Goal: Task Accomplishment & Management: Complete application form

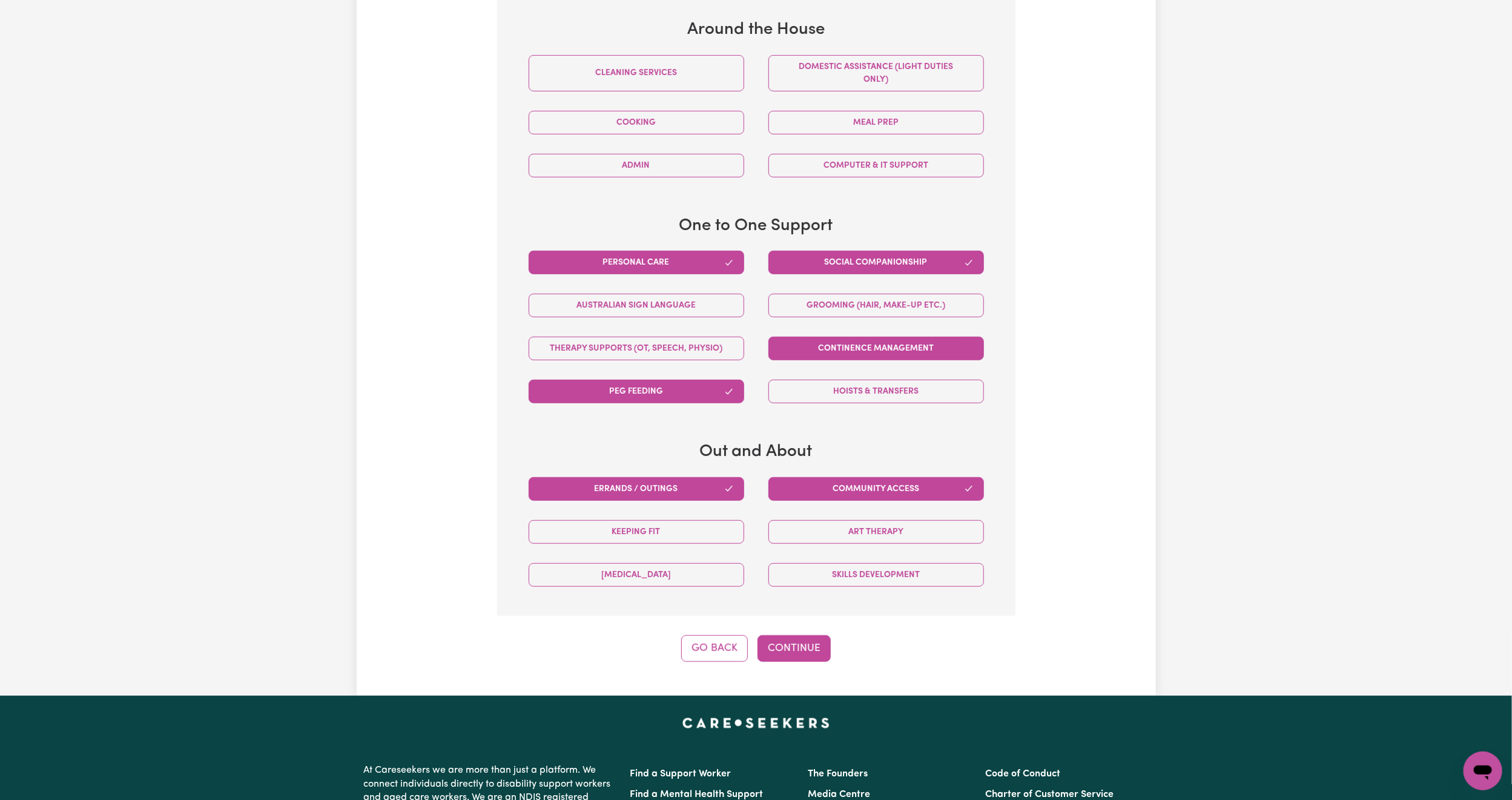
click at [907, 351] on button "Continence management" at bounding box center [876, 349] width 215 height 24
click at [705, 70] on button "Cleaning services" at bounding box center [636, 73] width 215 height 36
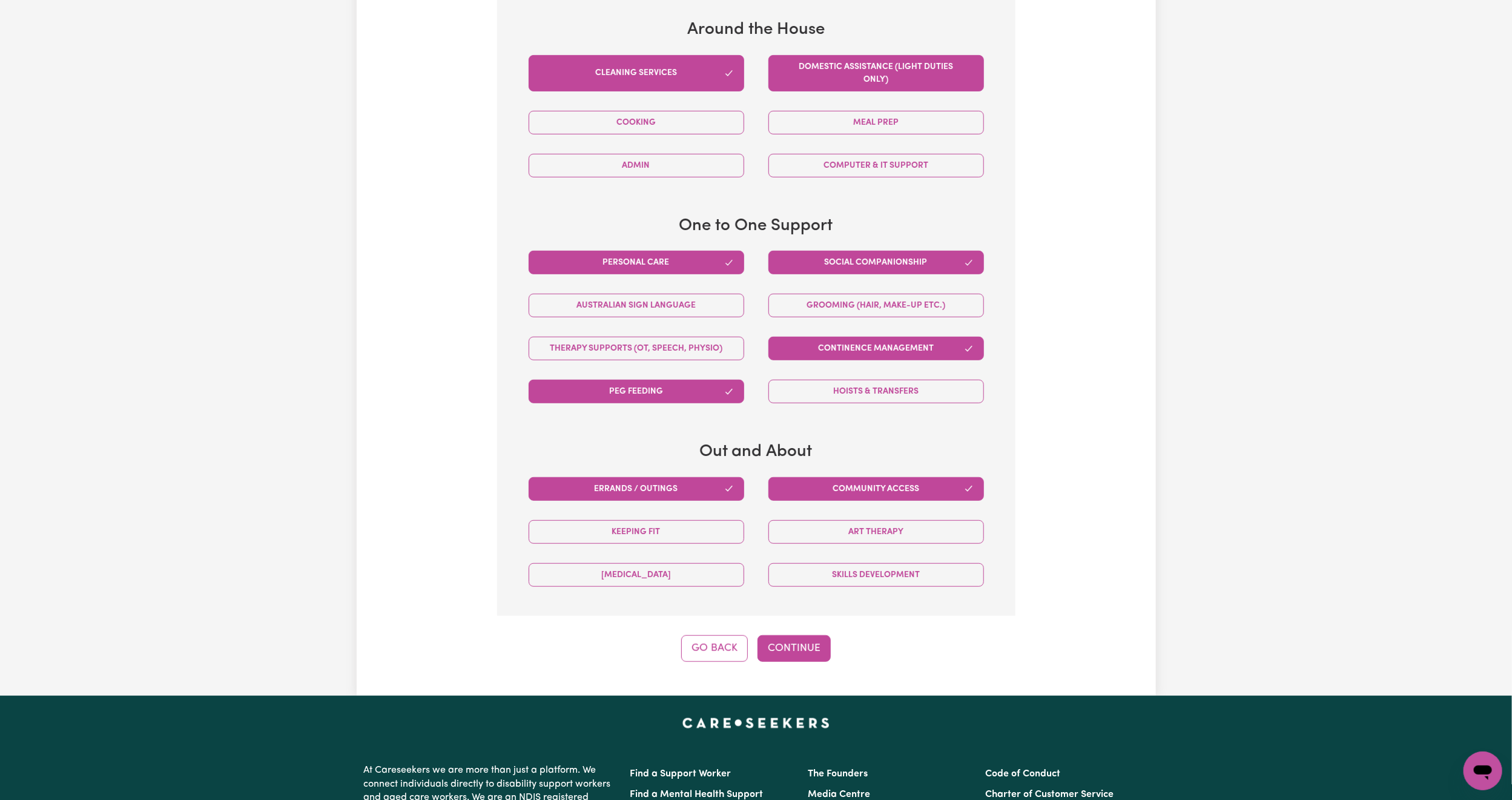
click at [790, 75] on button "Domestic assistance (light duties only)" at bounding box center [876, 73] width 215 height 36
click at [685, 57] on button "Cleaning services" at bounding box center [636, 73] width 215 height 36
click at [825, 76] on button "Domestic assistance (light duties only)" at bounding box center [876, 73] width 215 height 36
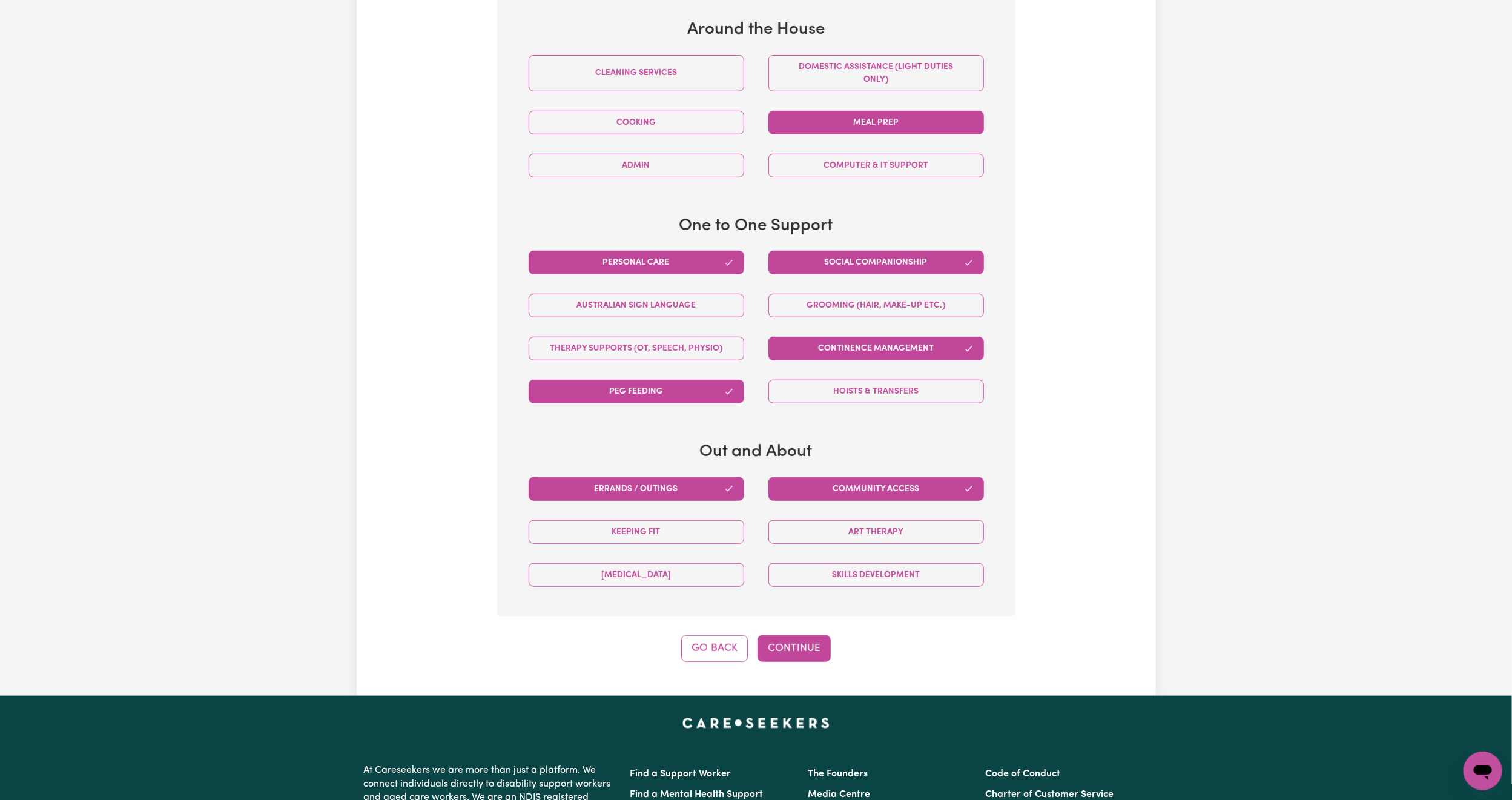
click at [784, 123] on button "Meal prep" at bounding box center [876, 123] width 215 height 24
click at [773, 652] on button "Continue" at bounding box center [794, 648] width 73 height 27
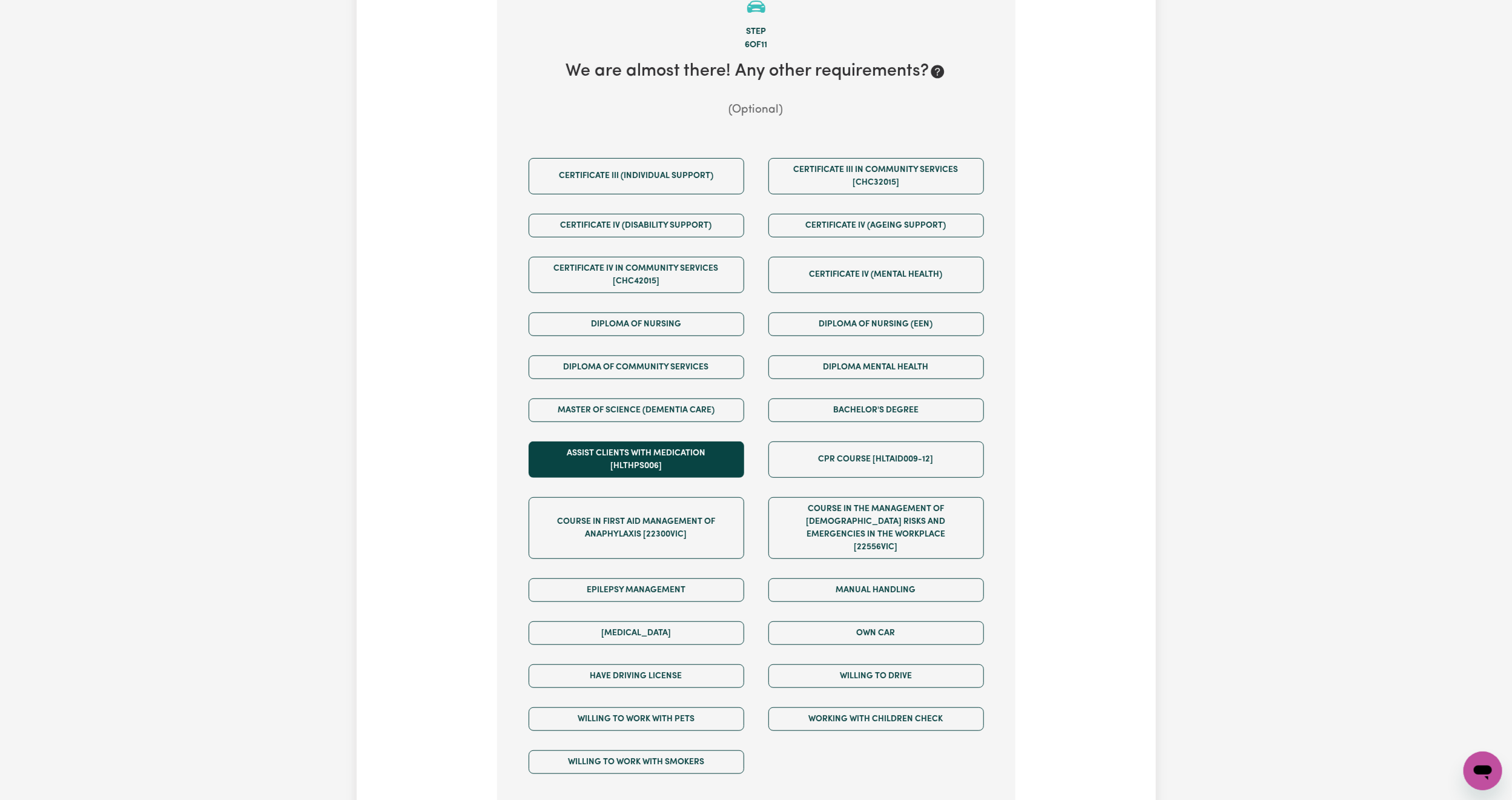
scroll to position [356, 0]
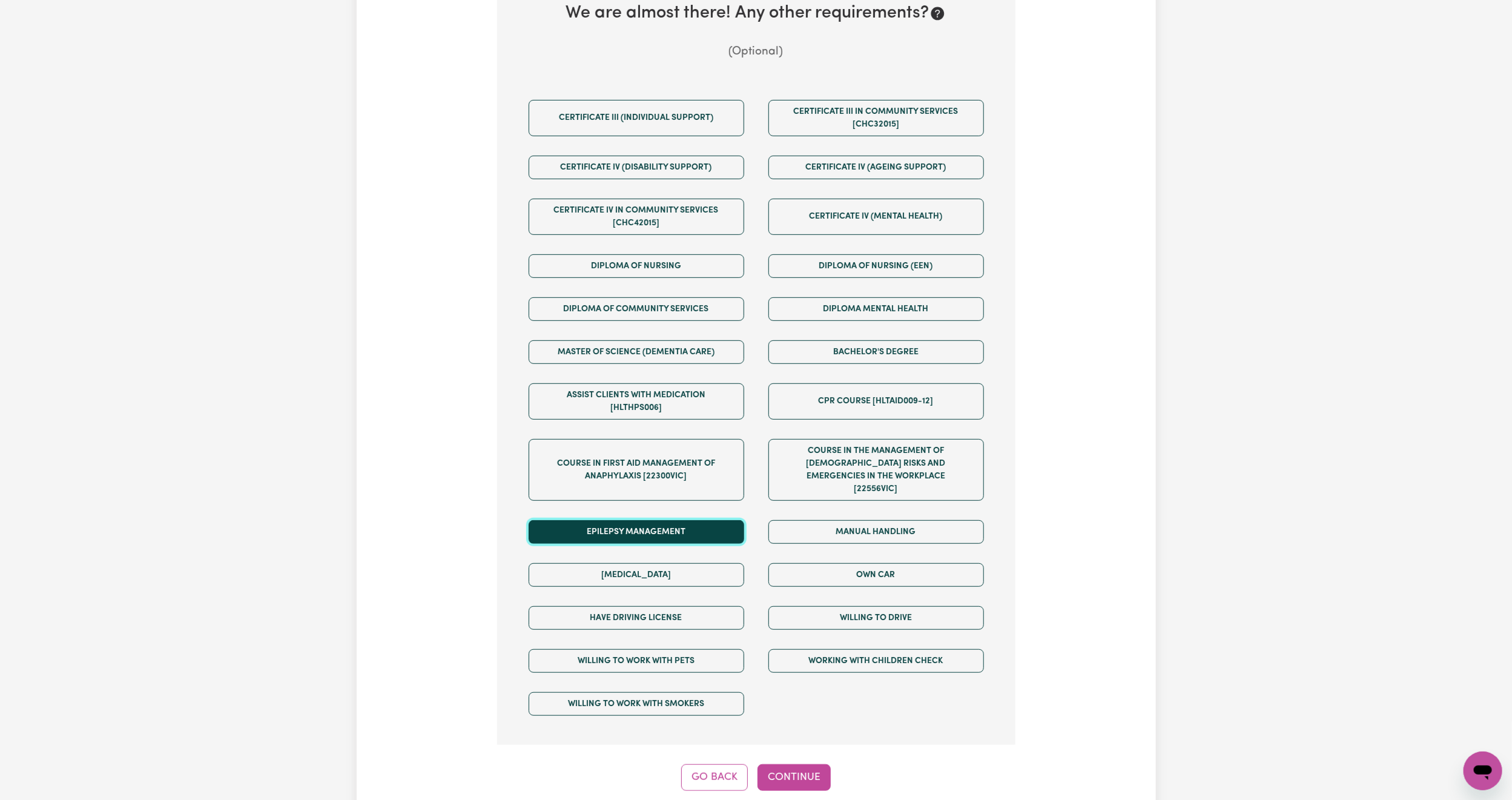
click at [698, 521] on button "Epilepsy Management" at bounding box center [636, 532] width 215 height 24
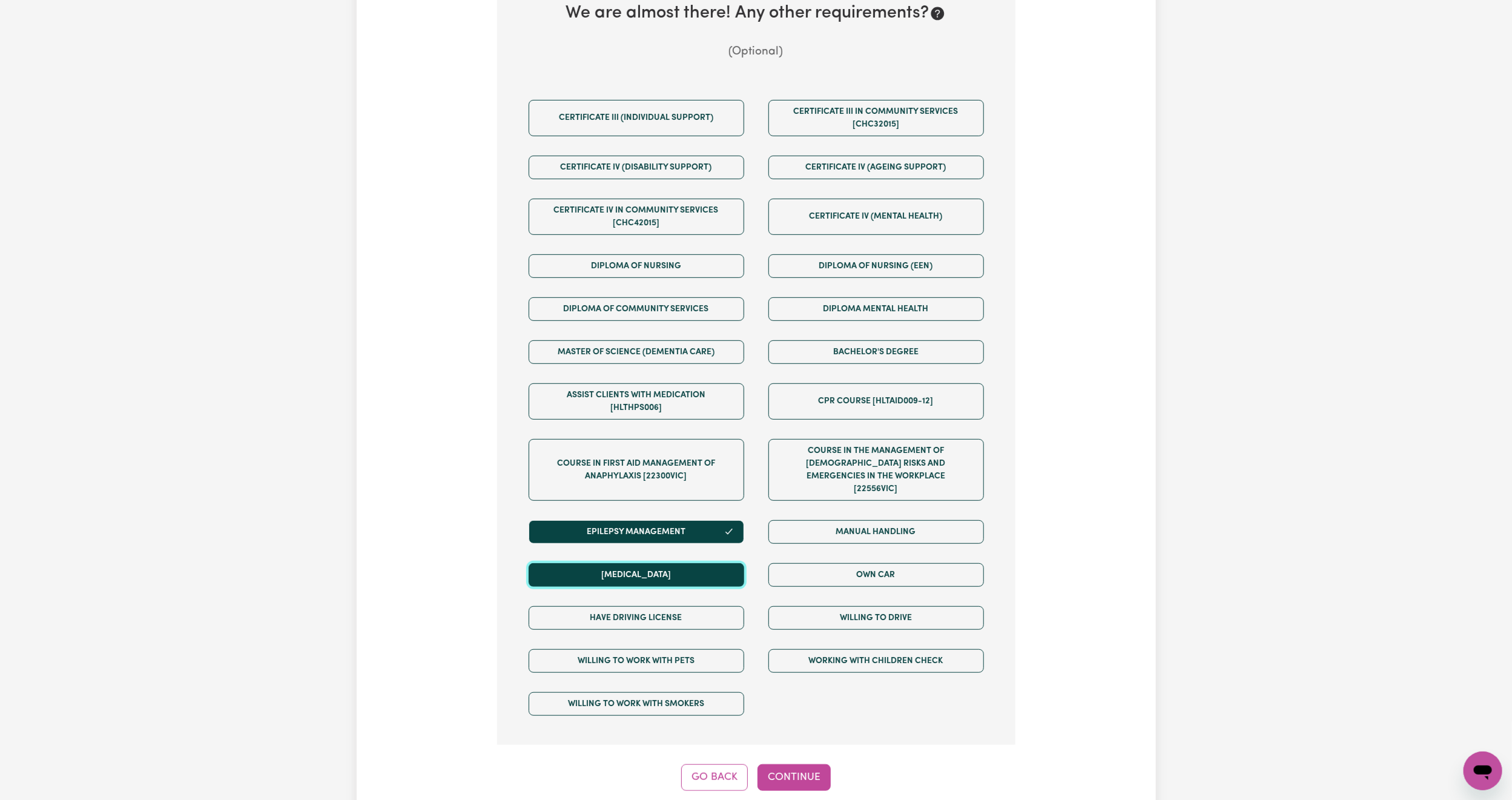
click at [714, 568] on button "[MEDICAL_DATA]" at bounding box center [636, 575] width 215 height 24
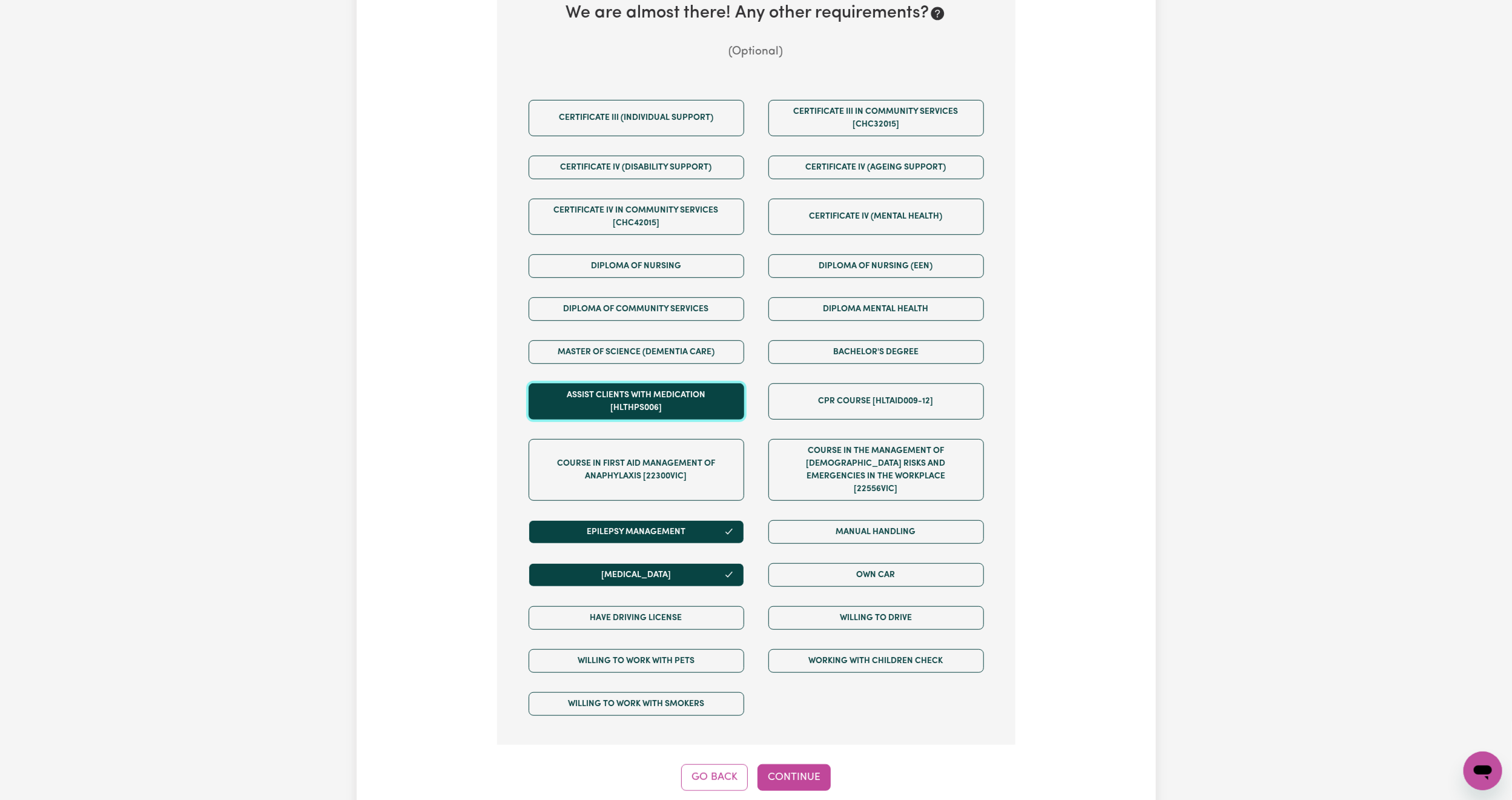
click at [705, 408] on button "Assist clients with medication [HLTHPS006]" at bounding box center [636, 402] width 215 height 36
click at [714, 407] on button "Assist clients with medication [HLTHPS006]" at bounding box center [636, 402] width 215 height 36
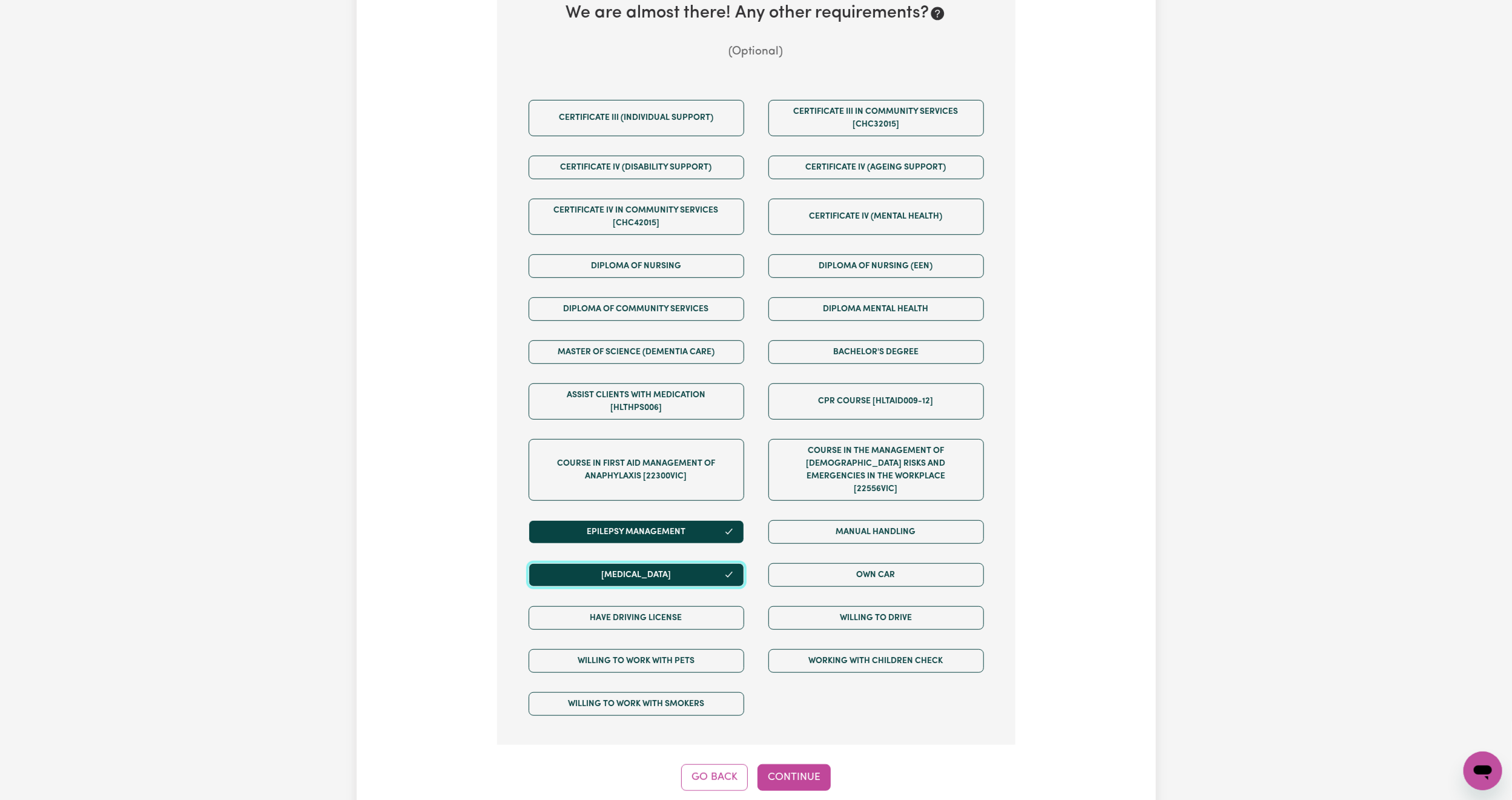
click at [680, 578] on button "[MEDICAL_DATA]" at bounding box center [636, 575] width 215 height 24
click at [685, 569] on button "[MEDICAL_DATA]" at bounding box center [636, 575] width 215 height 24
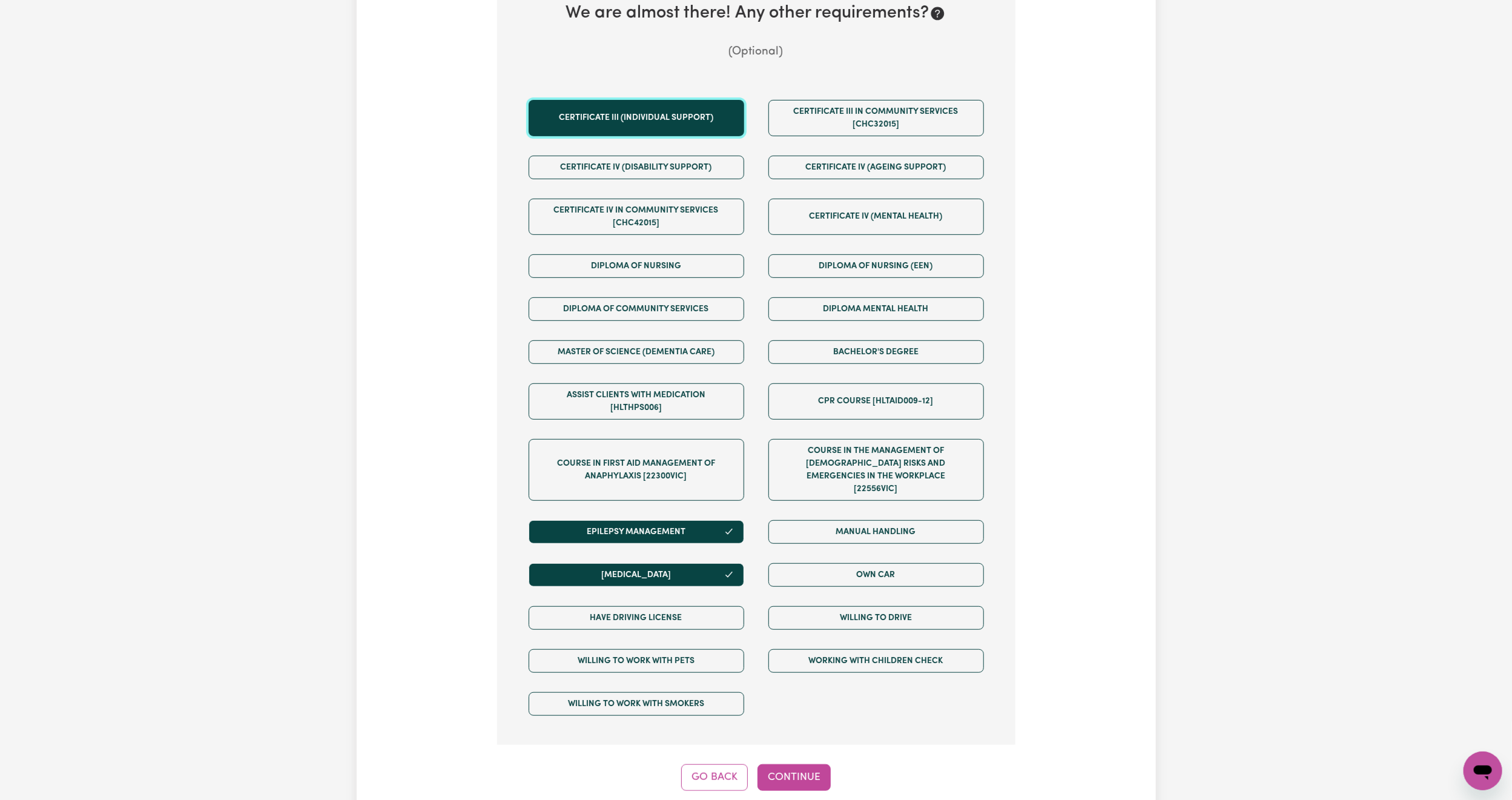
drag, startPoint x: 671, startPoint y: 123, endPoint x: 666, endPoint y: 137, distance: 14.9
click at [666, 137] on button "Certificate III (Individual Support)" at bounding box center [636, 118] width 215 height 36
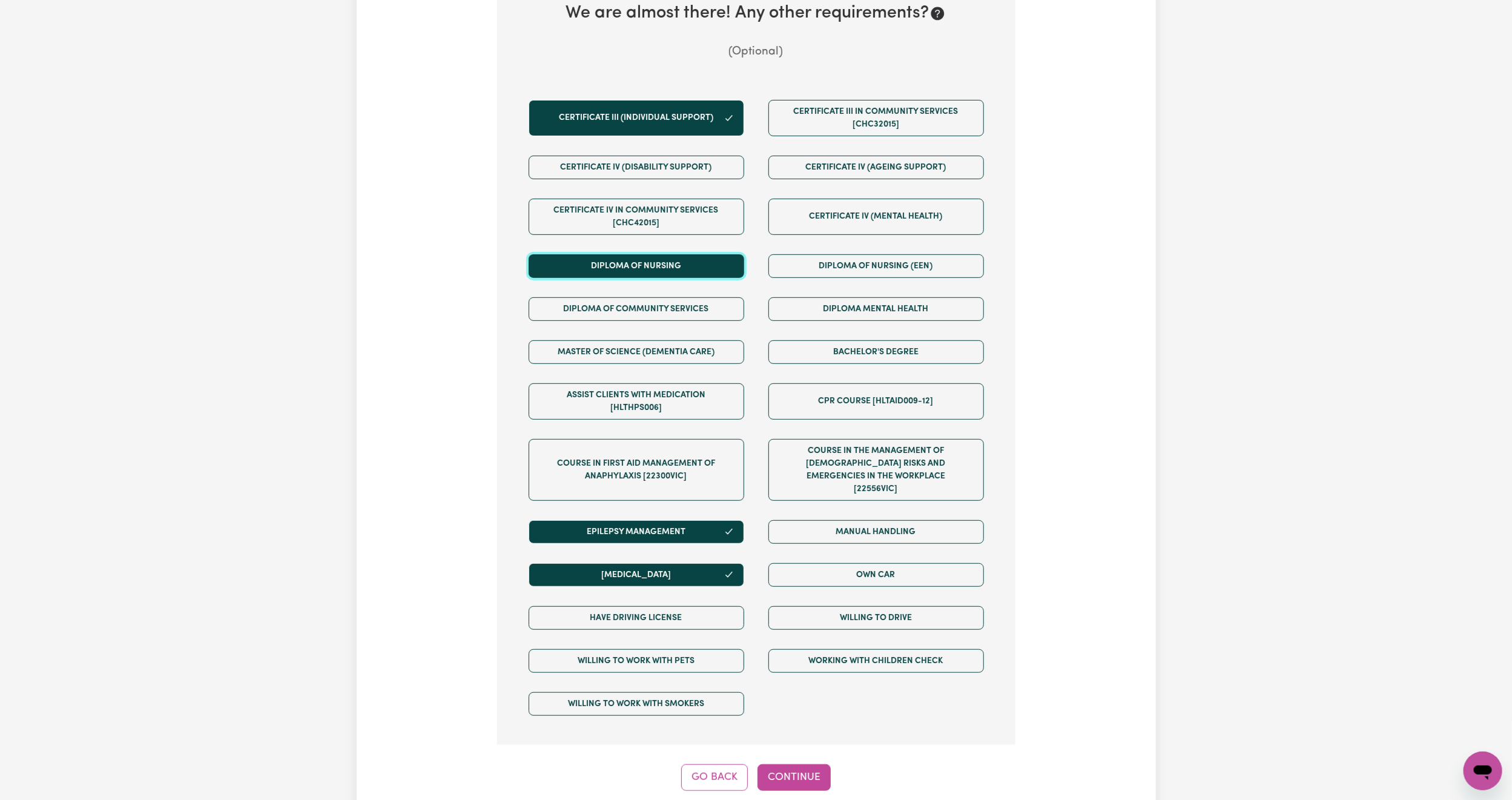
click at [665, 266] on button "Diploma of Nursing" at bounding box center [636, 266] width 215 height 24
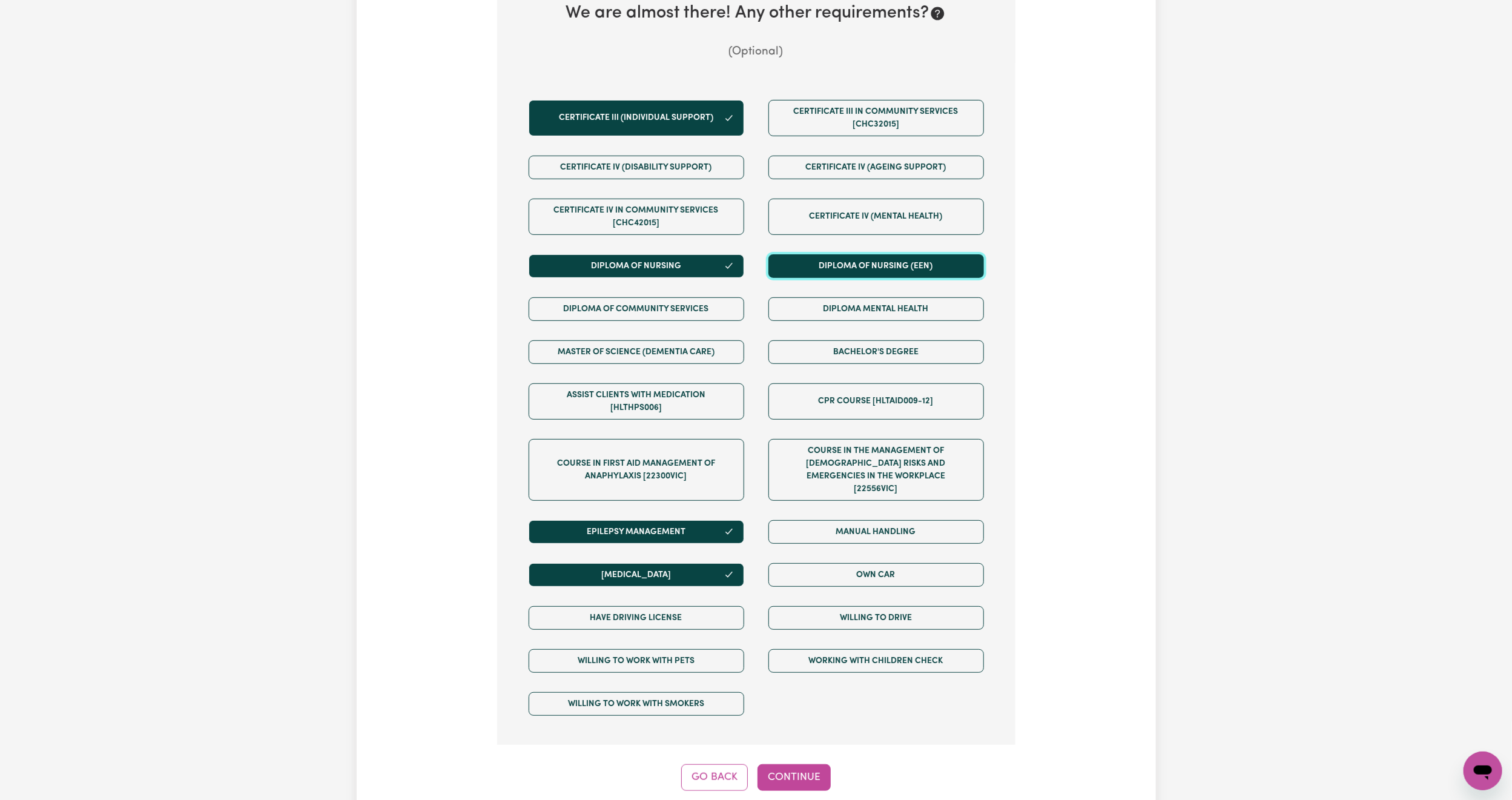
click at [796, 262] on button "Diploma of Nursing (EEN)" at bounding box center [876, 266] width 215 height 24
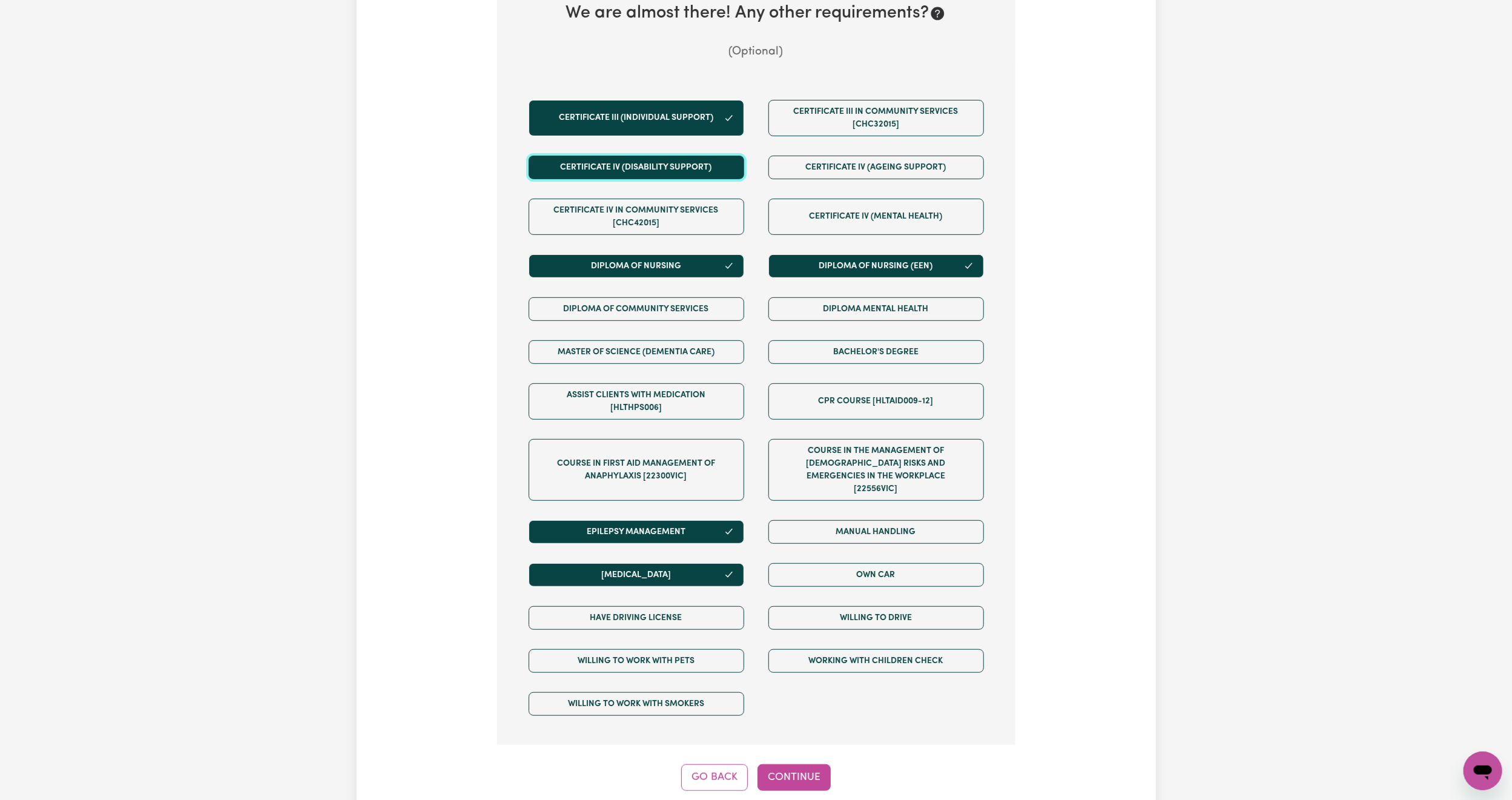
click at [672, 155] on button "Certificate IV (Disability Support)" at bounding box center [636, 167] width 215 height 24
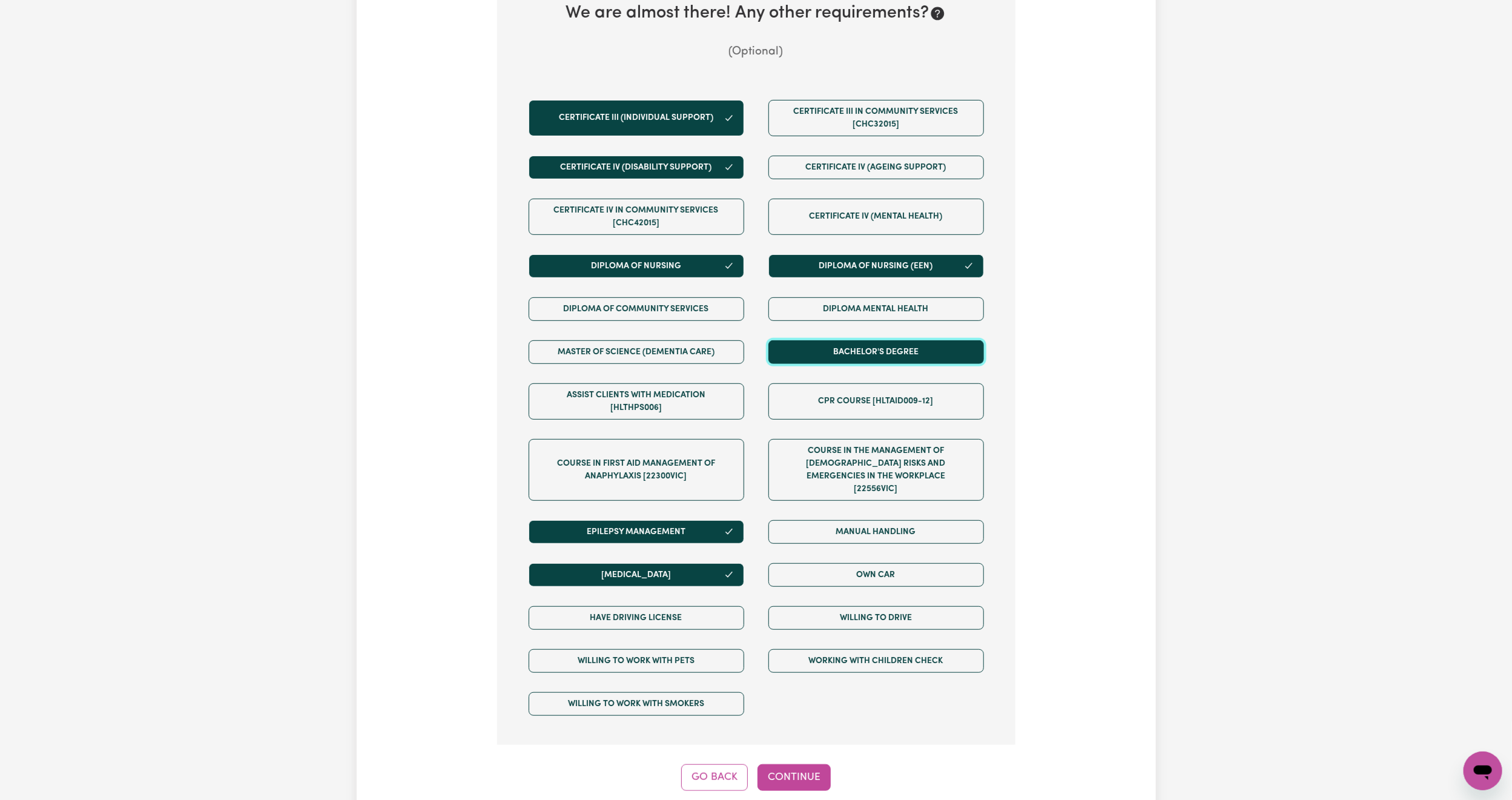
click at [911, 351] on button "Bachelor's Degree" at bounding box center [876, 352] width 215 height 24
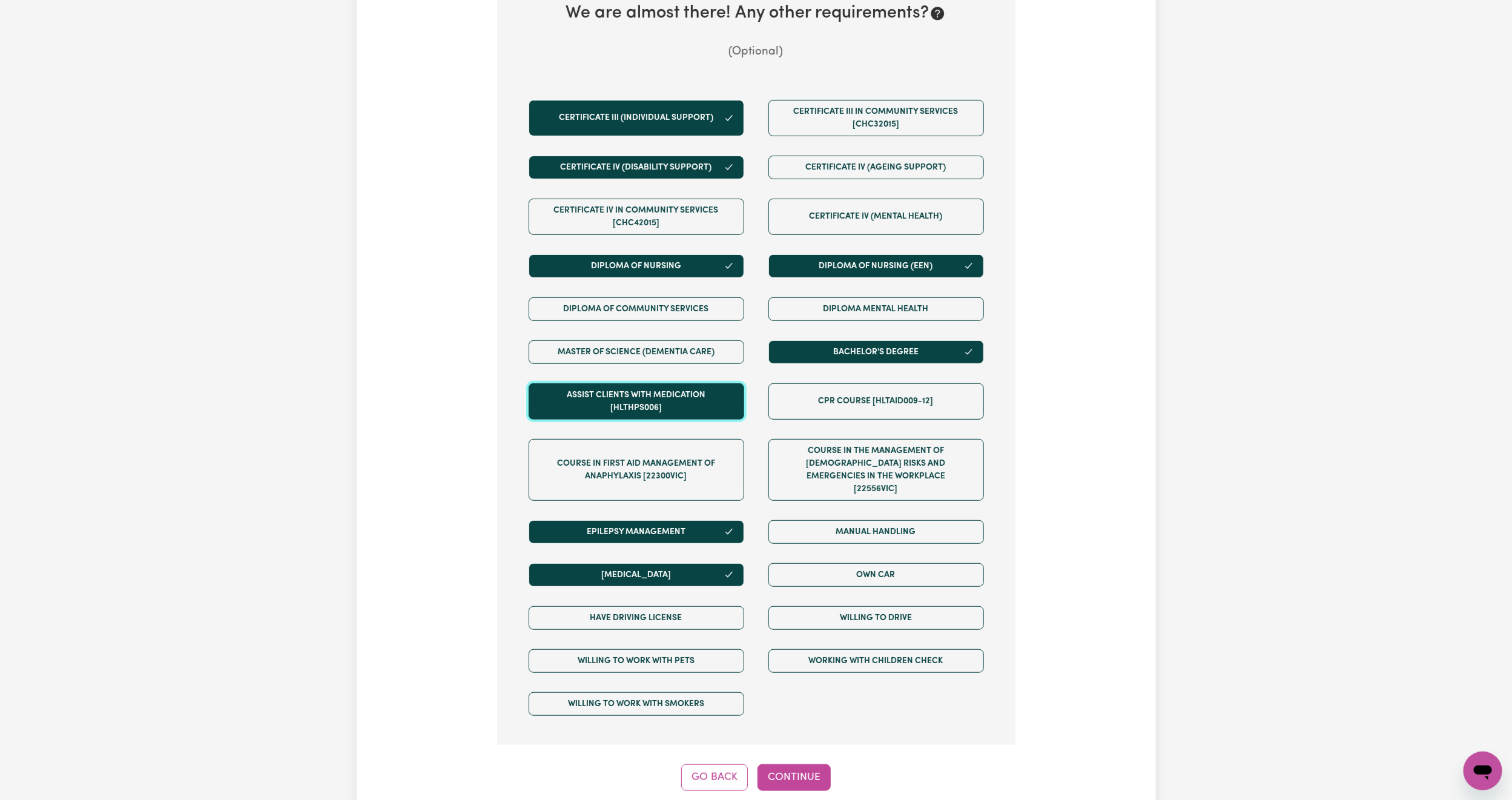
click at [698, 411] on button "Assist clients with medication [HLTHPS006]" at bounding box center [636, 402] width 215 height 36
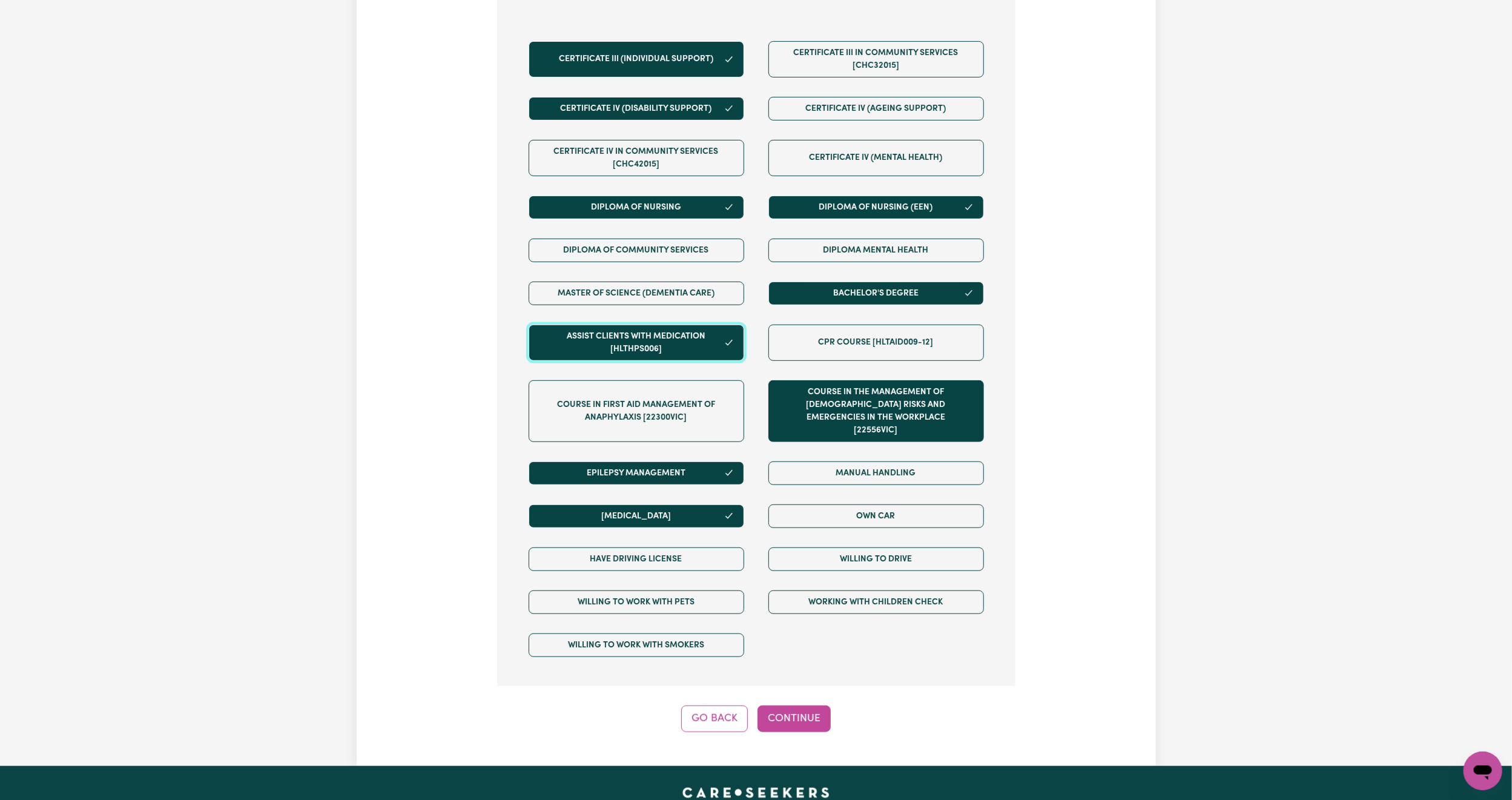
scroll to position [447, 0]
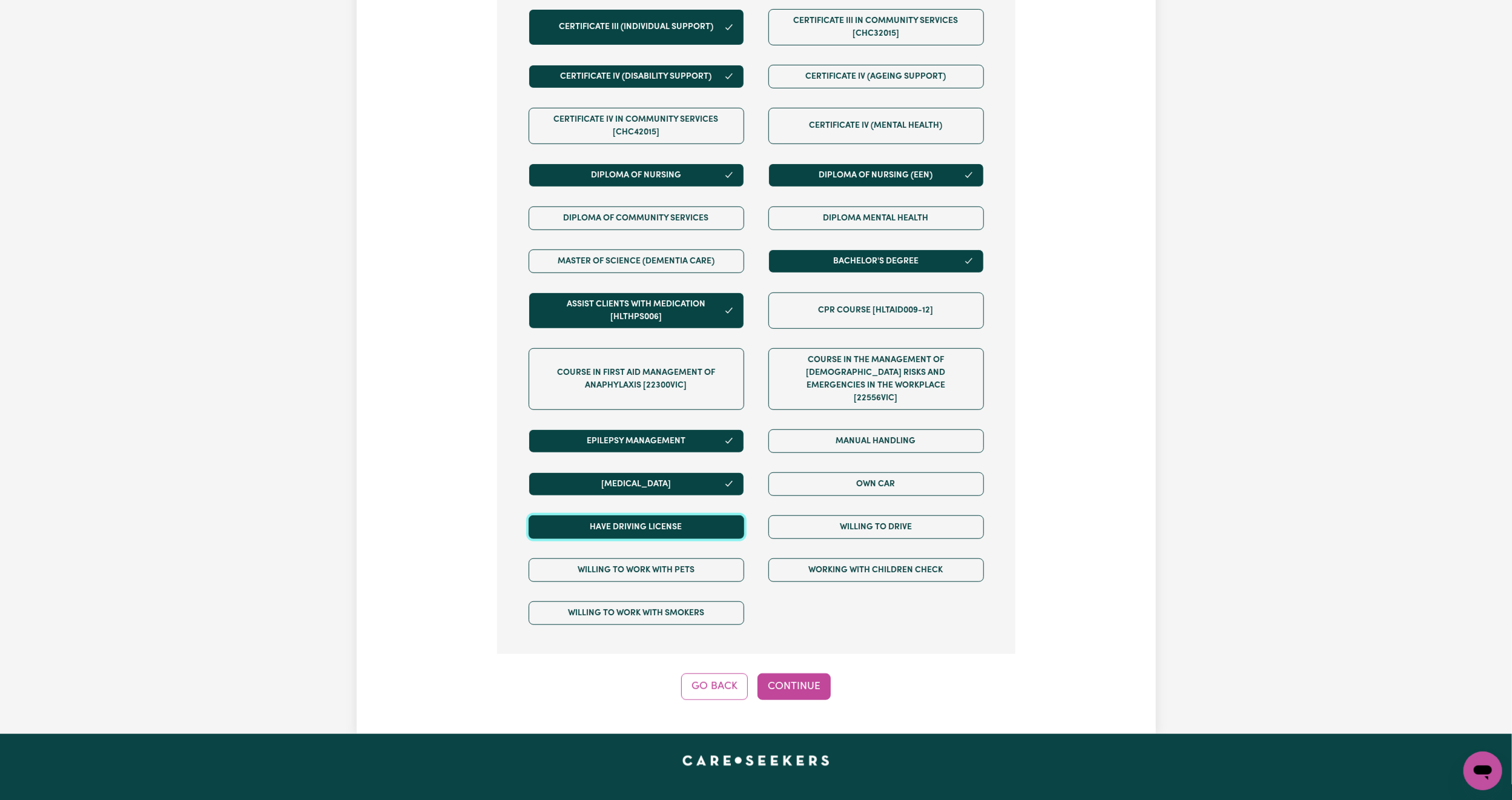
click at [738, 522] on button "Have driving license" at bounding box center [636, 527] width 215 height 24
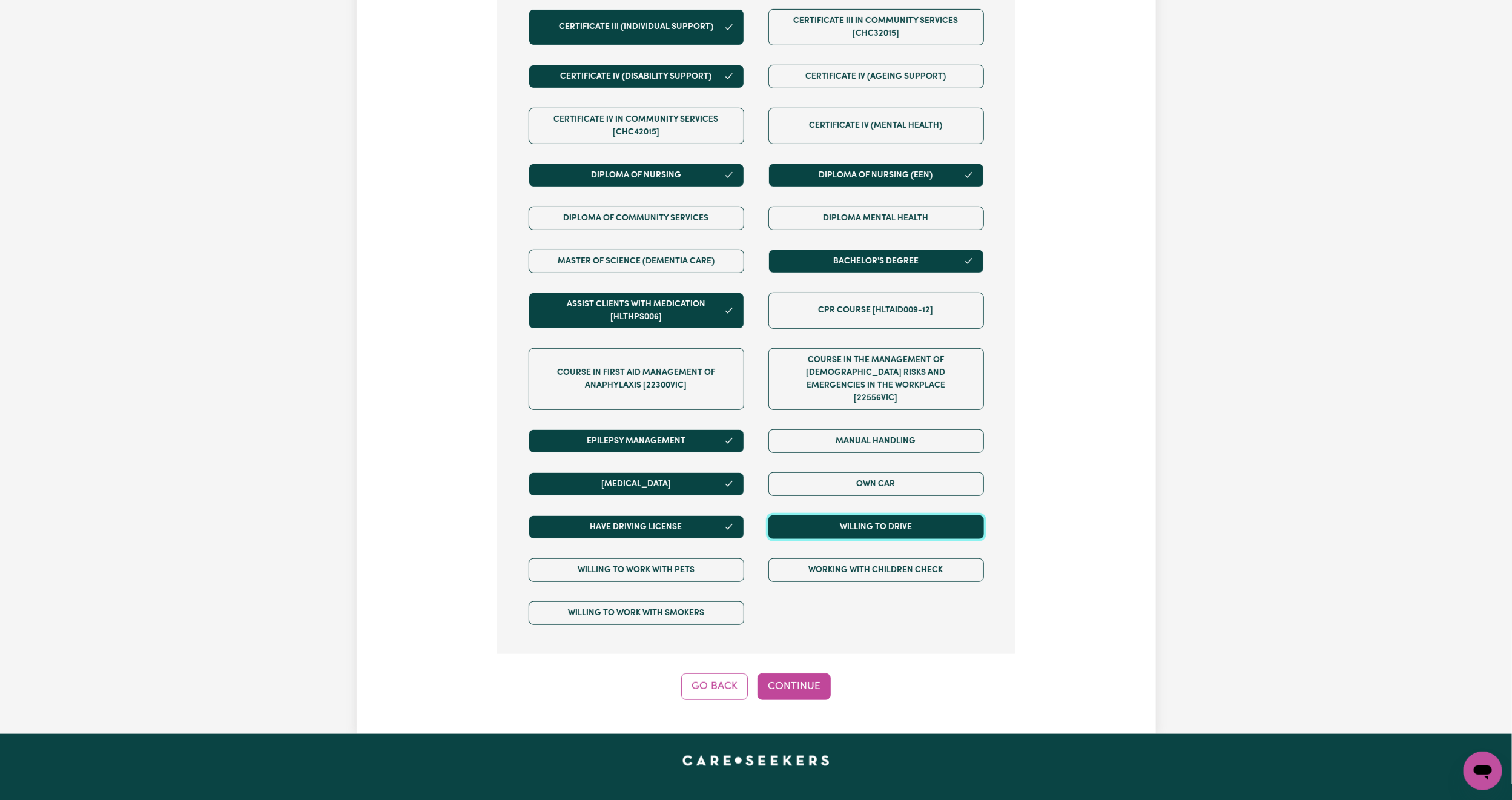
click at [814, 516] on button "Willing to drive" at bounding box center [876, 527] width 215 height 24
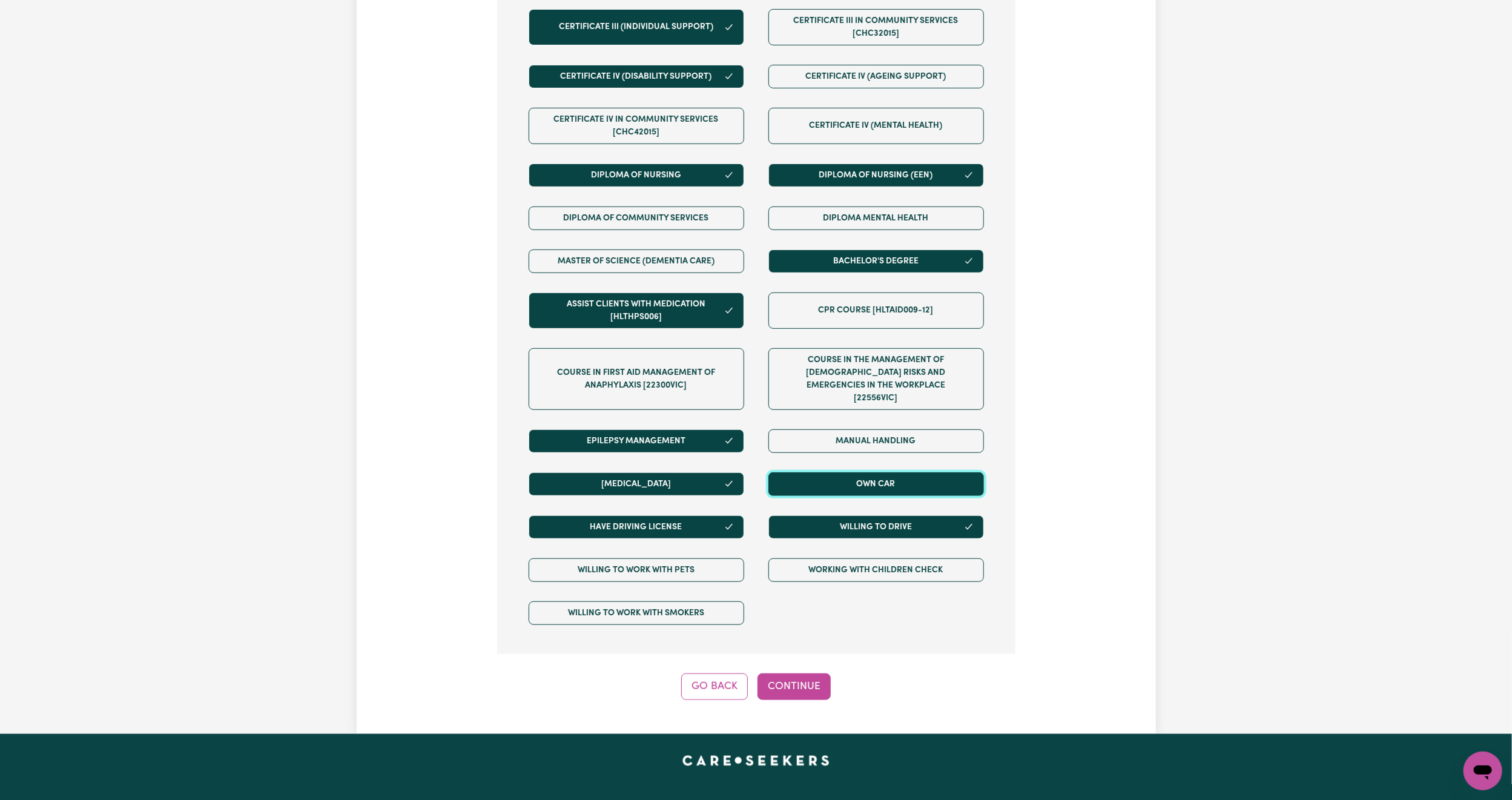
click at [831, 484] on button "Own Car" at bounding box center [876, 484] width 215 height 24
click at [797, 678] on button "Continue" at bounding box center [794, 687] width 73 height 27
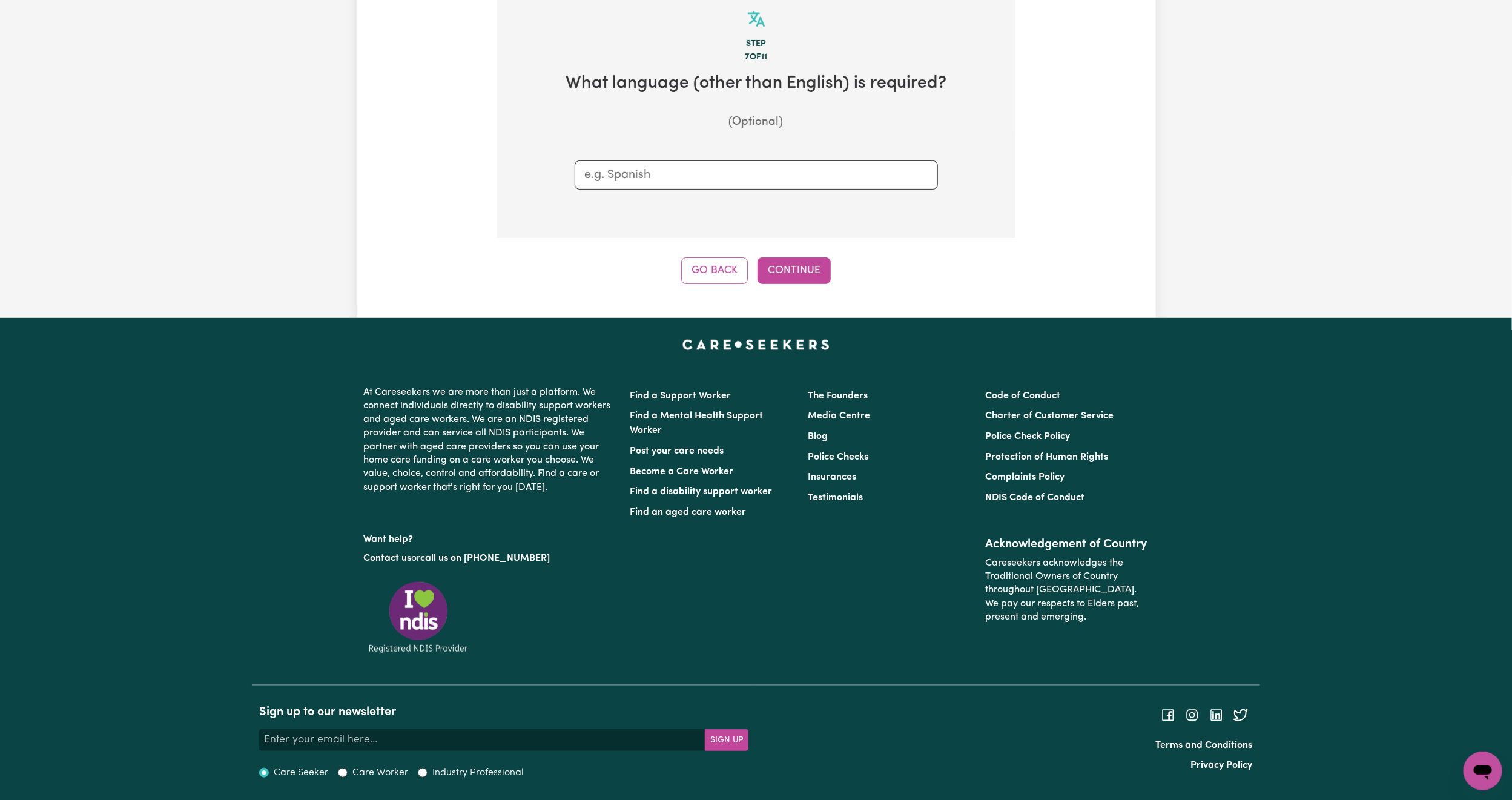
scroll to position [265, 0]
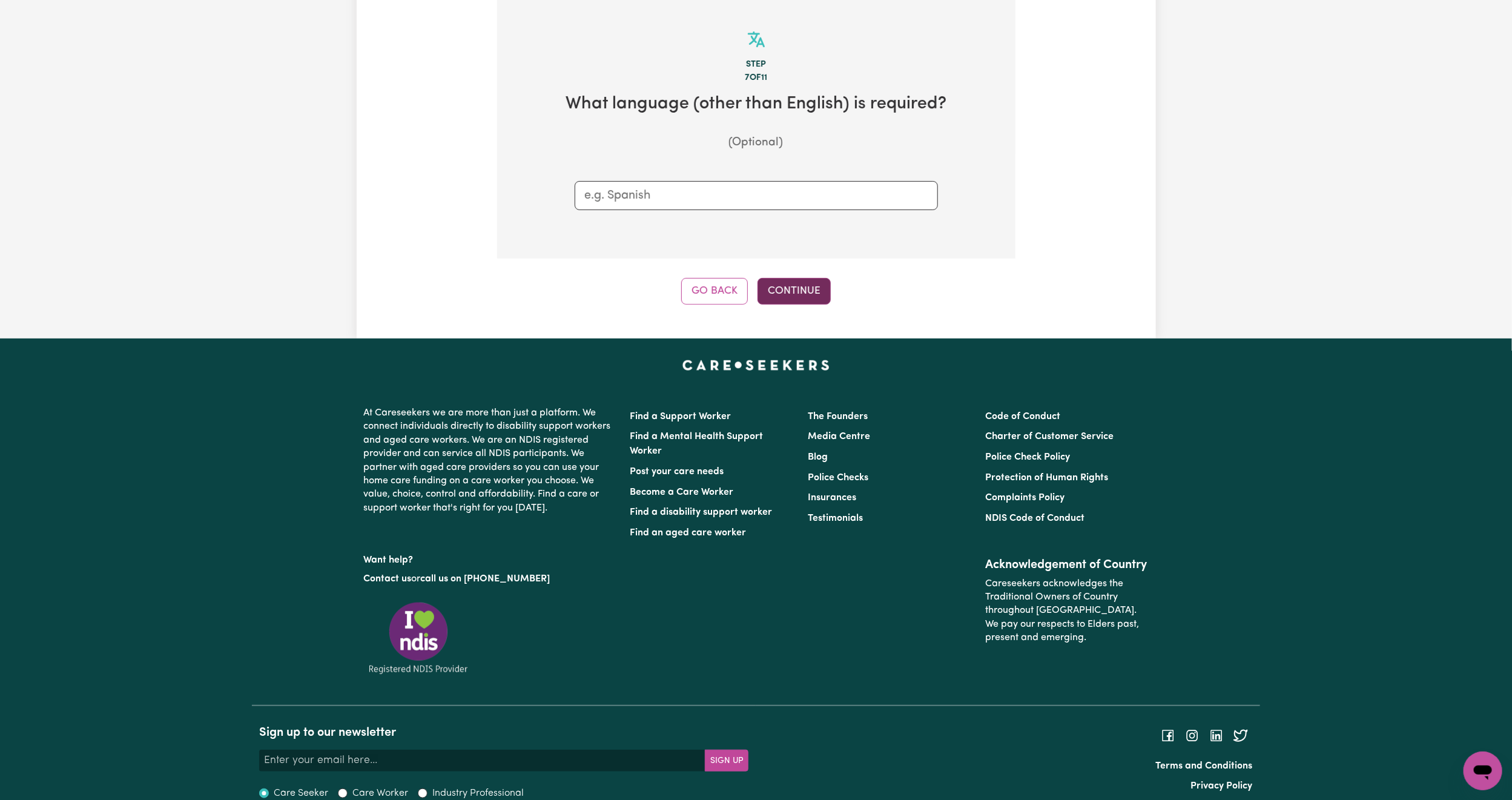
click at [790, 294] on button "Continue" at bounding box center [794, 291] width 73 height 27
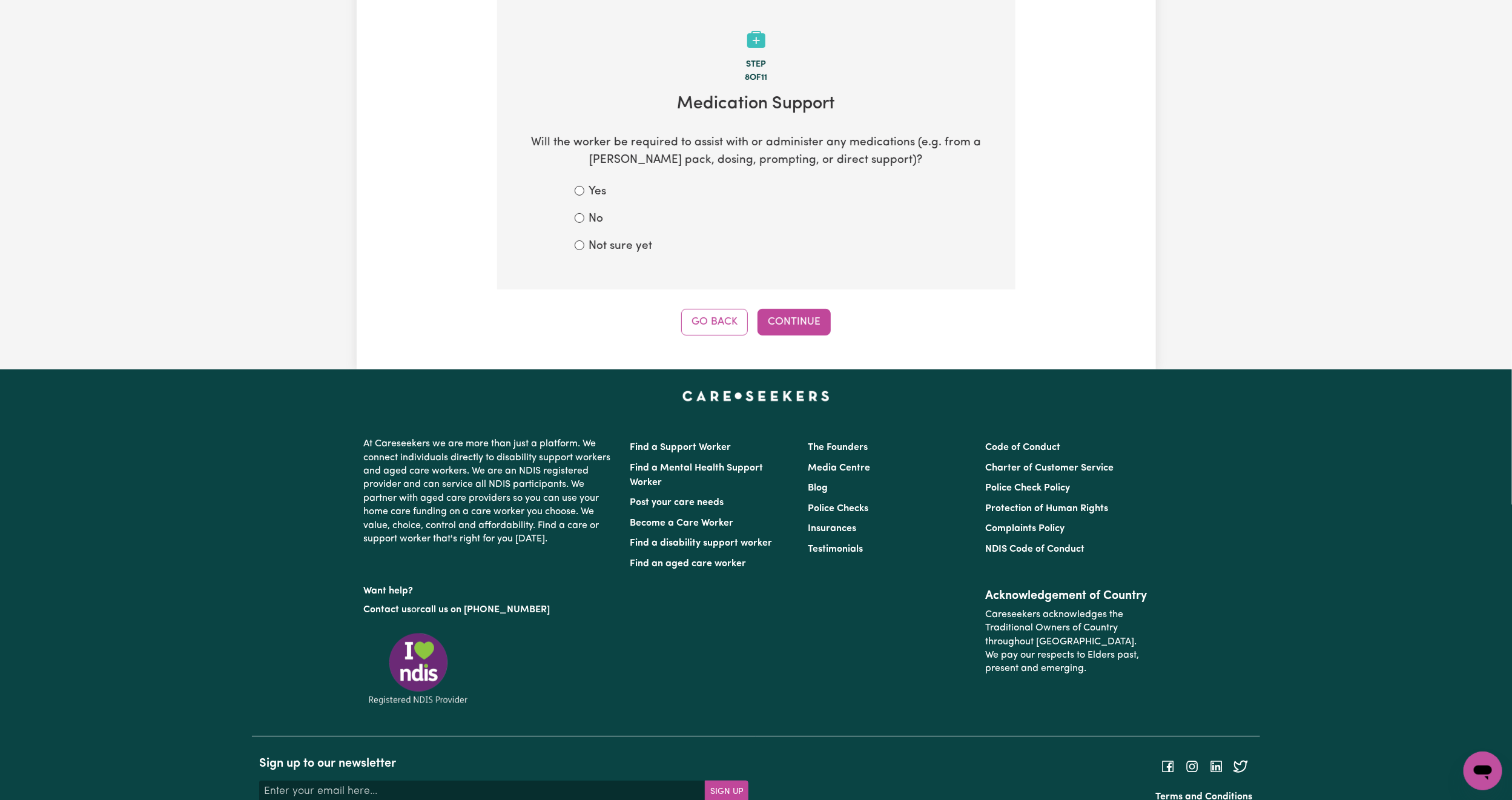
click at [603, 244] on label "Not sure yet" at bounding box center [621, 247] width 64 height 18
click at [584, 244] on input "Not sure yet" at bounding box center [579, 245] width 9 height 9
radio input "true"
click at [792, 317] on button "Continue" at bounding box center [794, 322] width 73 height 27
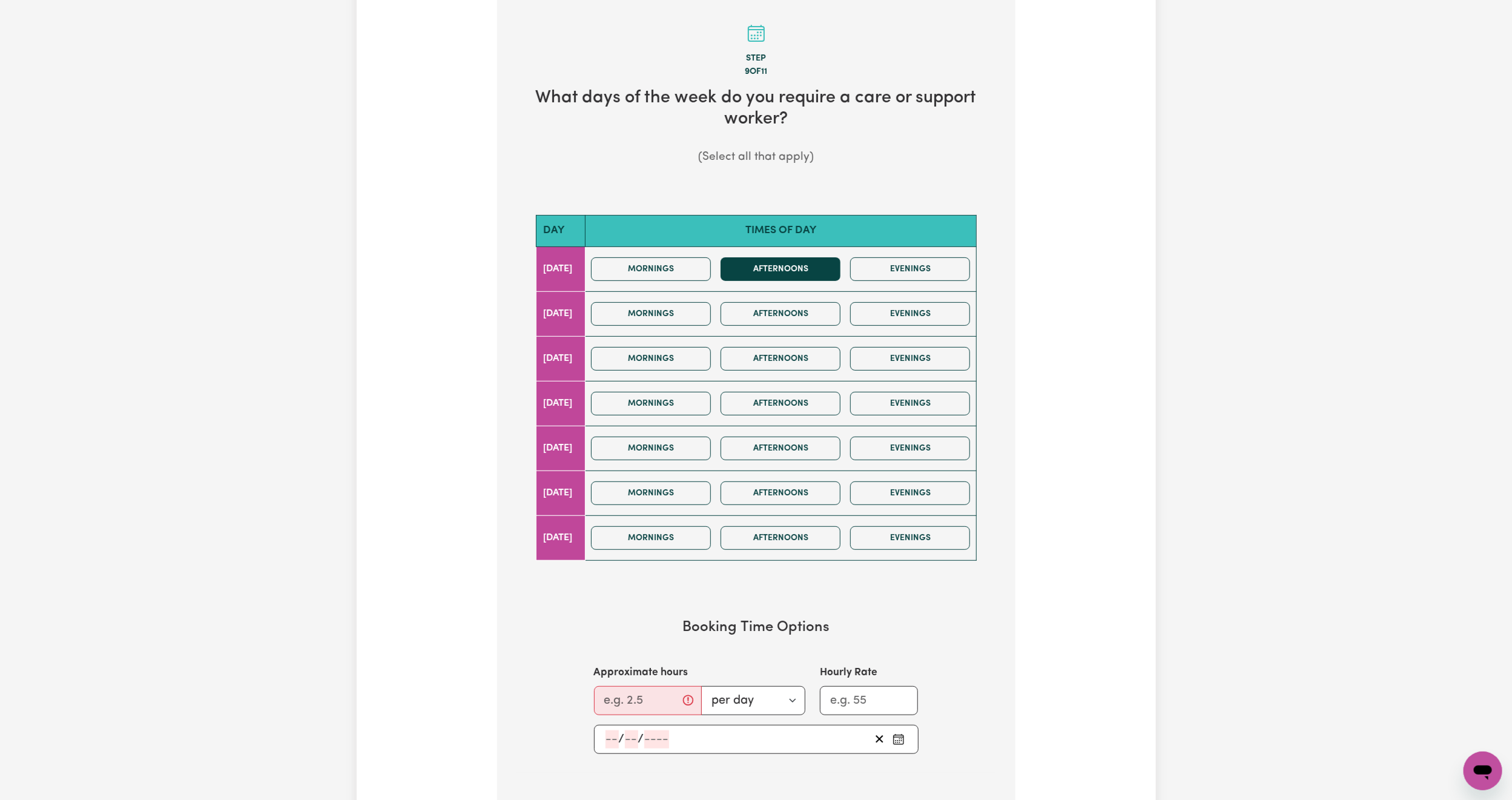
scroll to position [273, 0]
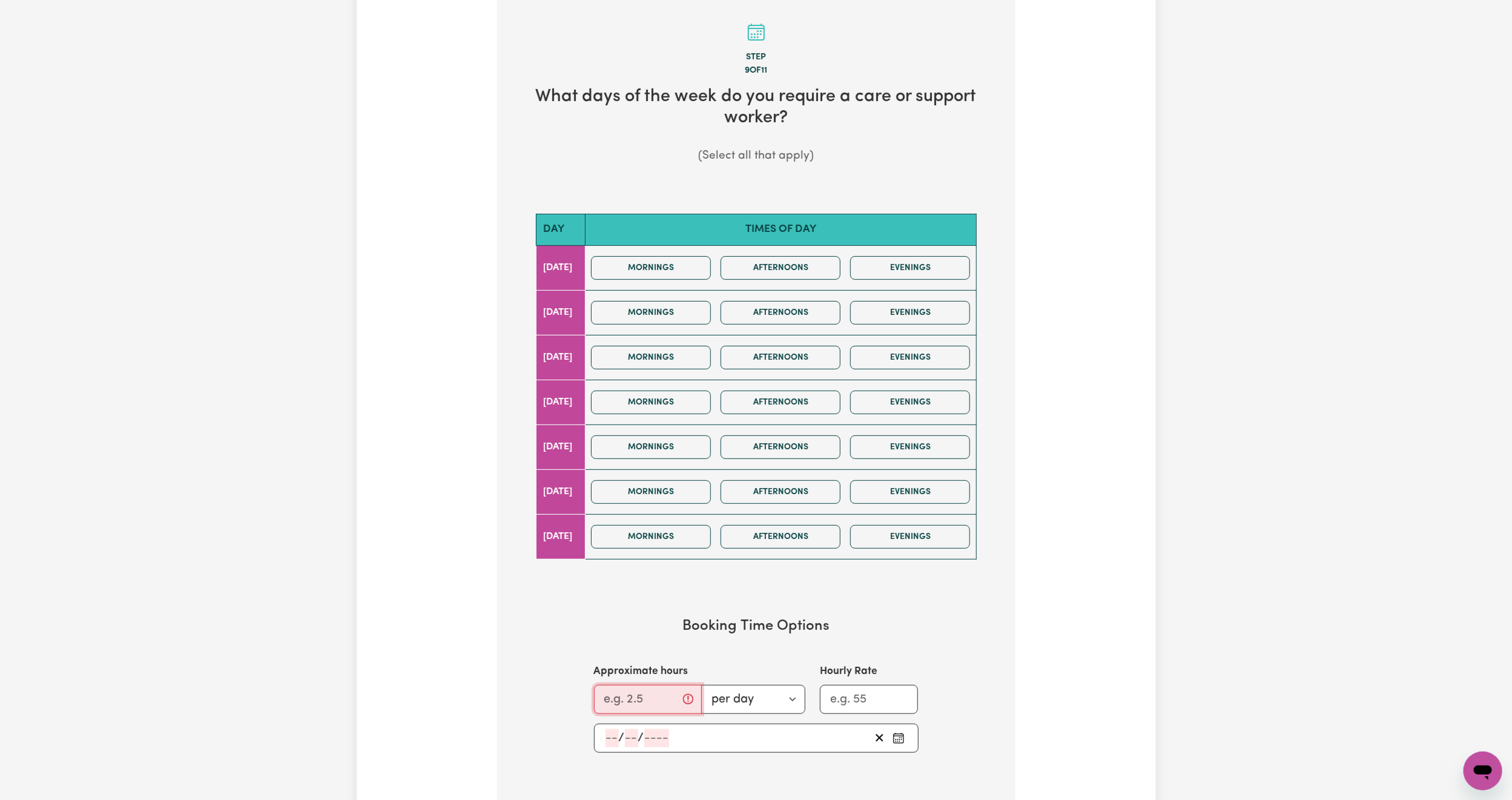
click at [631, 707] on input "Approximate hours" at bounding box center [648, 699] width 108 height 29
click at [708, 260] on button "Mornings" at bounding box center [651, 268] width 120 height 24
click at [708, 307] on button "Mornings" at bounding box center [651, 313] width 120 height 24
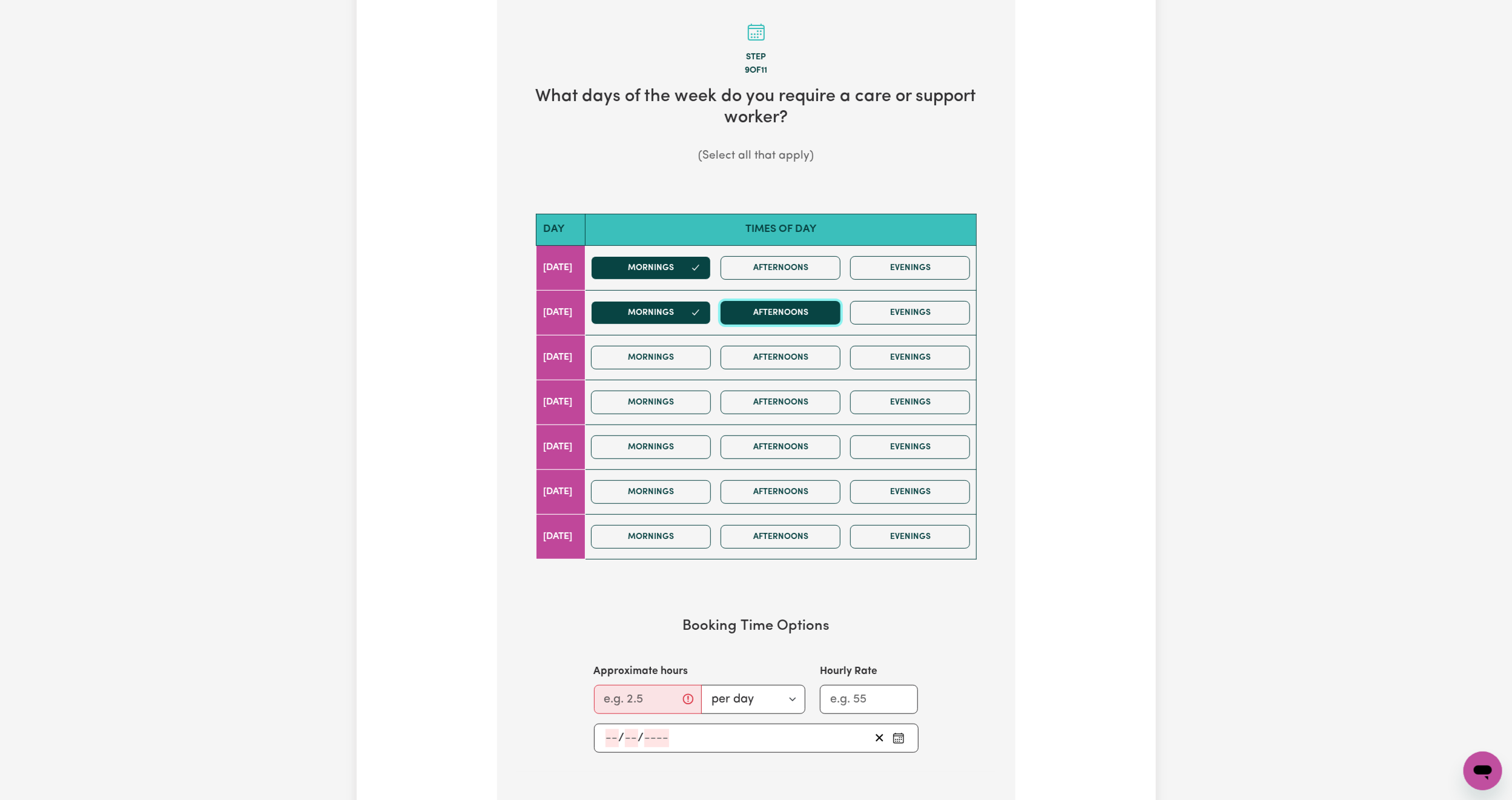
click at [785, 318] on button "Afternoons" at bounding box center [780, 313] width 120 height 24
click at [785, 277] on button "Afternoons" at bounding box center [780, 268] width 120 height 24
click at [902, 271] on button "Evenings" at bounding box center [909, 268] width 120 height 24
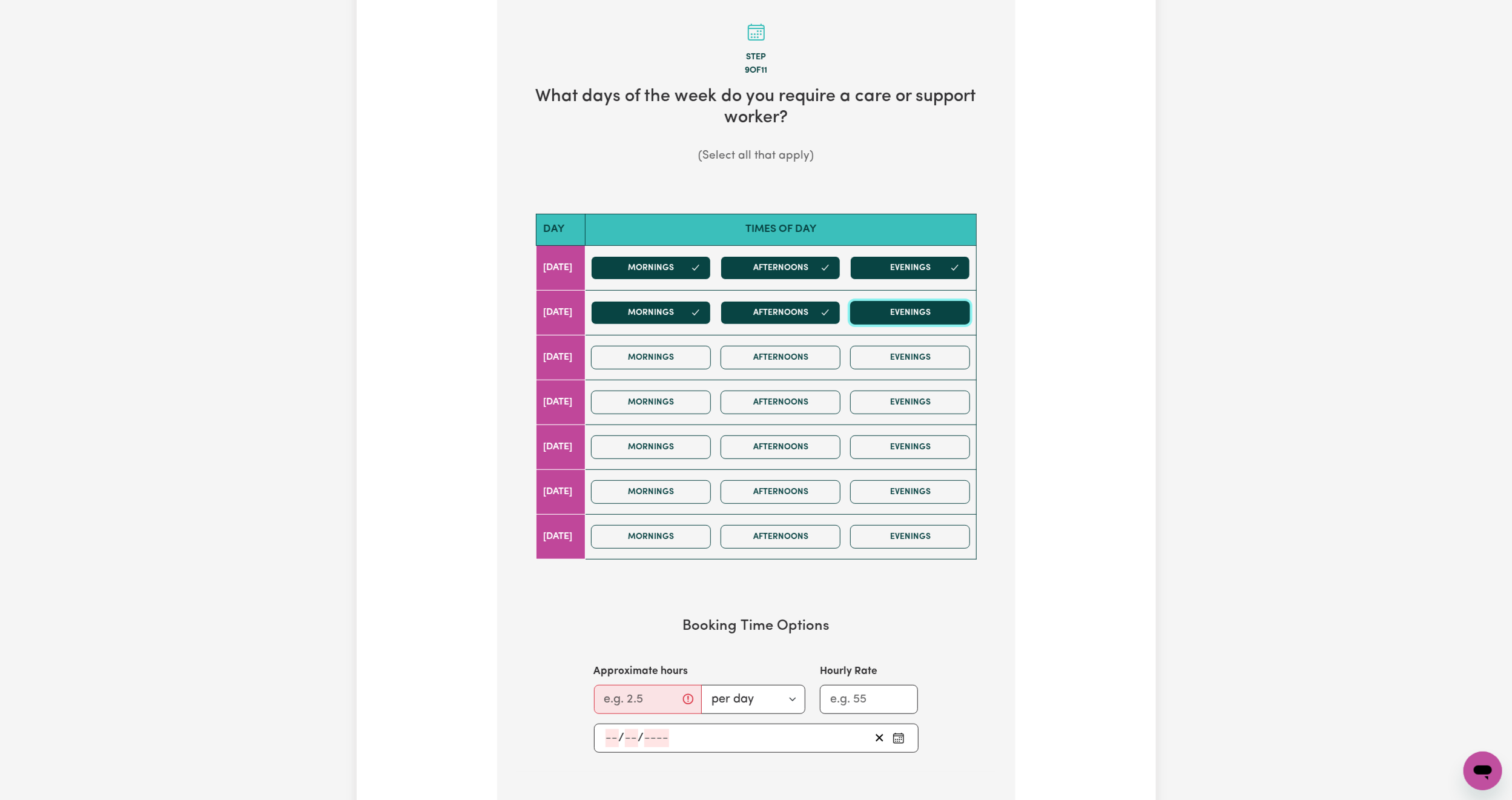
click at [916, 317] on button "Evenings" at bounding box center [909, 313] width 120 height 24
drag, startPoint x: 712, startPoint y: 360, endPoint x: 795, endPoint y: 364, distance: 83.1
click at [711, 360] on button "Mornings" at bounding box center [651, 358] width 120 height 24
click at [805, 362] on button "Afternoons" at bounding box center [780, 358] width 120 height 24
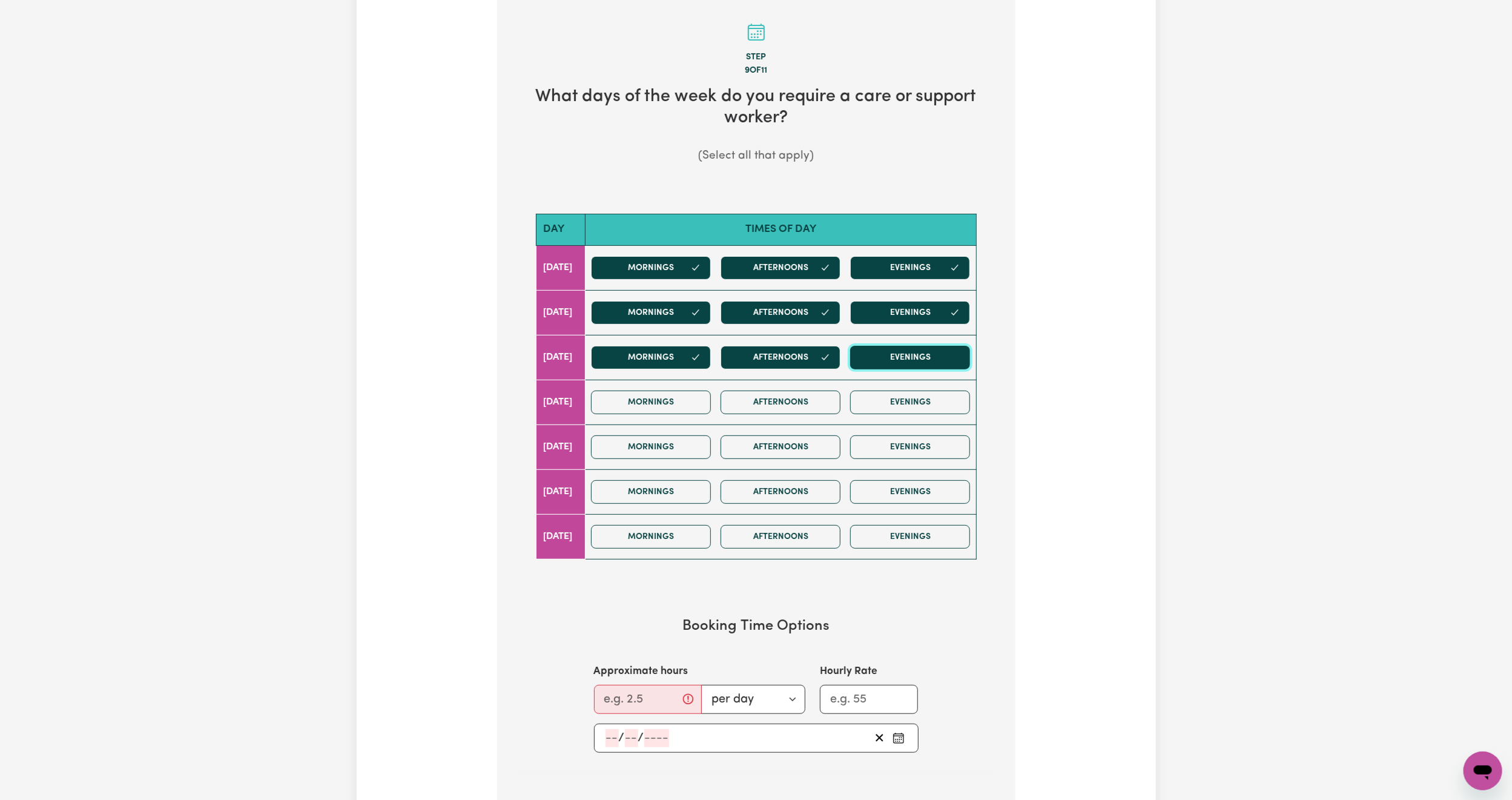
drag, startPoint x: 936, startPoint y: 361, endPoint x: 927, endPoint y: 360, distance: 9.1
click at [933, 360] on button "Evenings" at bounding box center [909, 358] width 120 height 24
drag, startPoint x: 658, startPoint y: 404, endPoint x: 678, endPoint y: 408, distance: 20.4
click at [660, 406] on button "Mornings" at bounding box center [651, 403] width 120 height 24
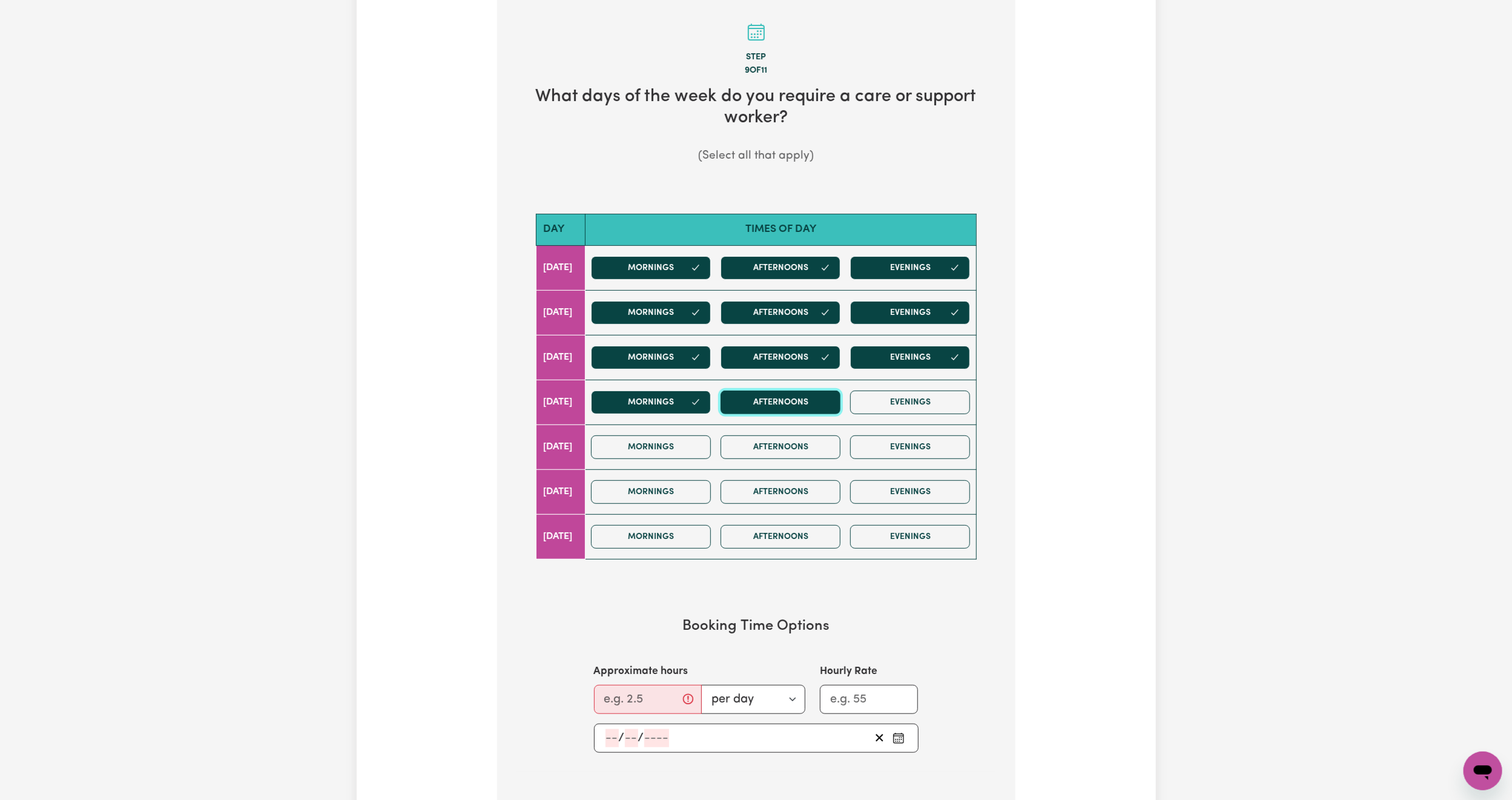
click at [827, 410] on button "Afternoons" at bounding box center [780, 403] width 120 height 24
click at [934, 418] on div "Mornings Afternoons Evenings" at bounding box center [780, 402] width 389 height 43
click at [894, 405] on button "Evenings" at bounding box center [909, 403] width 120 height 24
click at [694, 464] on div "Mornings Afternoons Evenings" at bounding box center [780, 447] width 389 height 43
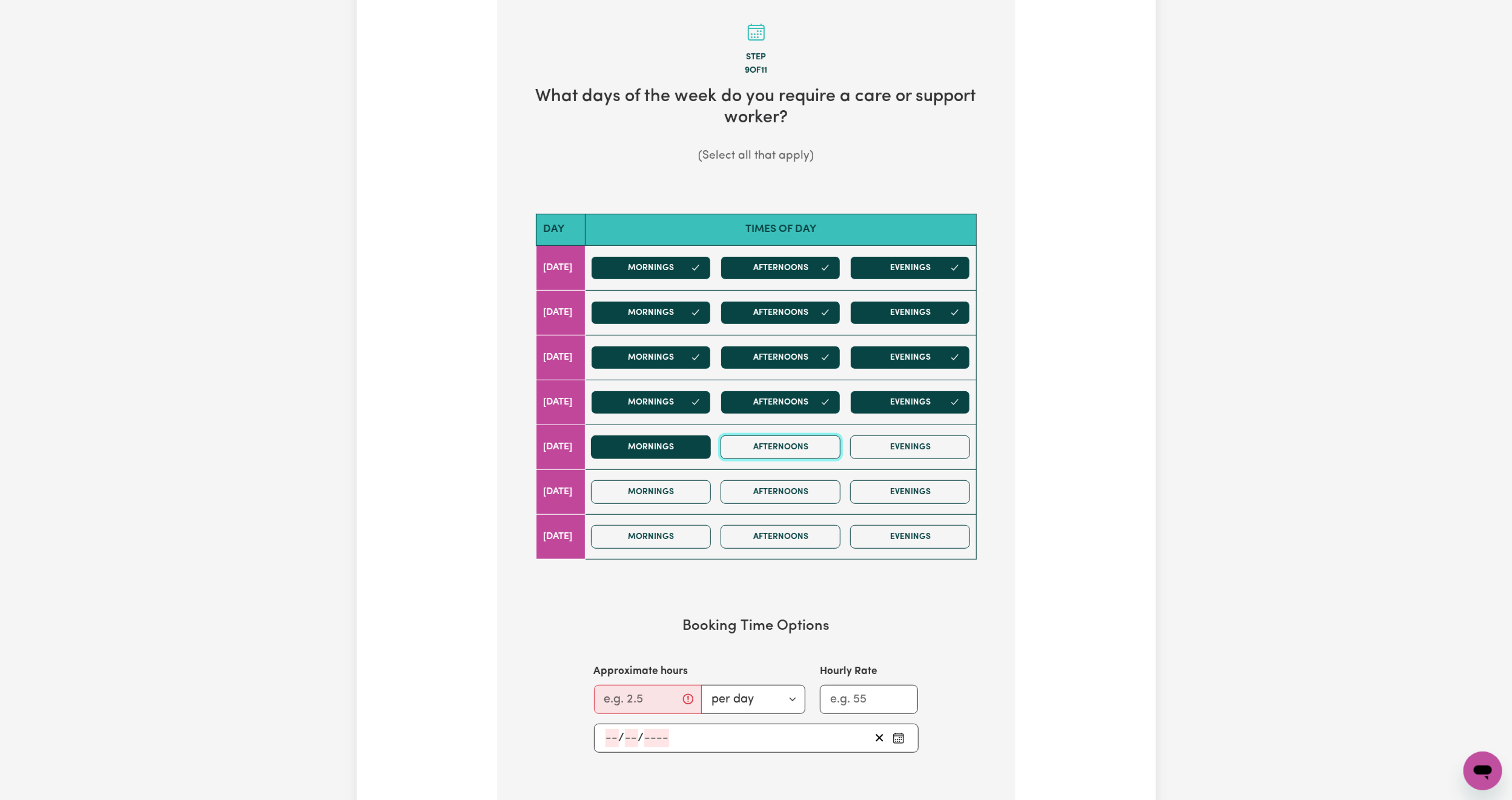
drag, startPoint x: 752, startPoint y: 454, endPoint x: 705, endPoint y: 451, distance: 47.1
click at [745, 451] on button "Afternoons" at bounding box center [780, 447] width 120 height 24
click at [705, 451] on button "Mornings" at bounding box center [651, 447] width 120 height 24
click at [920, 442] on button "Evenings" at bounding box center [909, 447] width 120 height 24
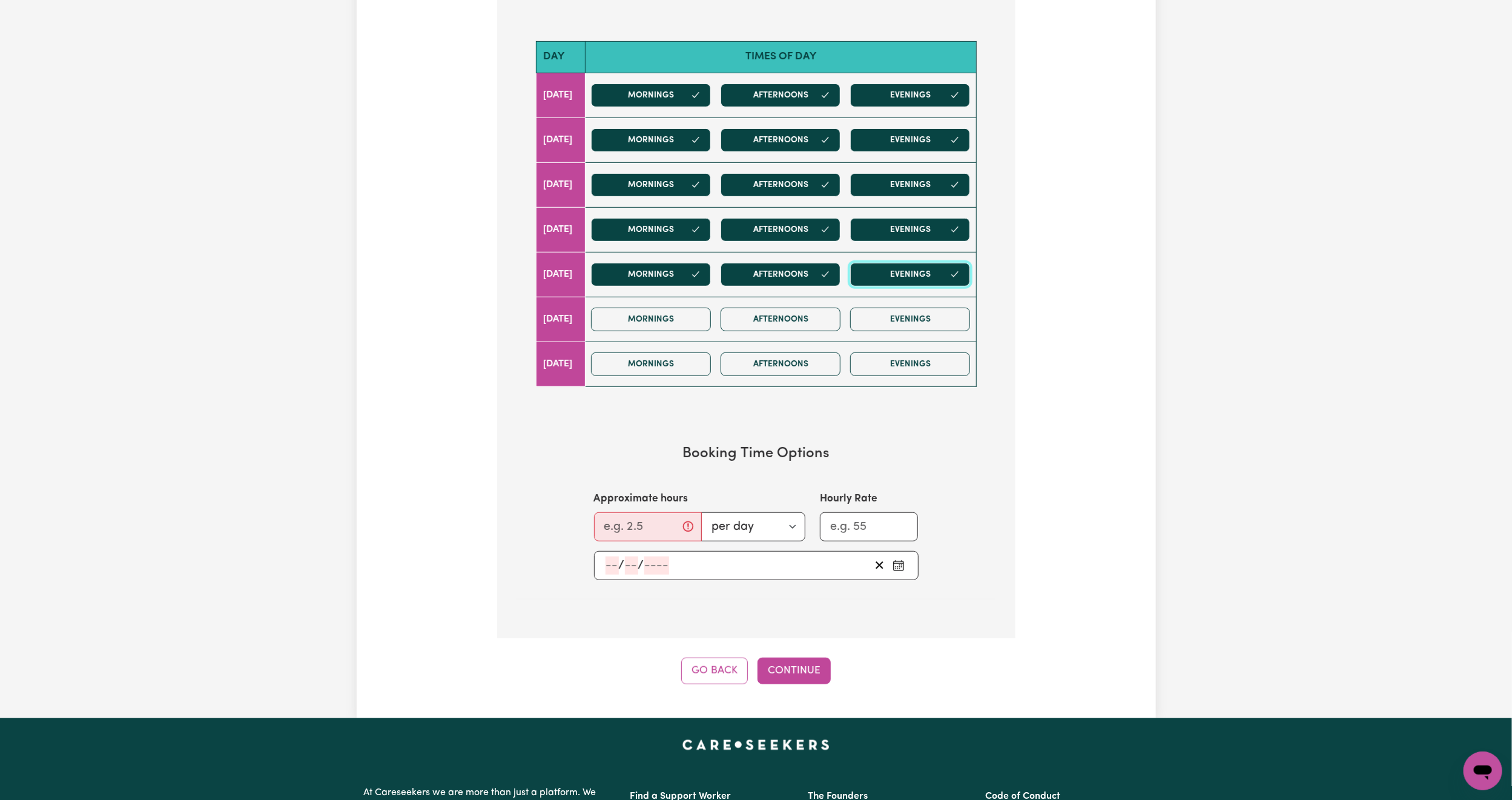
scroll to position [636, 0]
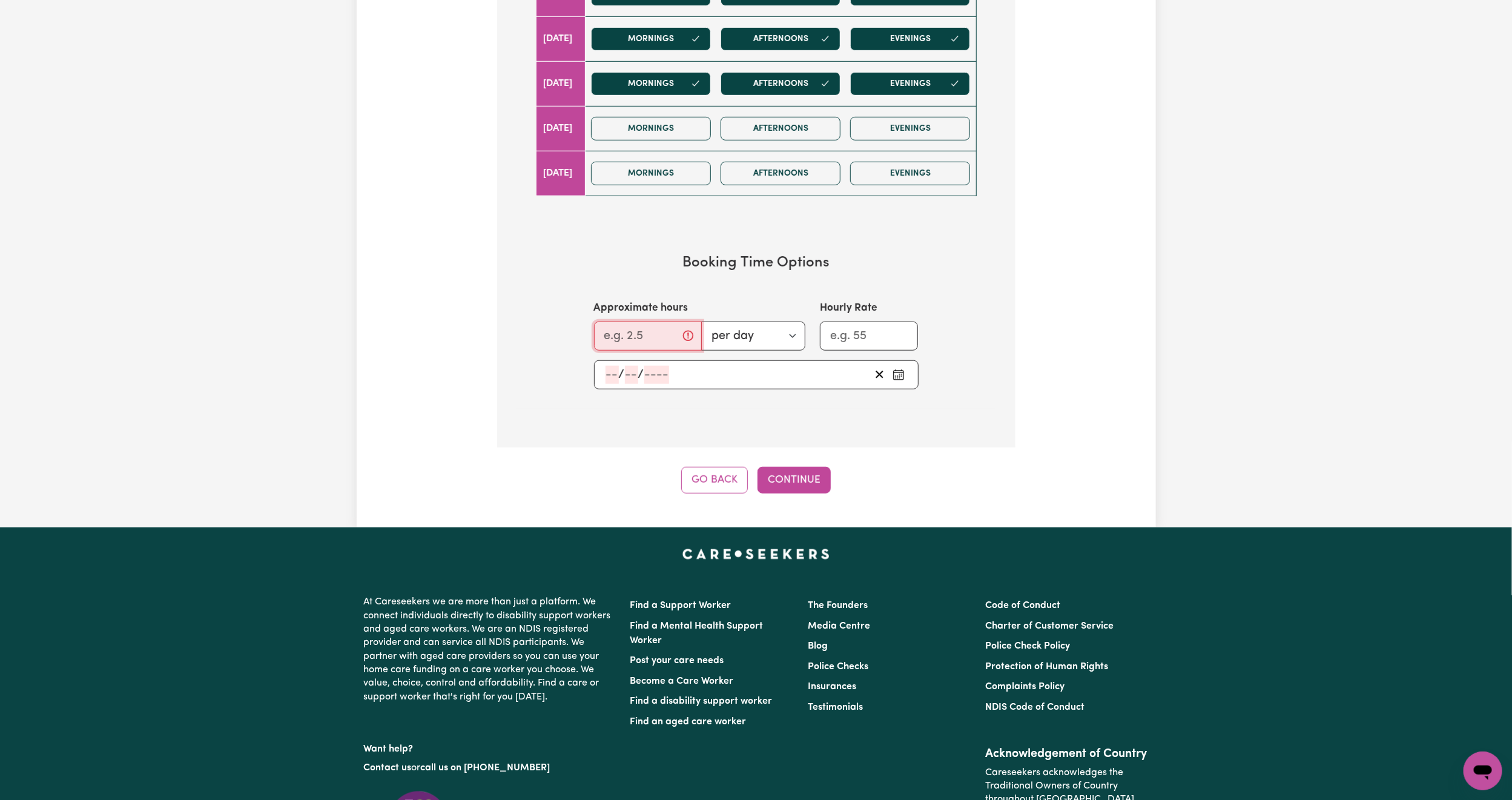
click at [624, 335] on input "Approximate hours" at bounding box center [648, 336] width 108 height 29
type input "2"
click at [900, 378] on icon "Pick an approximate start date" at bounding box center [898, 375] width 12 height 12
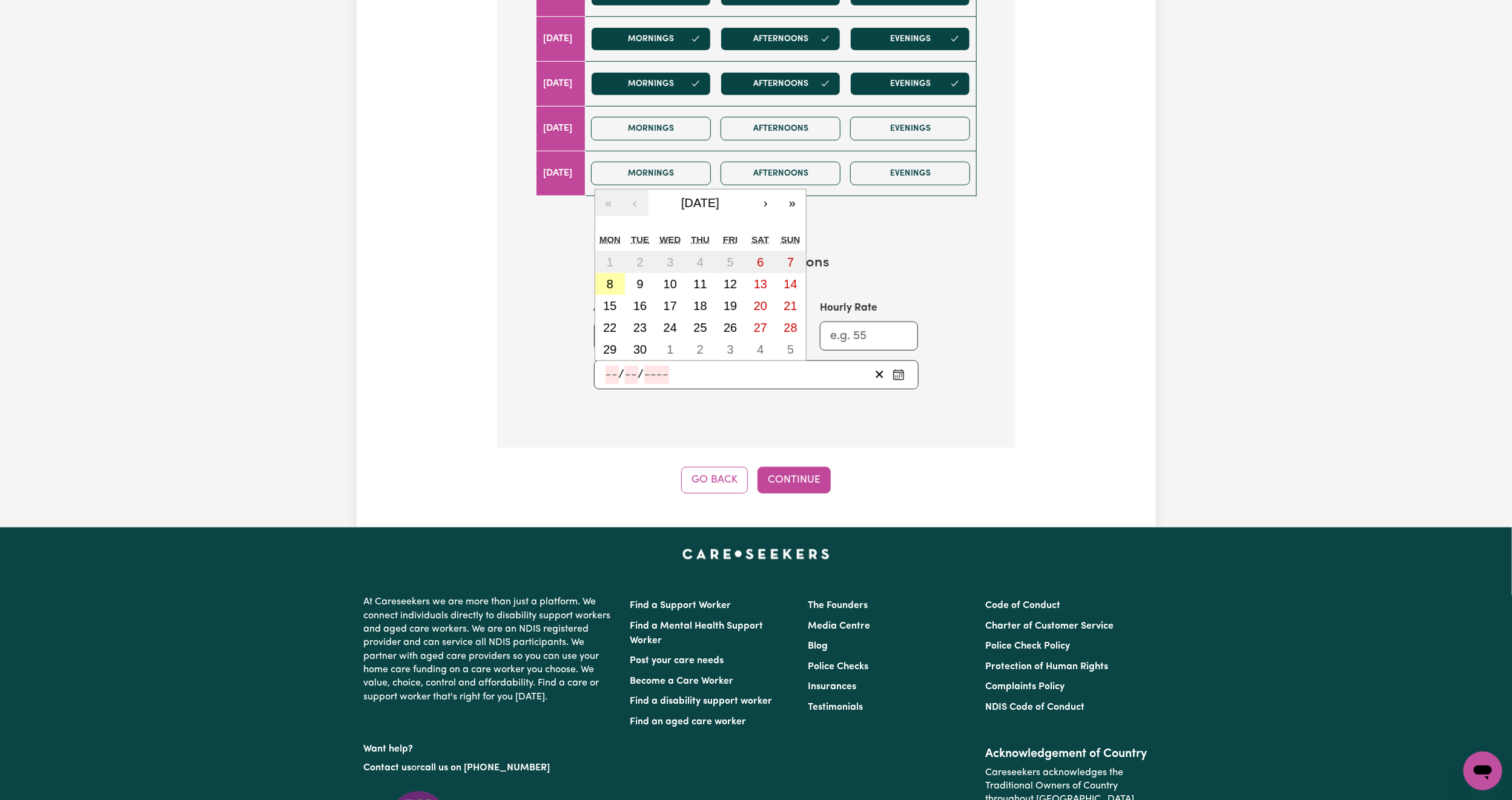
click at [609, 285] on abbr "8" at bounding box center [610, 284] width 7 height 13
type input "[DATE]"
type input "8"
type input "9"
type input "2025"
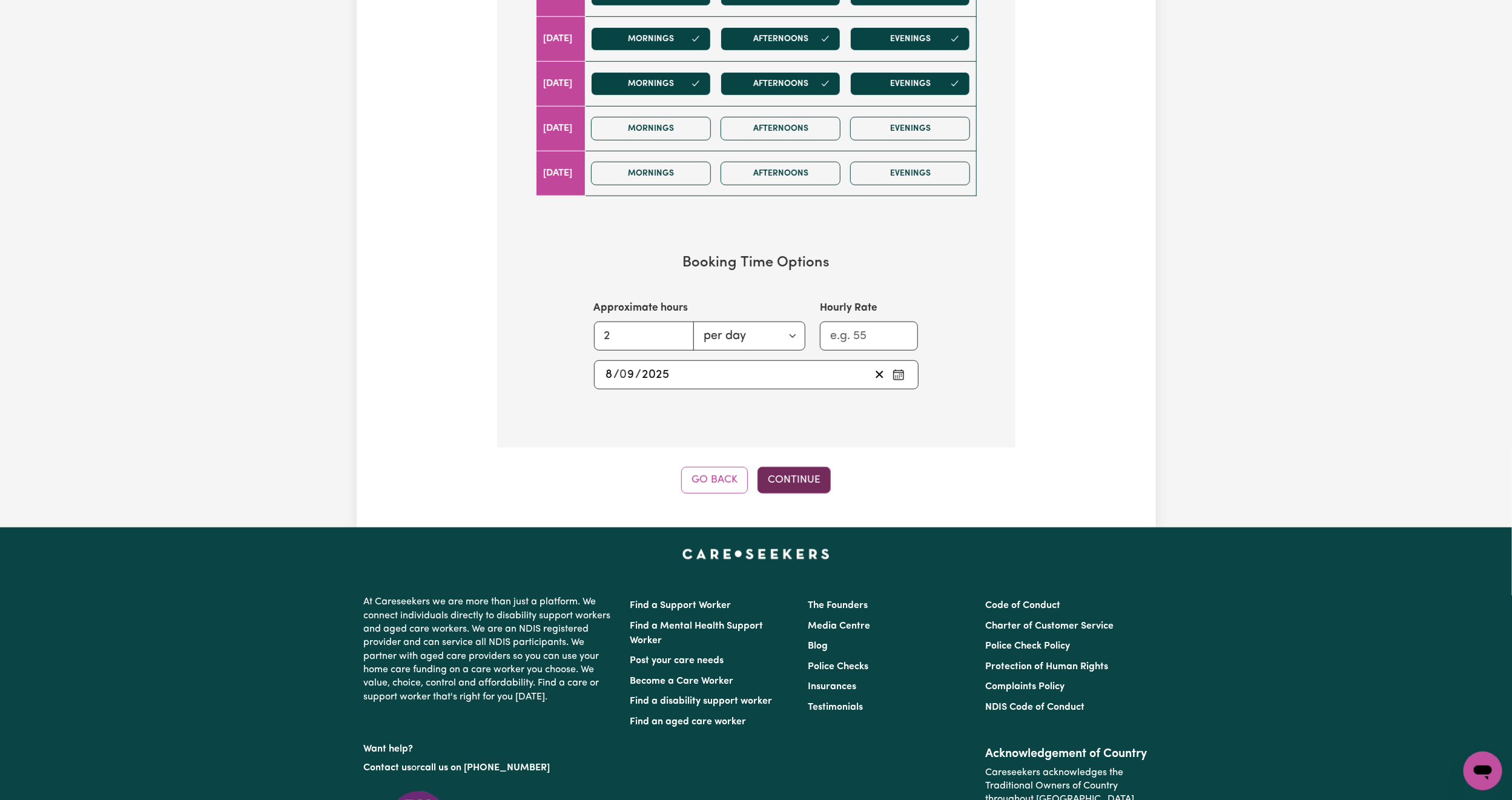
click at [789, 481] on button "Continue" at bounding box center [794, 480] width 73 height 27
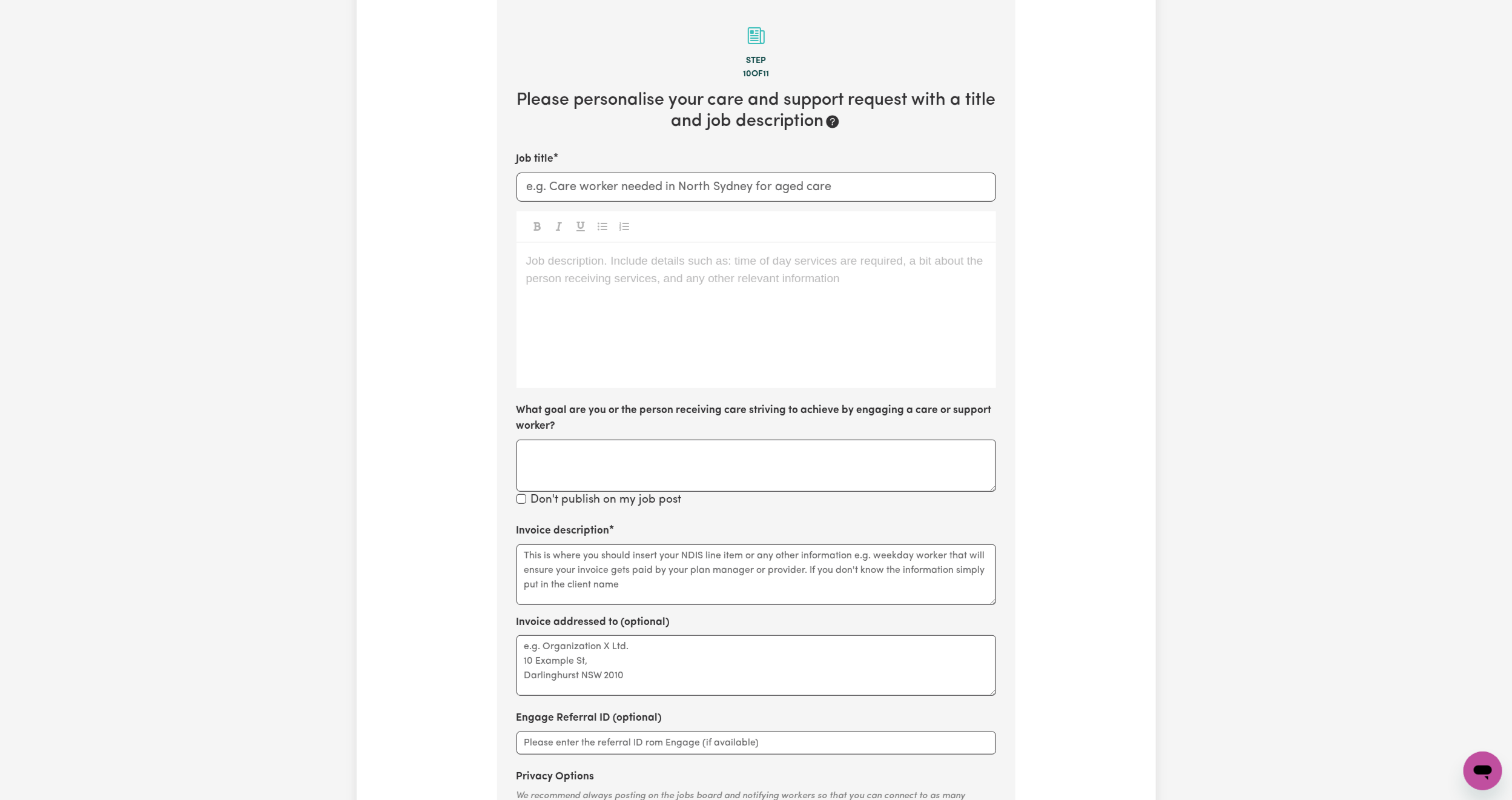
scroll to position [265, 0]
click at [607, 197] on input "Job title" at bounding box center [757, 190] width 480 height 29
click at [758, 198] on input "Experienced Care Worker needed in [GEOGRAPHIC_DATA] [GEOGRAPHIC_DATA]" at bounding box center [757, 190] width 480 height 29
paste input "gad"
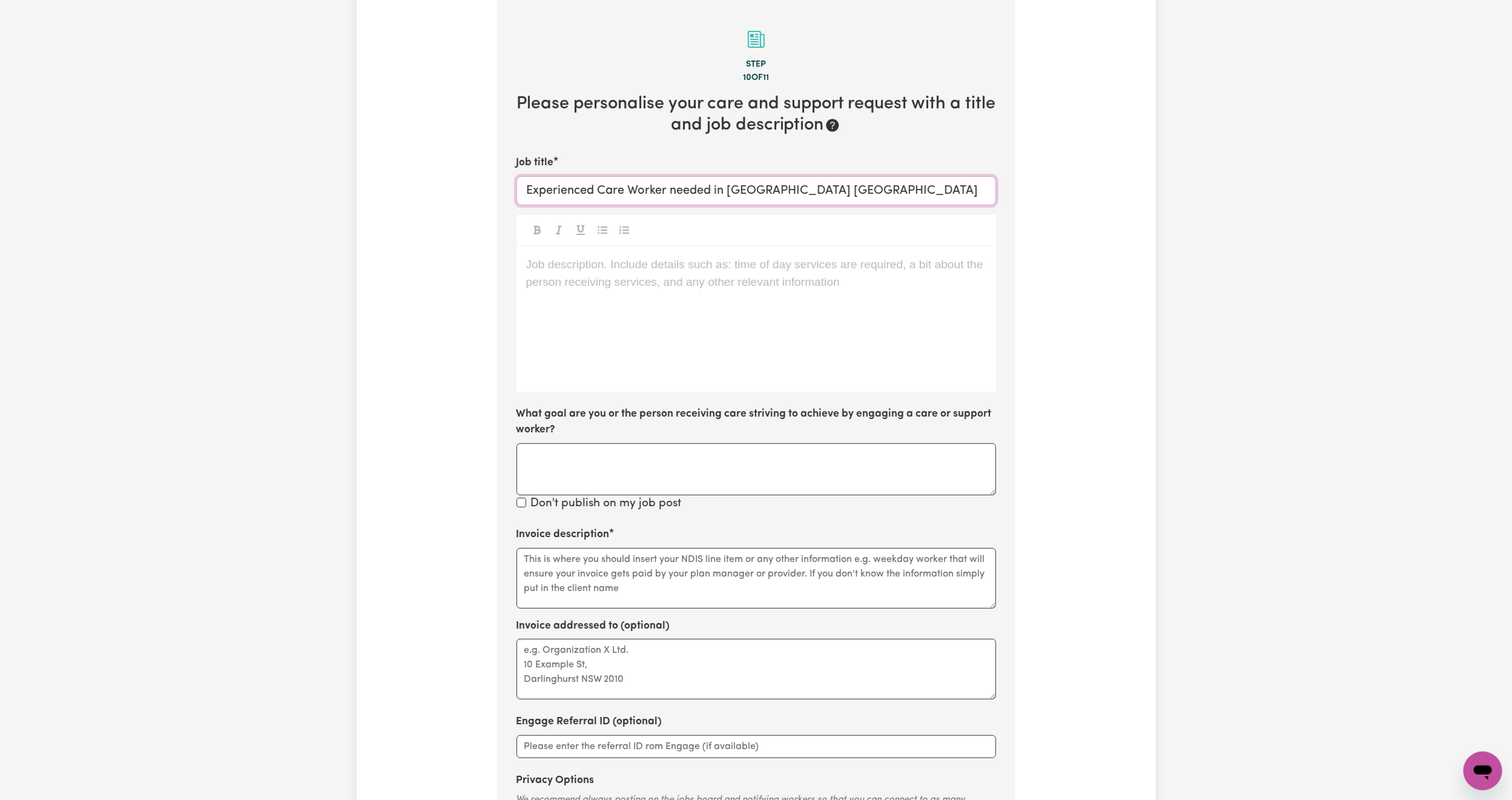
type input "Experienced Care Worker needed in [GEOGRAPHIC_DATA] [GEOGRAPHIC_DATA]"
click at [668, 285] on div "Job description. Include details such as: time of day services are required, a …" at bounding box center [757, 319] width 480 height 145
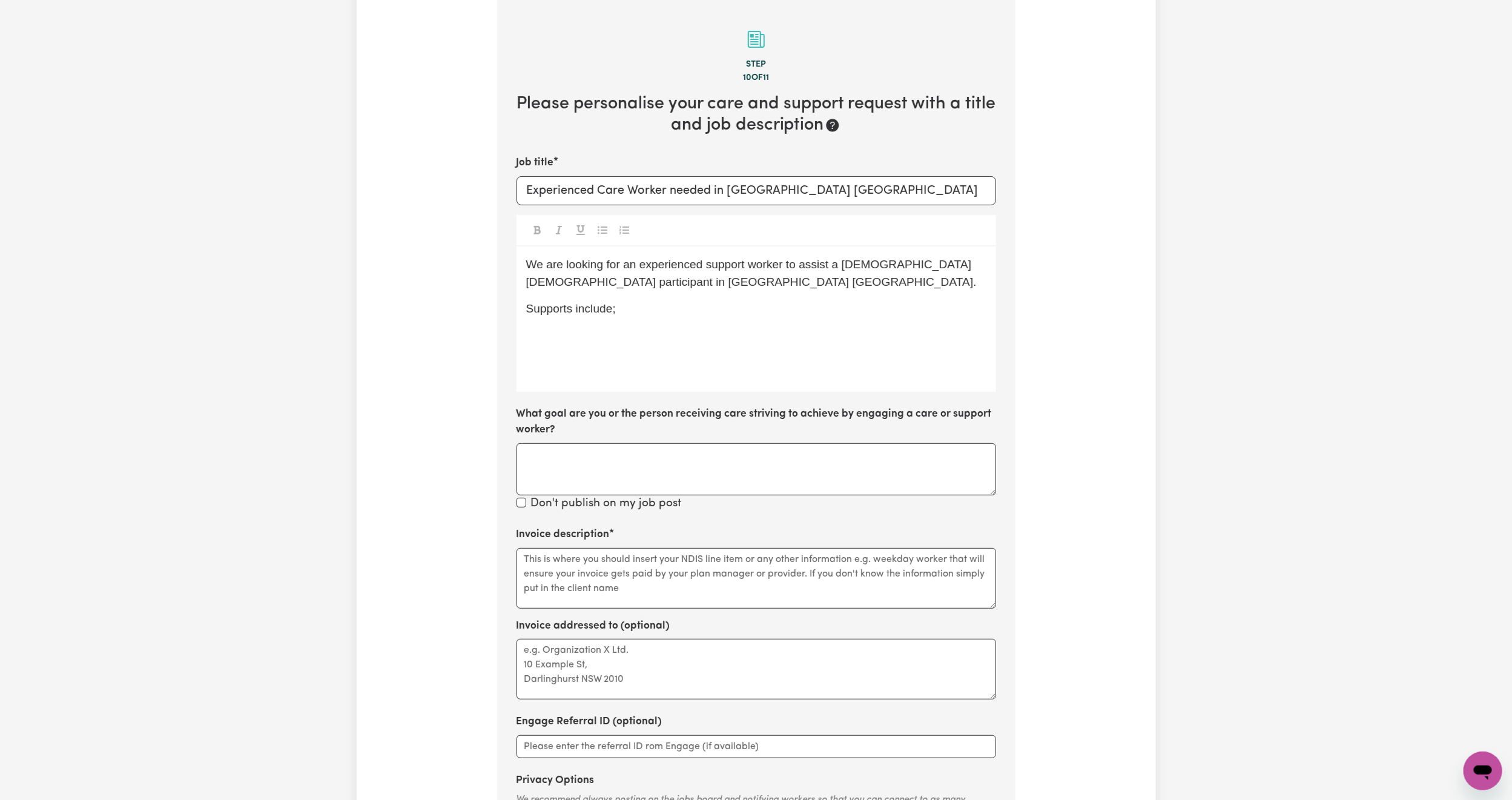
click at [784, 321] on div "We are looking for an experienced support worker to assist a [DEMOGRAPHIC_DATA]…" at bounding box center [757, 319] width 480 height 145
click at [745, 375] on div "We are looking for an experienced support worker to assist a [DEMOGRAPHIC_DATA]…" at bounding box center [757, 319] width 480 height 145
click at [728, 358] on div "We are looking for an experienced support worker to assist a [DEMOGRAPHIC_DATA]…" at bounding box center [757, 319] width 480 height 145
click at [945, 340] on div "We are looking for an experienced support worker to assist a [DEMOGRAPHIC_DATA]…" at bounding box center [757, 319] width 480 height 145
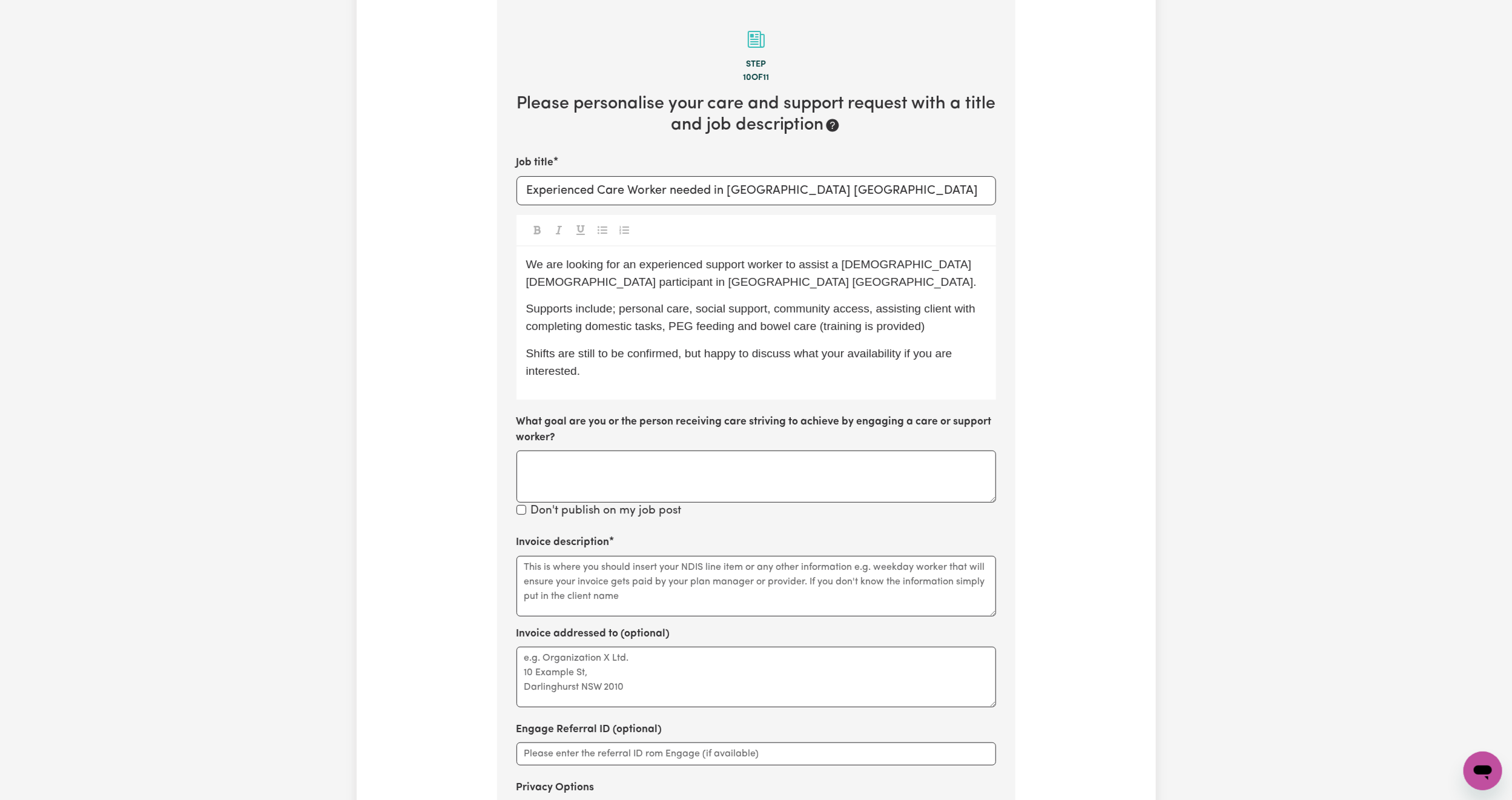
click at [593, 353] on span "Shifts are still to be confirmed, but happy to discuss what your availability i…" at bounding box center [740, 362] width 429 height 30
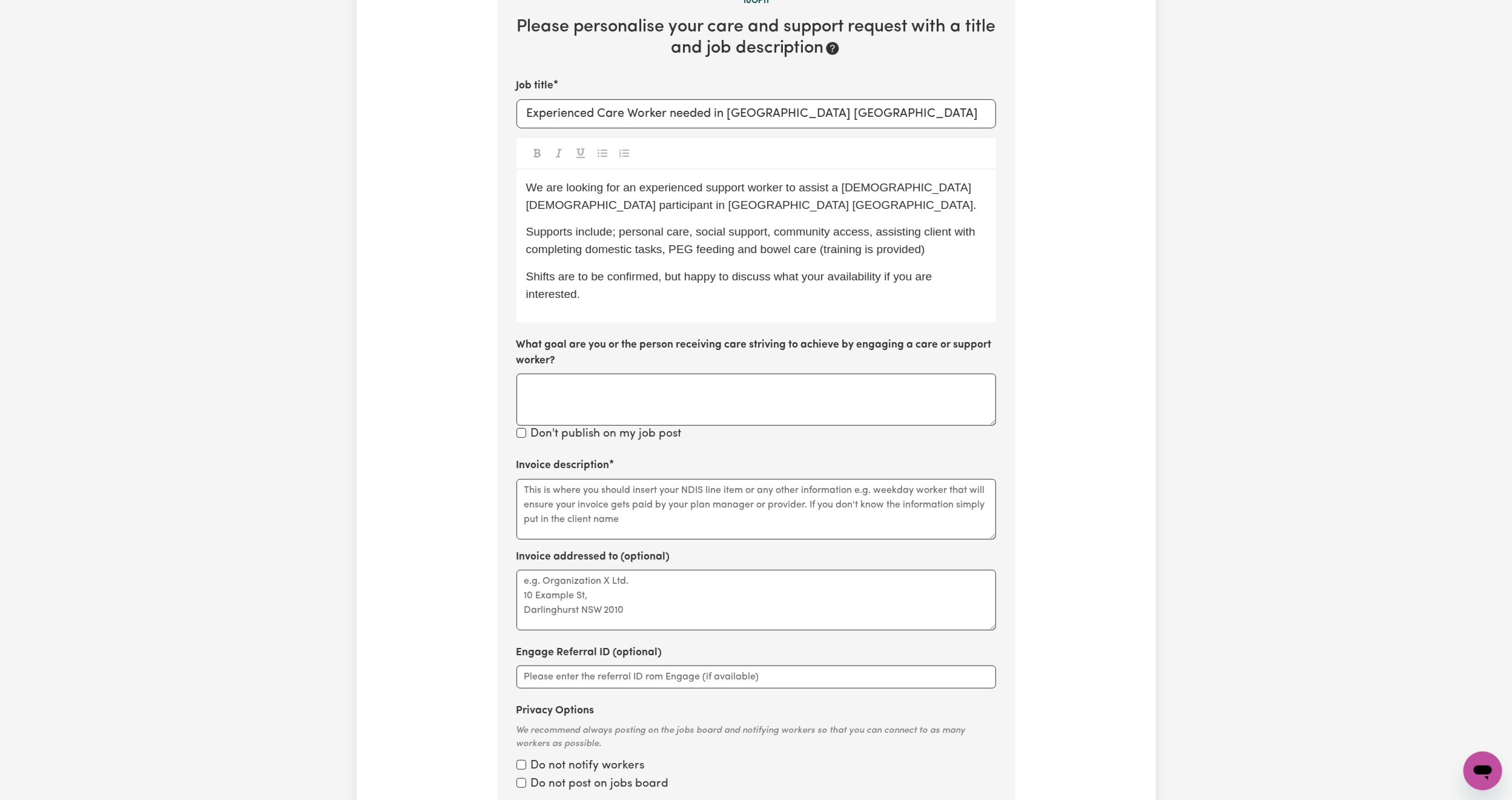
scroll to position [344, 0]
click at [795, 273] on span "Shifts are to be confirmed, but happy to discuss what your availability if you …" at bounding box center [731, 283] width 410 height 30
click at [789, 285] on p "Shifts are to be confirmed, but happy to discuss what your availability if you …" at bounding box center [756, 284] width 460 height 35
drag, startPoint x: 769, startPoint y: 289, endPoint x: 773, endPoint y: 281, distance: 8.9
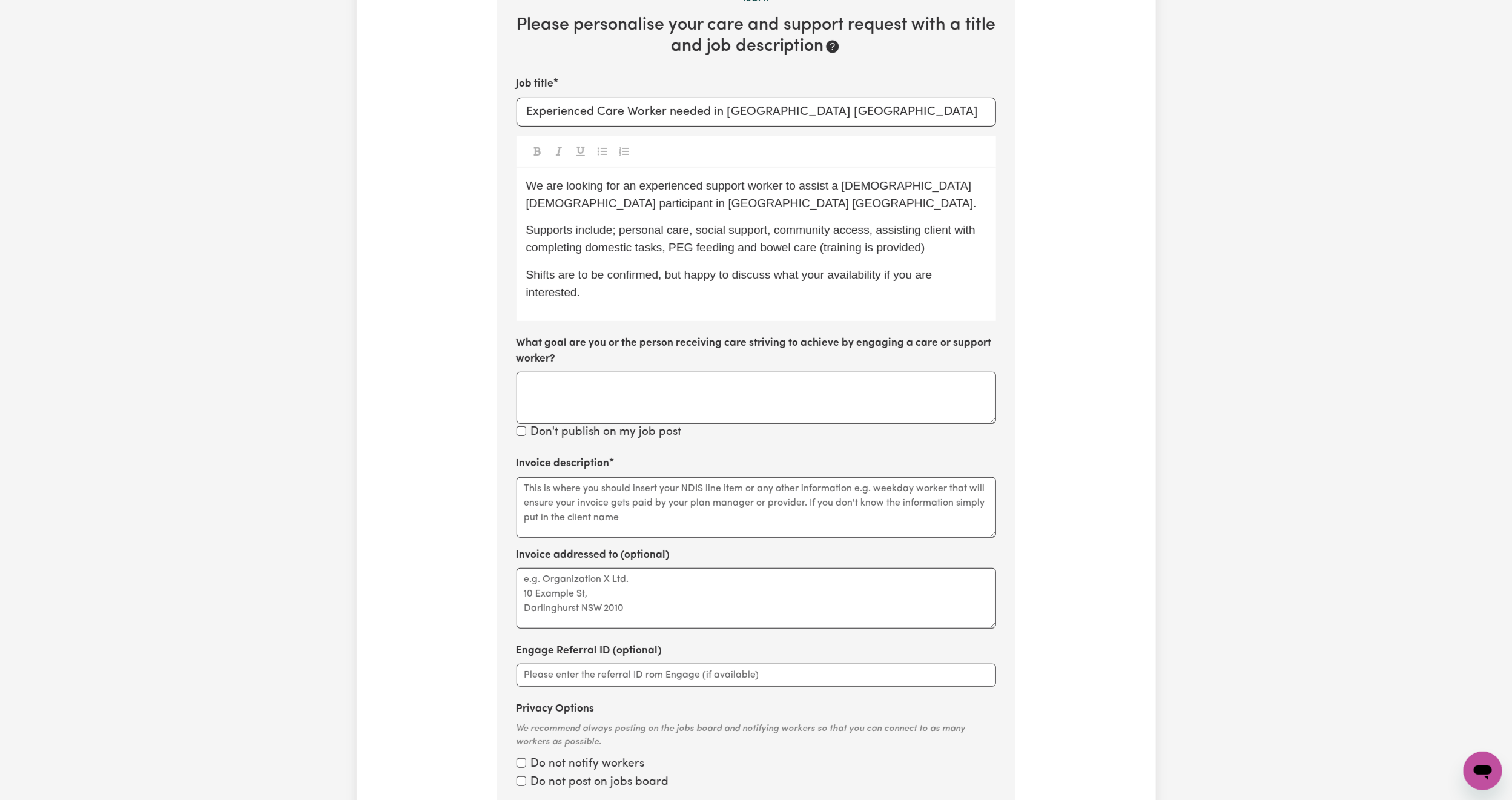
click at [773, 281] on p "Shifts are to be confirmed, but happy to discuss what your availability if you …" at bounding box center [756, 284] width 460 height 35
click at [798, 279] on span "Shifts are to be confirmed, but happy to discuss what your availability if you …" at bounding box center [731, 283] width 410 height 30
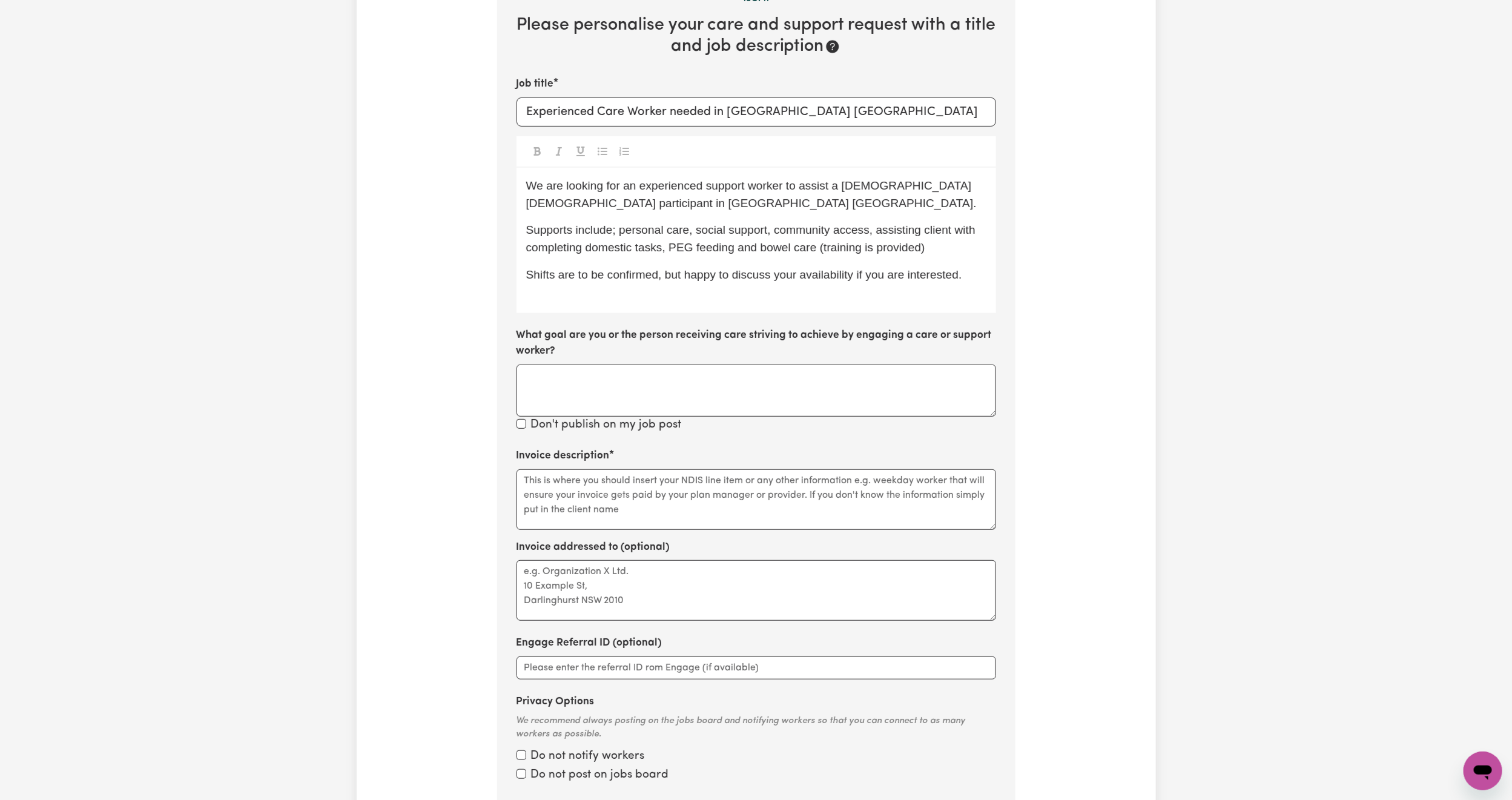
click at [941, 254] on p "Supports include; personal care, social support, community access, assisting cl…" at bounding box center [756, 239] width 460 height 35
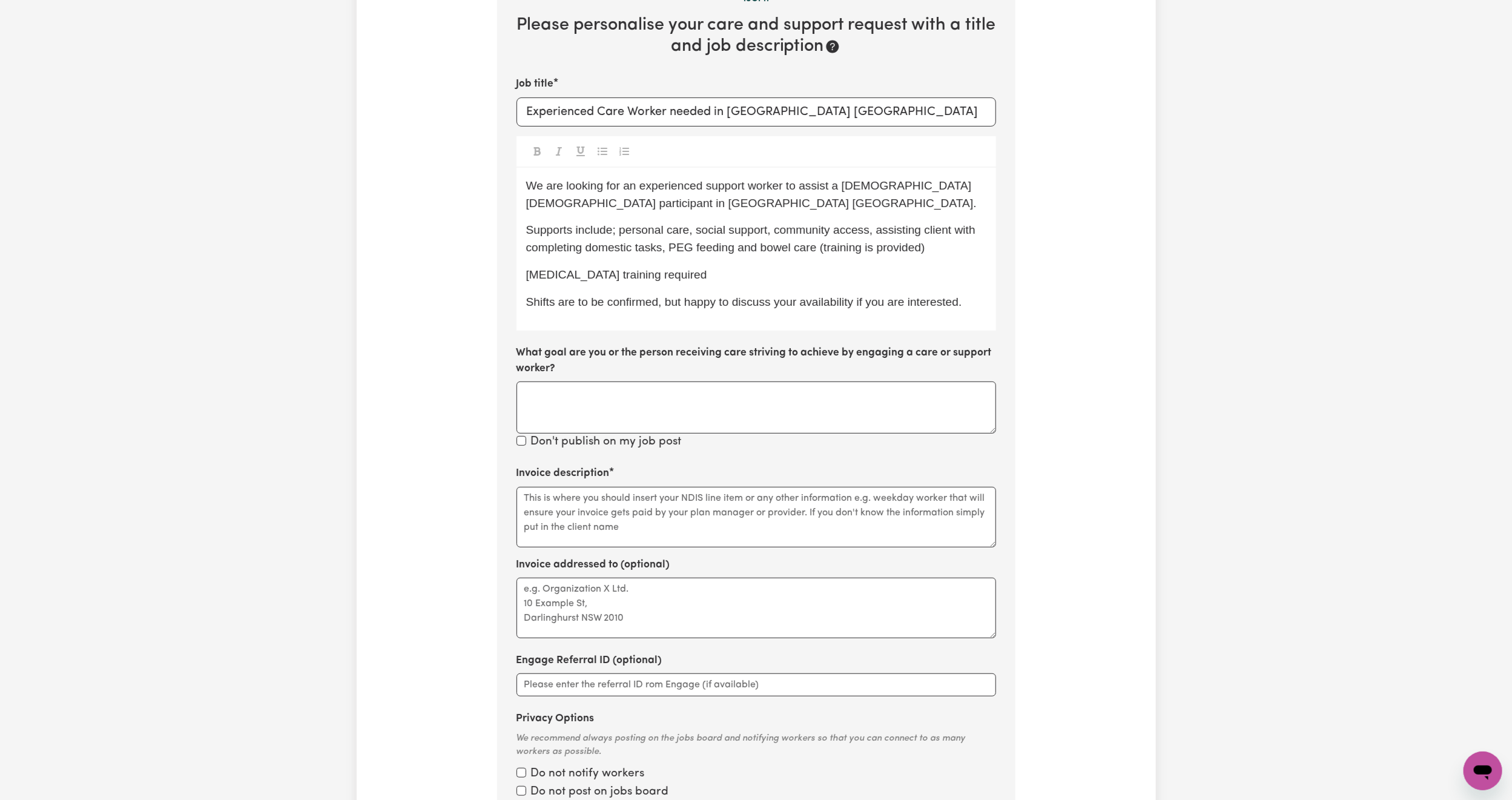
click at [531, 279] on span "[MEDICAL_DATA] training required" at bounding box center [616, 274] width 181 height 13
click at [578, 279] on span "[MEDICAL_DATA] training required" at bounding box center [616, 274] width 181 height 13
click at [987, 295] on div "We are looking for an experienced support worker to assist a [DEMOGRAPHIC_DATA]…" at bounding box center [757, 249] width 480 height 163
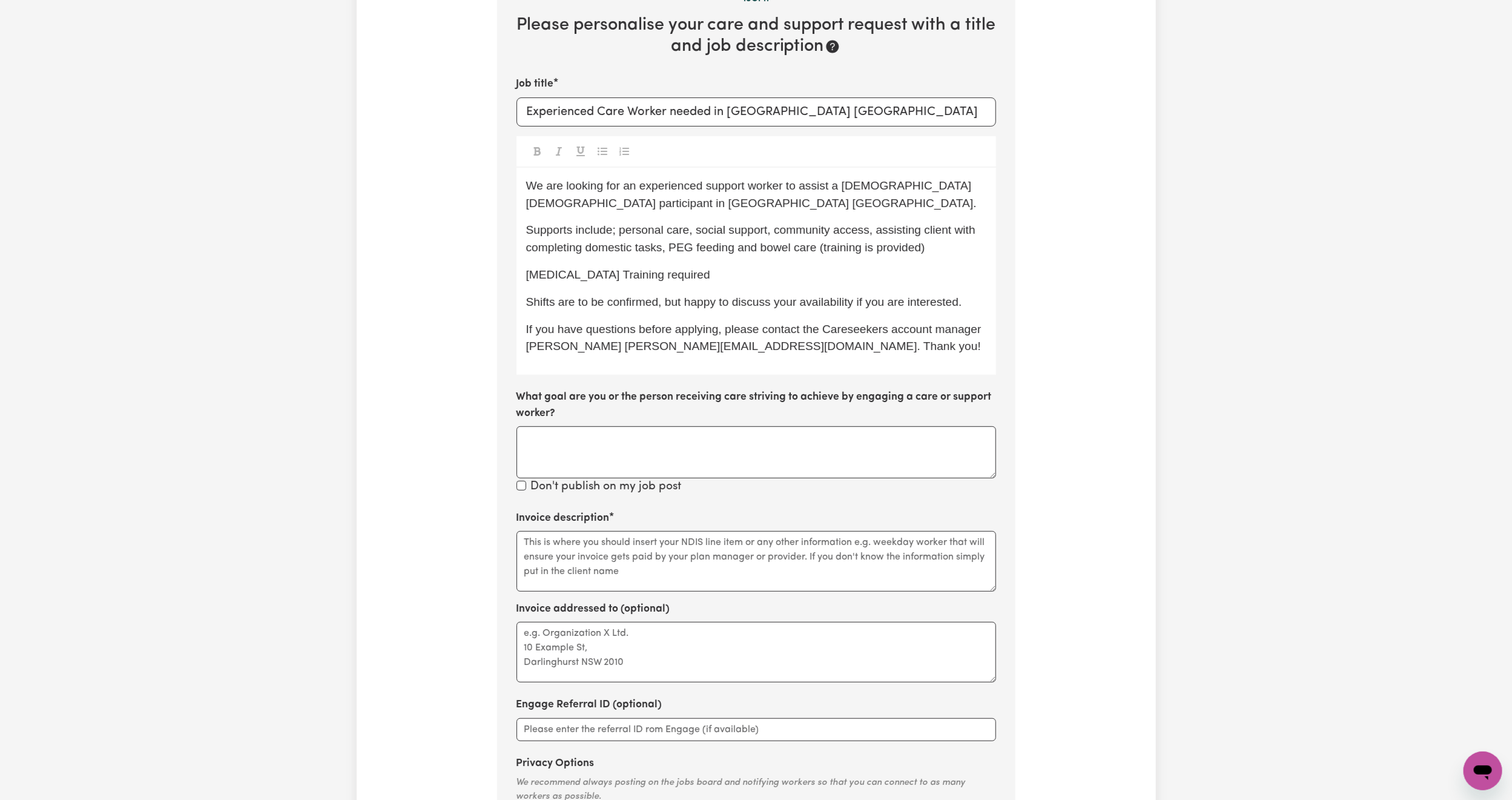
click at [556, 307] on span "Shifts are to be confirmed, but happy to discuss your availability if you are i…" at bounding box center [744, 302] width 436 height 13
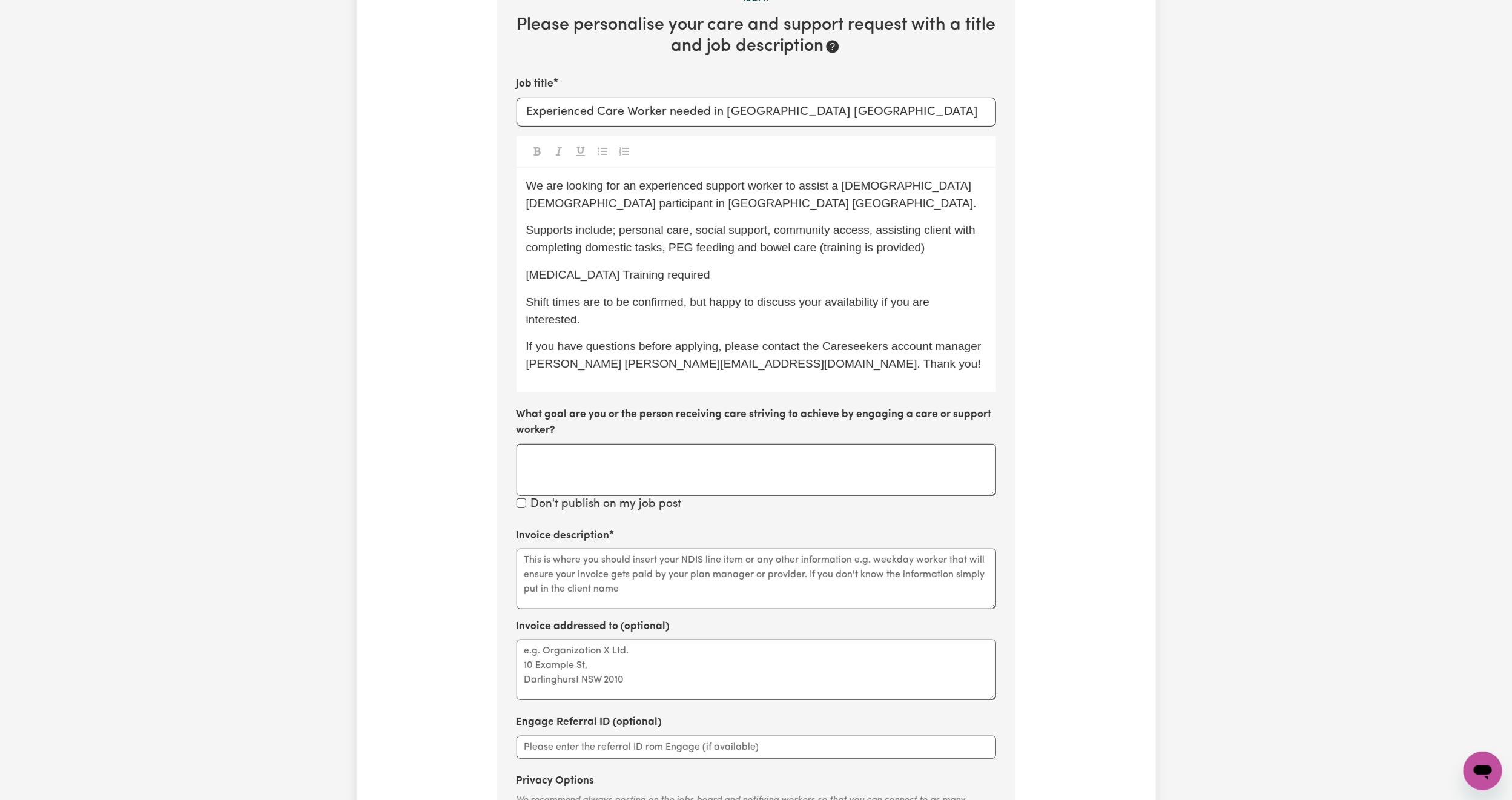
click at [583, 305] on span "Shift times are to be confirmed, but happy to discuss your availability if you …" at bounding box center [730, 311] width 407 height 30
click at [593, 305] on span "Shift times are to be confirmed, but happy to discuss your availability if you …" at bounding box center [730, 311] width 407 height 30
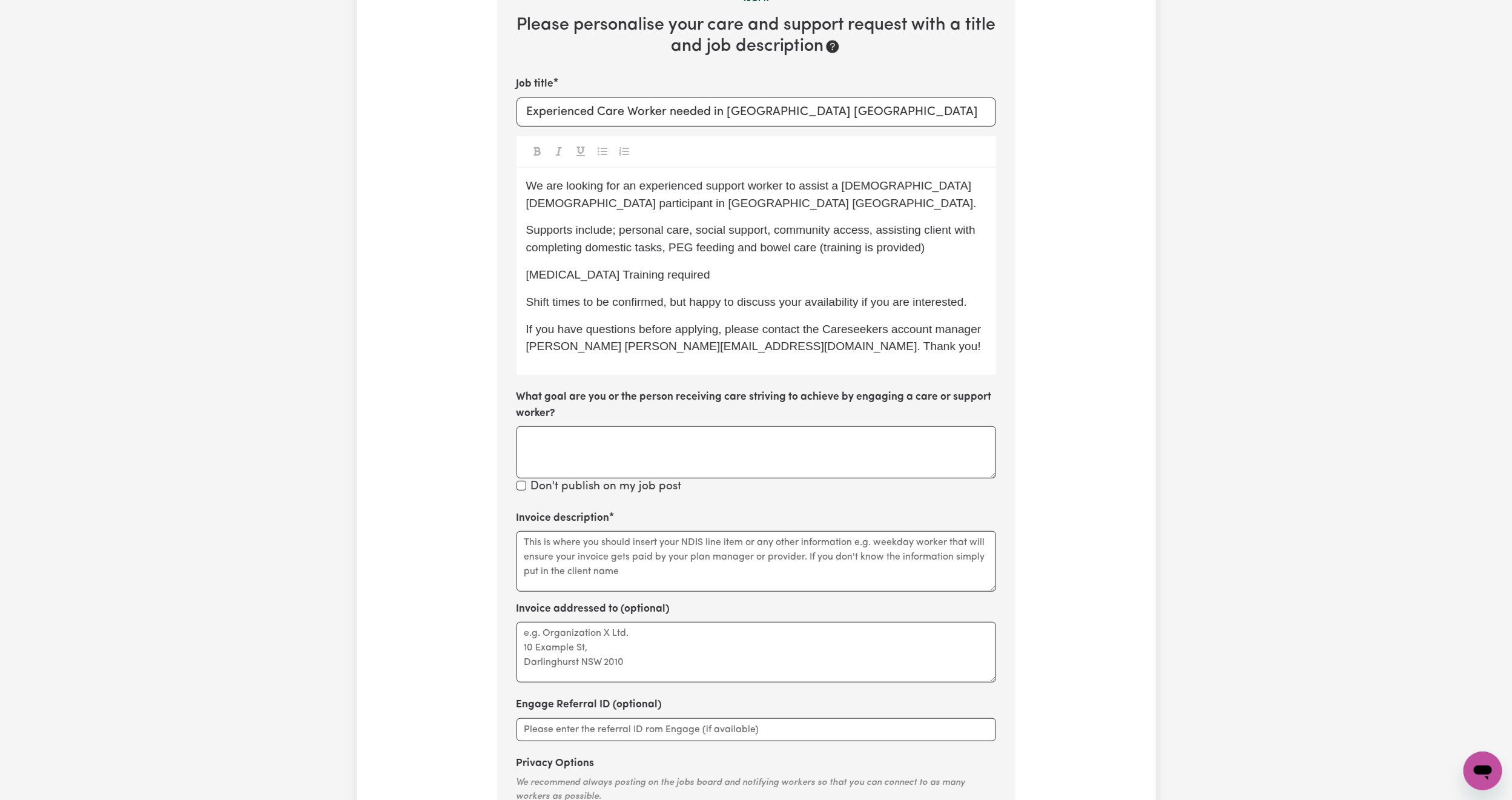
click at [990, 302] on div "We are looking for an experienced support worker to assist a [DEMOGRAPHIC_DATA]…" at bounding box center [757, 271] width 480 height 207
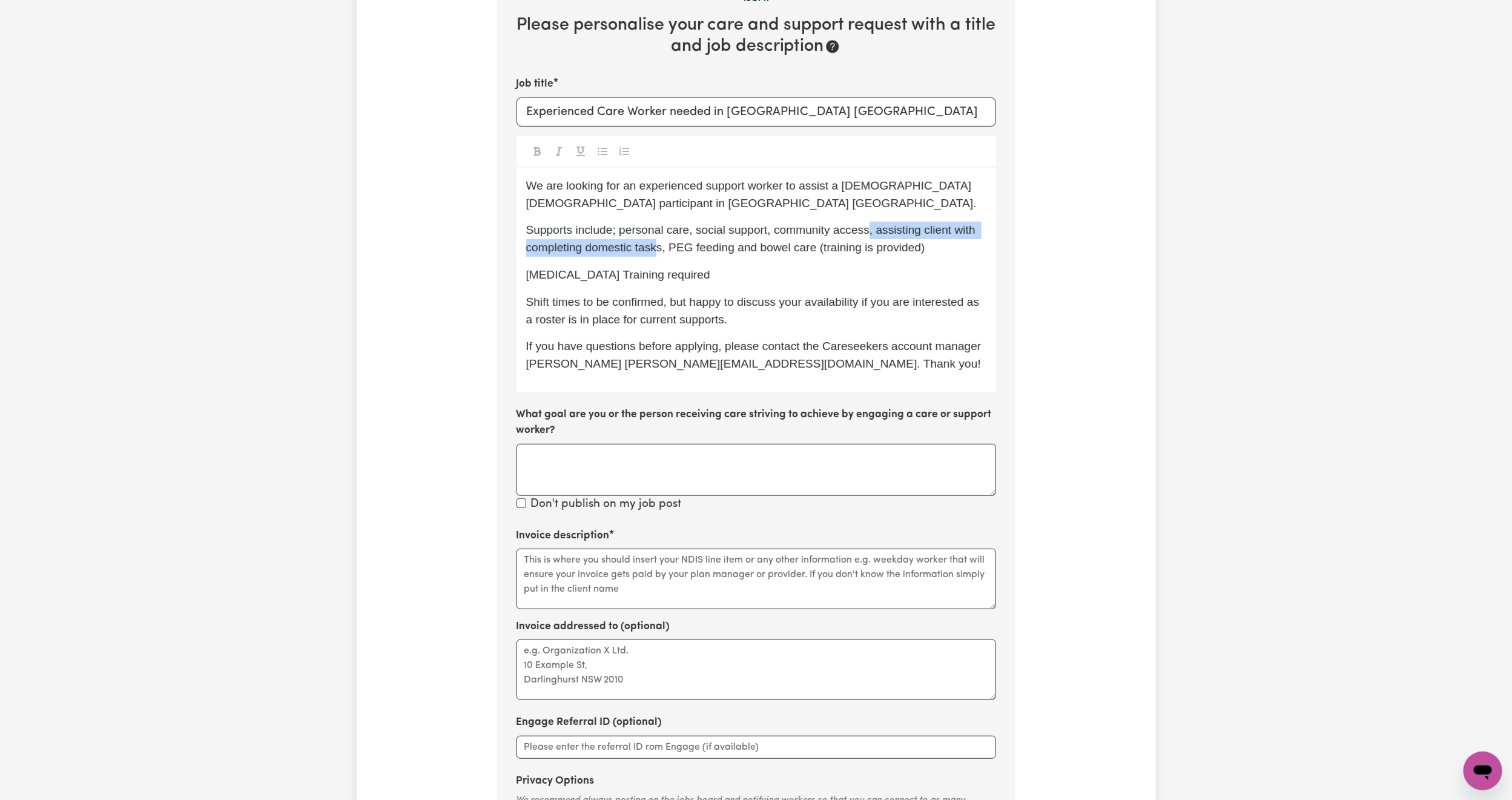
drag, startPoint x: 661, startPoint y: 246, endPoint x: 874, endPoint y: 229, distance: 213.7
click at [874, 229] on span "Supports include; personal care, social support, community access, assisting cl…" at bounding box center [752, 239] width 453 height 30
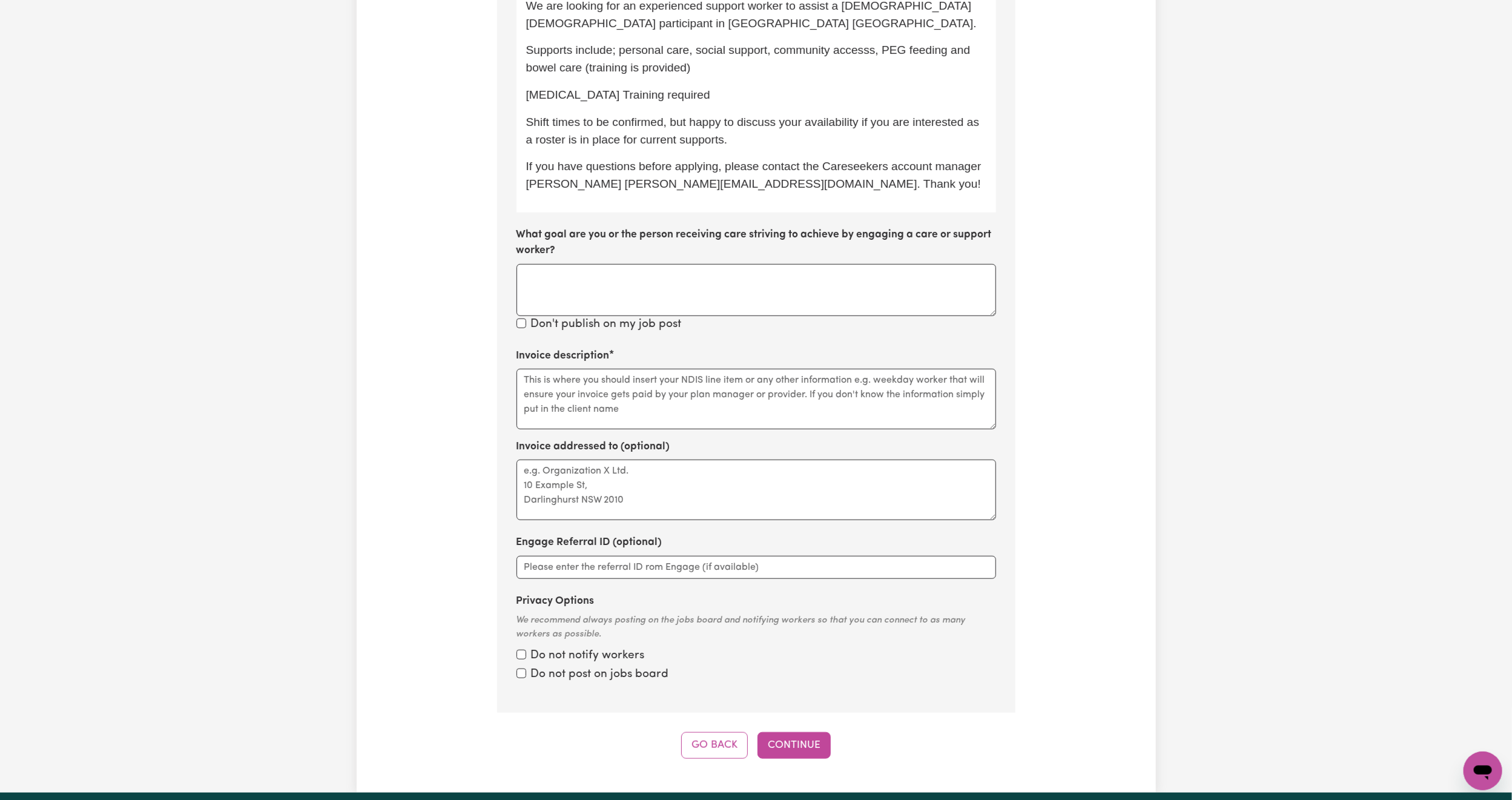
scroll to position [526, 0]
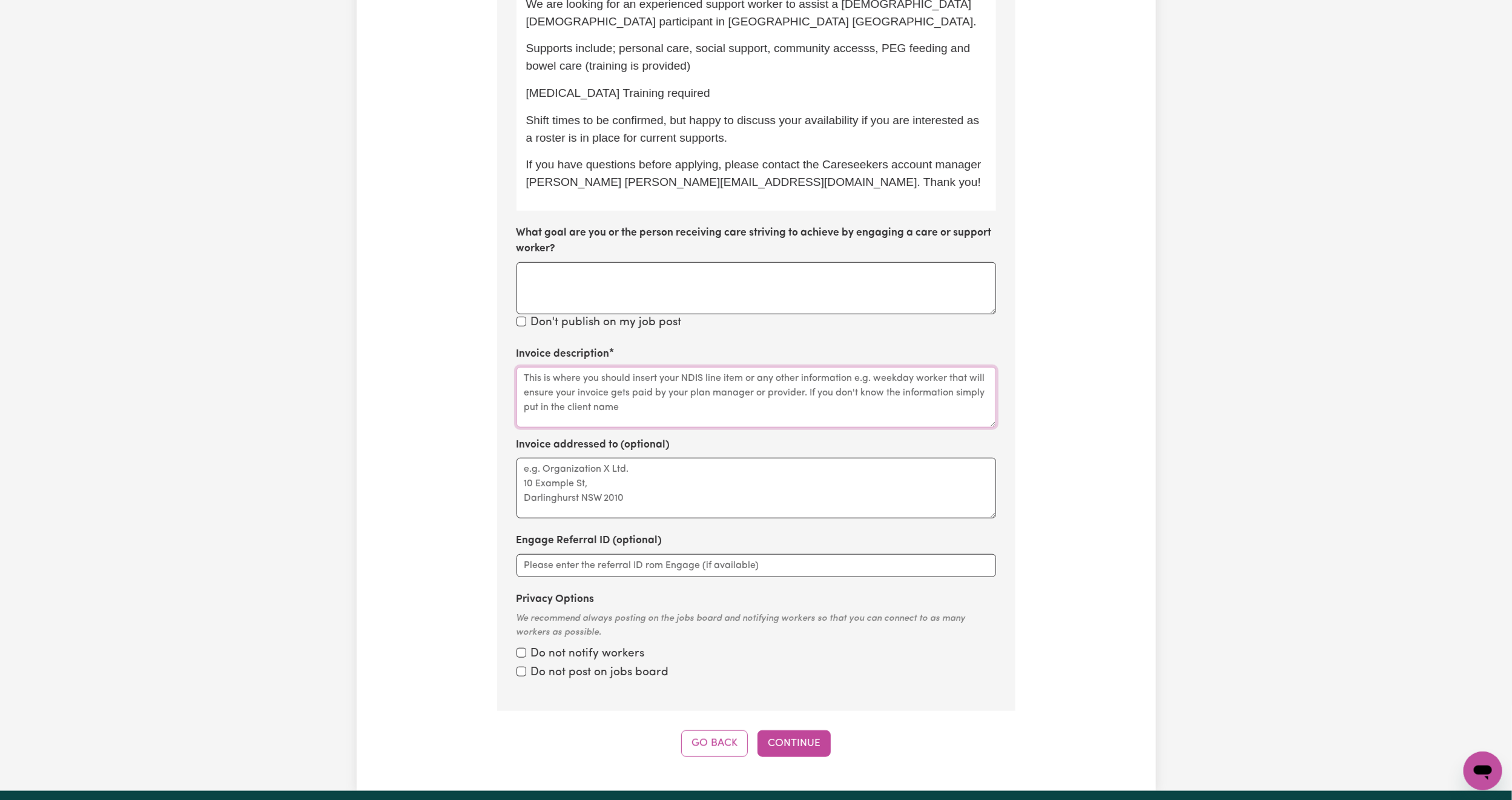
click at [646, 400] on textarea "Invoice description" at bounding box center [757, 397] width 480 height 61
type textarea "L"
click at [654, 395] on textarea "Invoice description" at bounding box center [757, 397] width 480 height 61
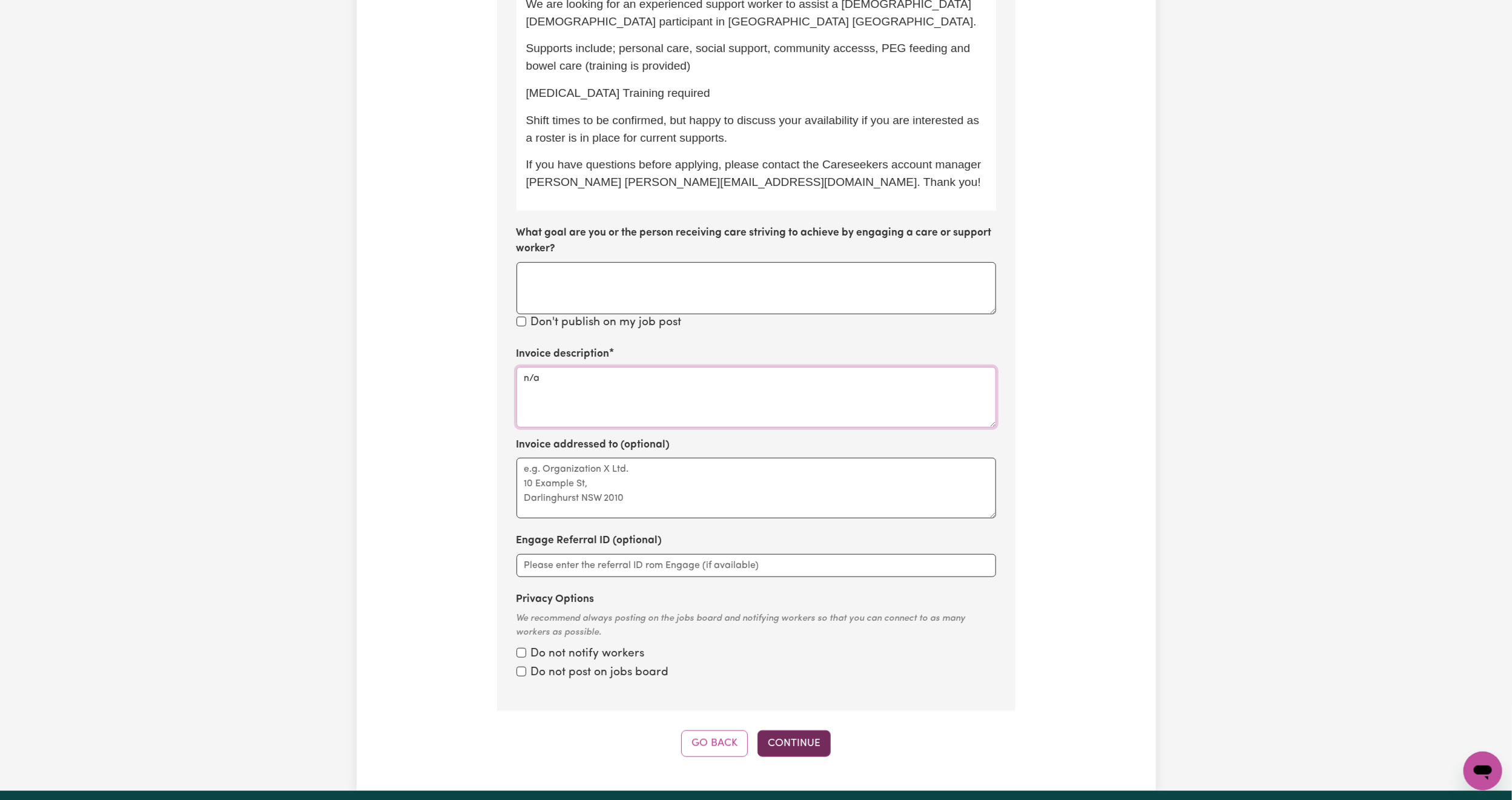
type textarea "n/a"
click at [794, 751] on button "Continue" at bounding box center [794, 744] width 73 height 27
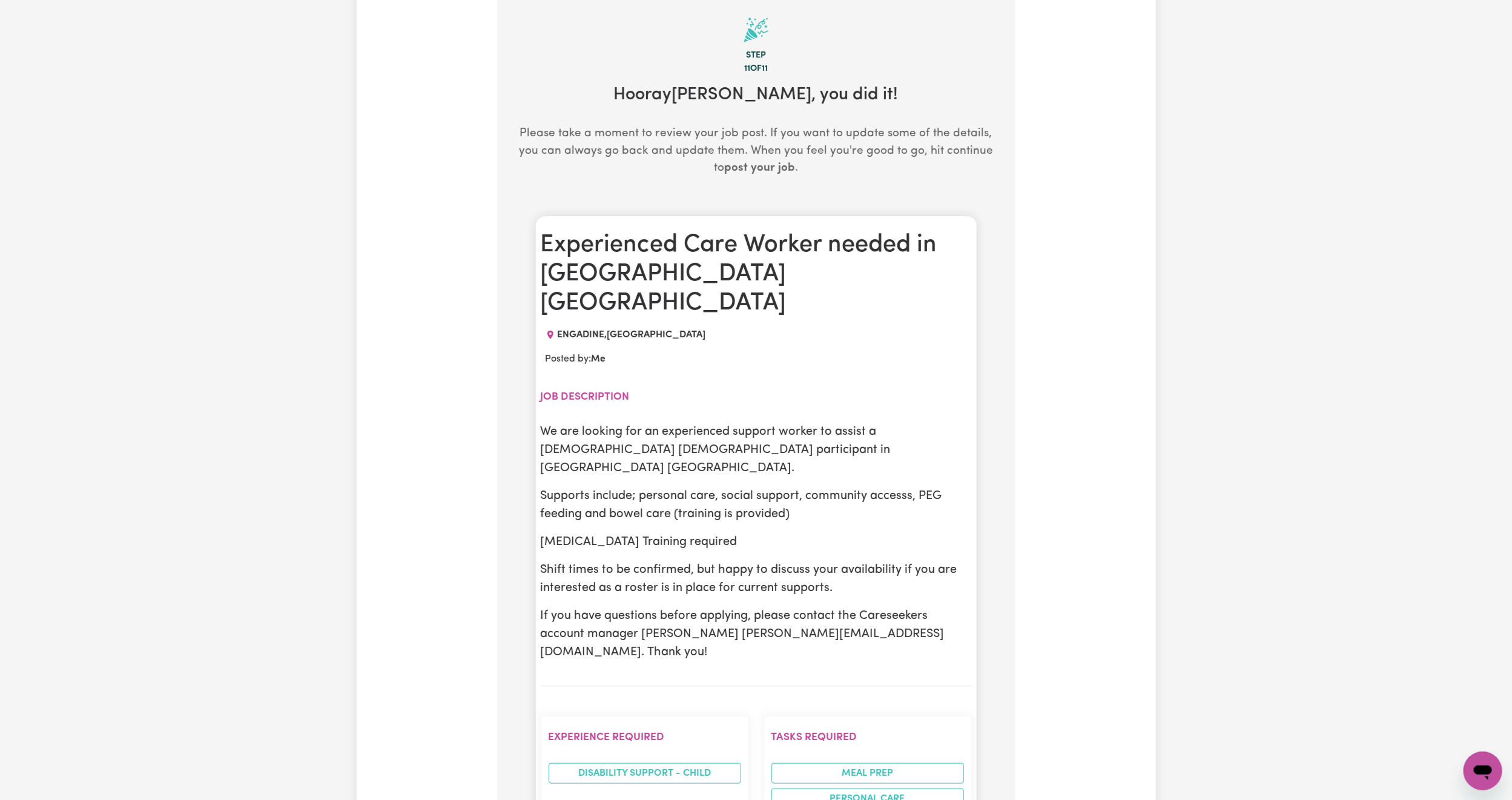
scroll to position [265, 0]
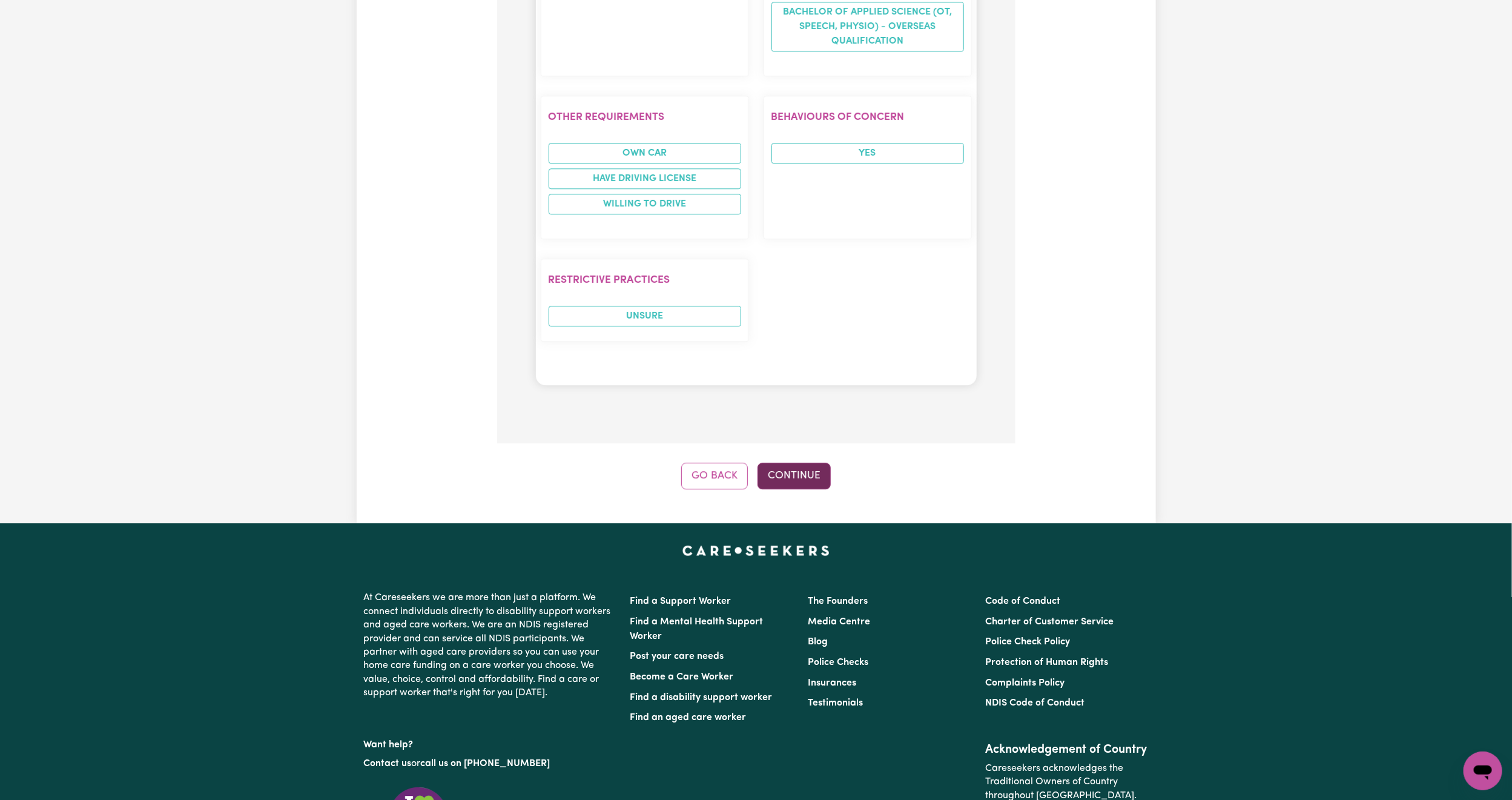
click at [816, 463] on button "Continue" at bounding box center [794, 476] width 73 height 27
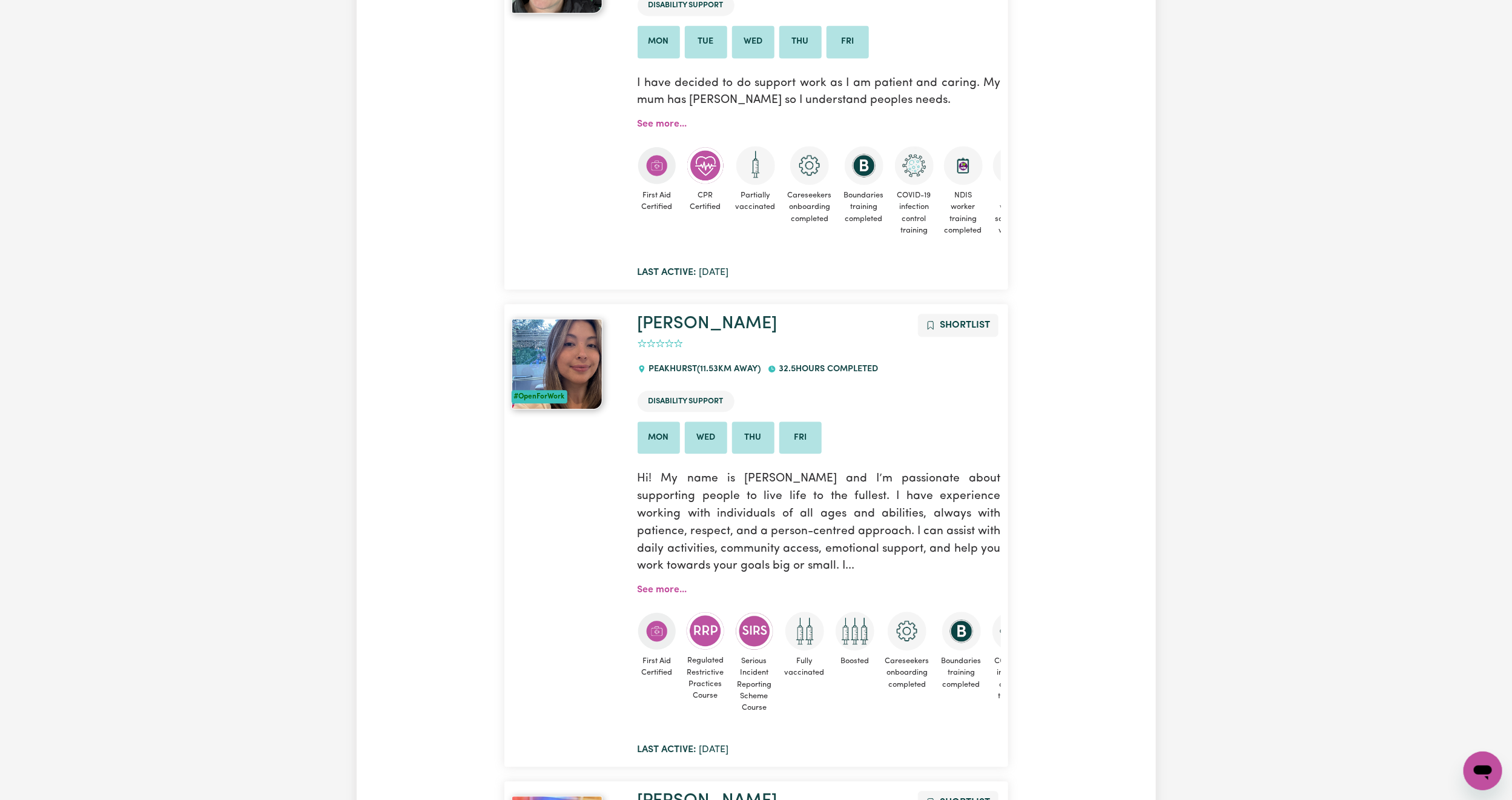
scroll to position [0, 0]
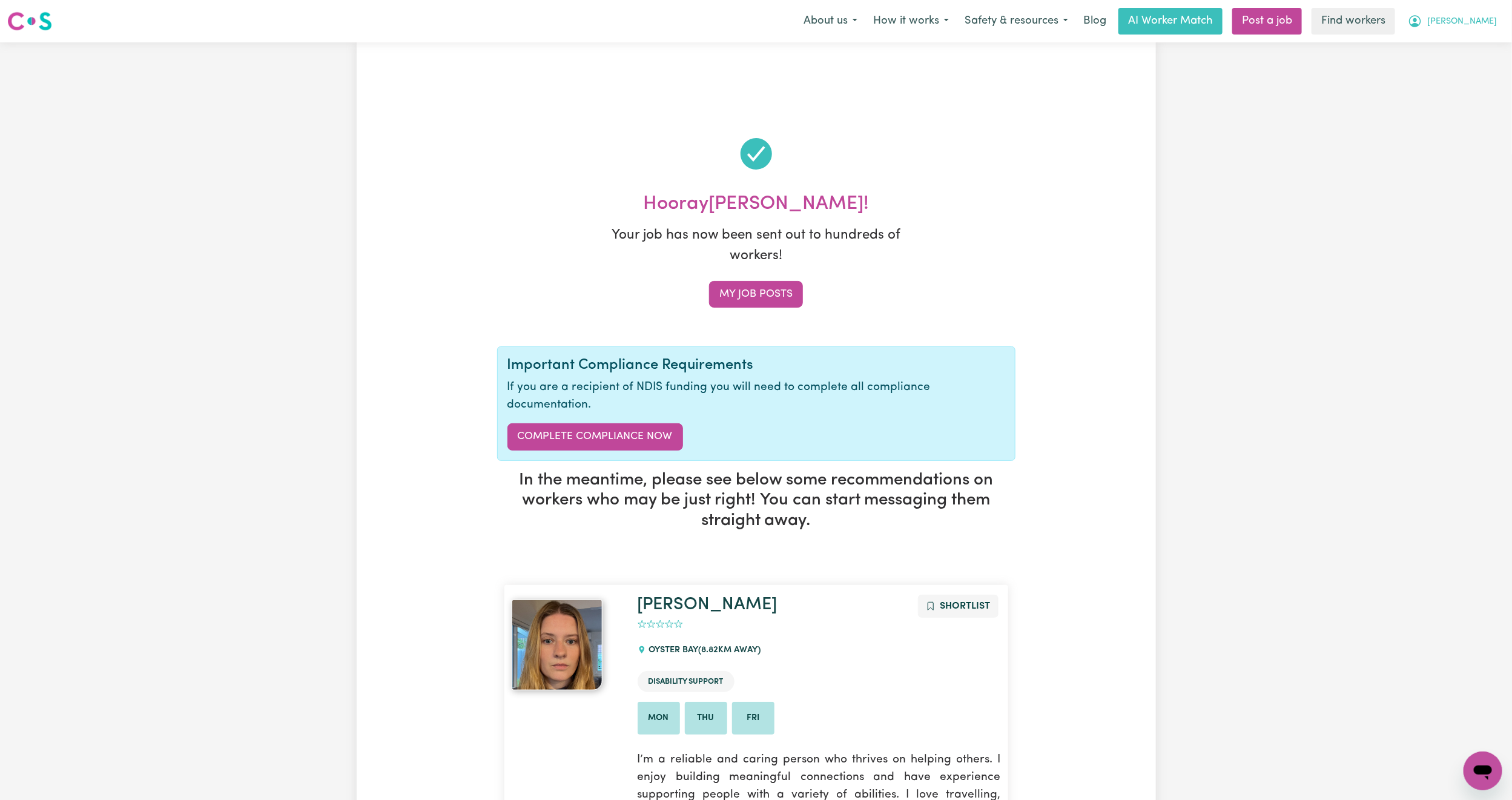
click at [1486, 19] on span "[PERSON_NAME]" at bounding box center [1462, 21] width 70 height 13
click at [1479, 44] on link "My Dashboard" at bounding box center [1456, 47] width 96 height 23
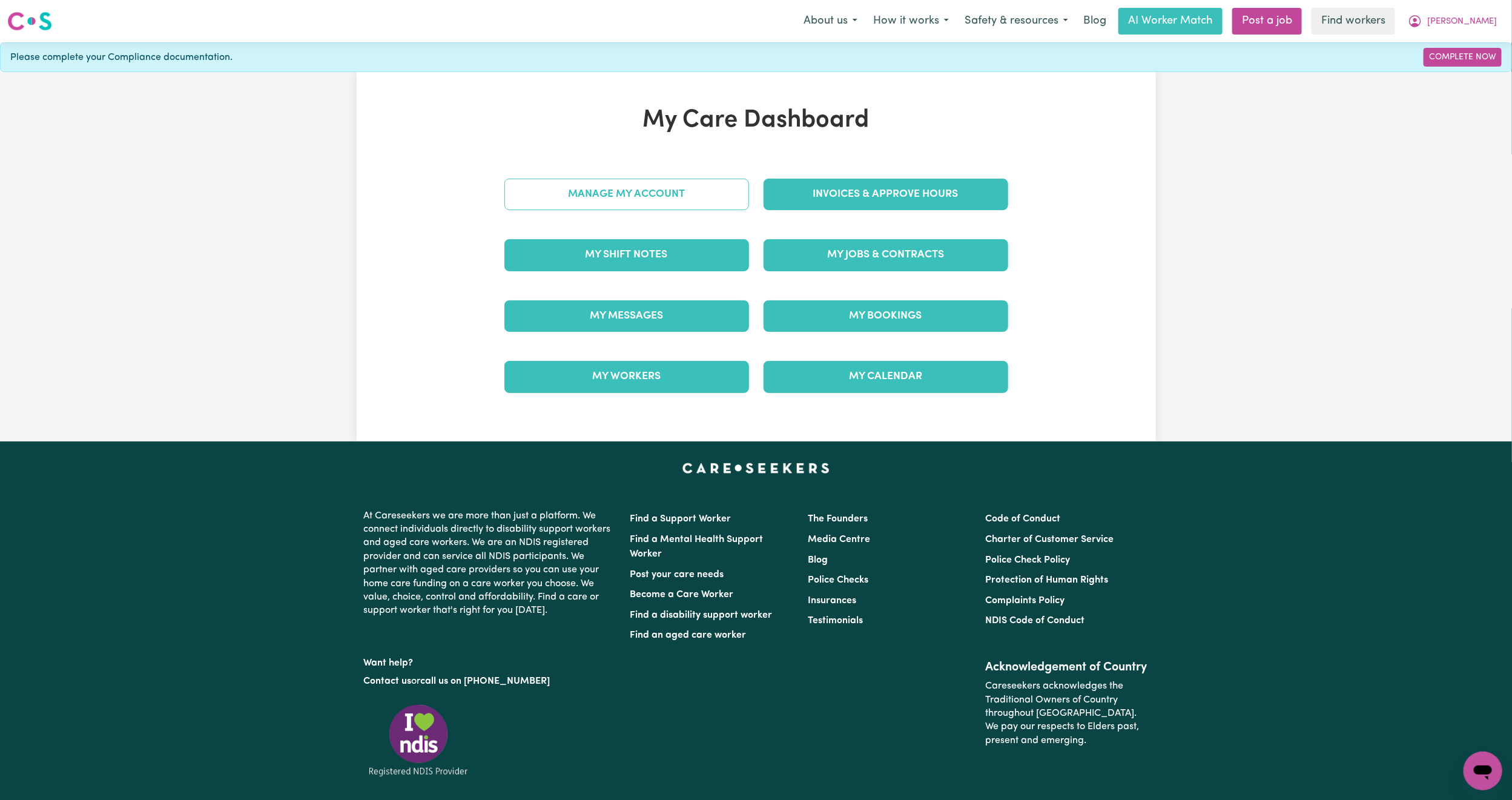
click at [593, 189] on link "Manage My Account" at bounding box center [626, 194] width 245 height 31
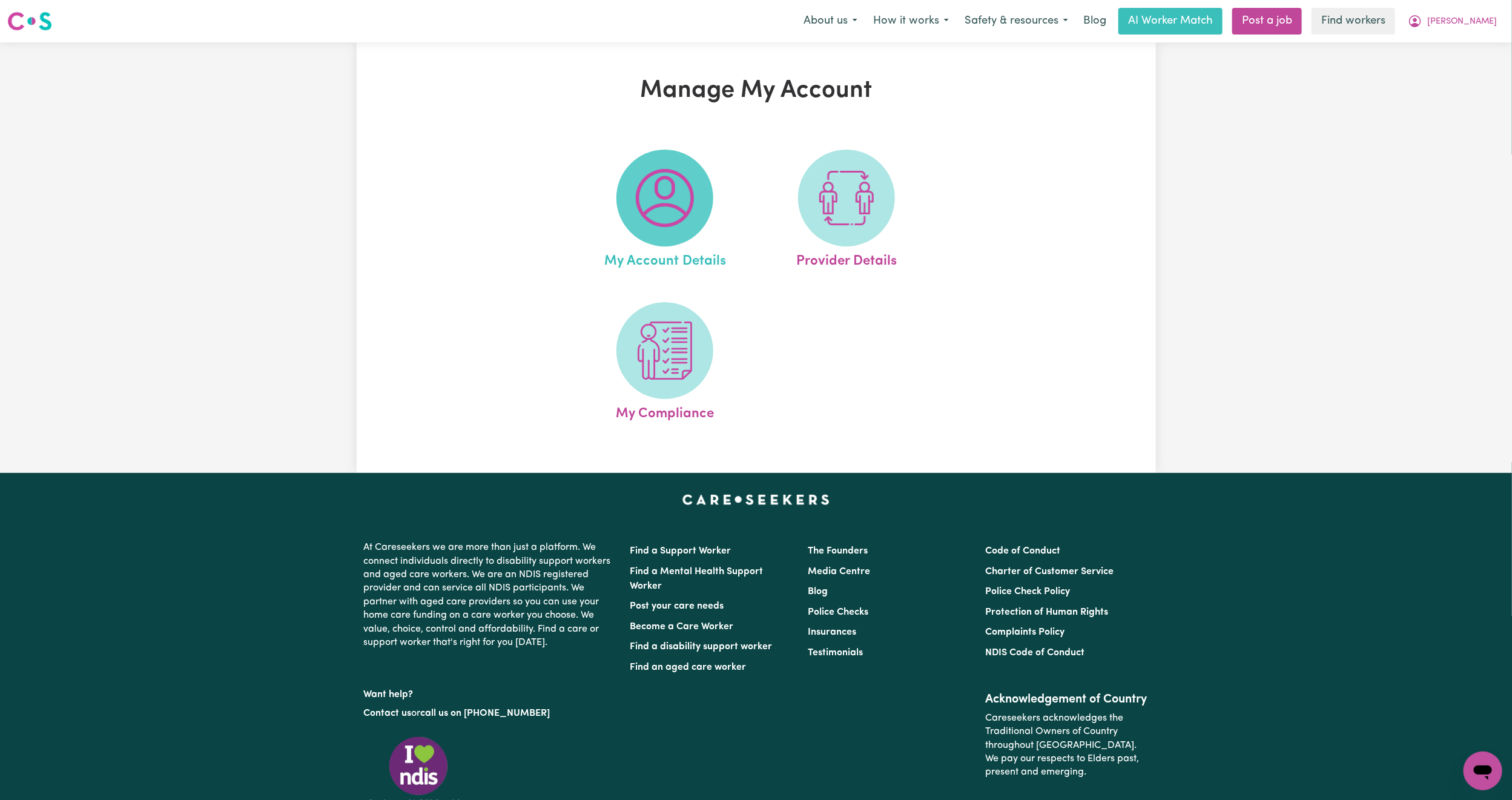
click at [660, 219] on img at bounding box center [665, 198] width 58 height 58
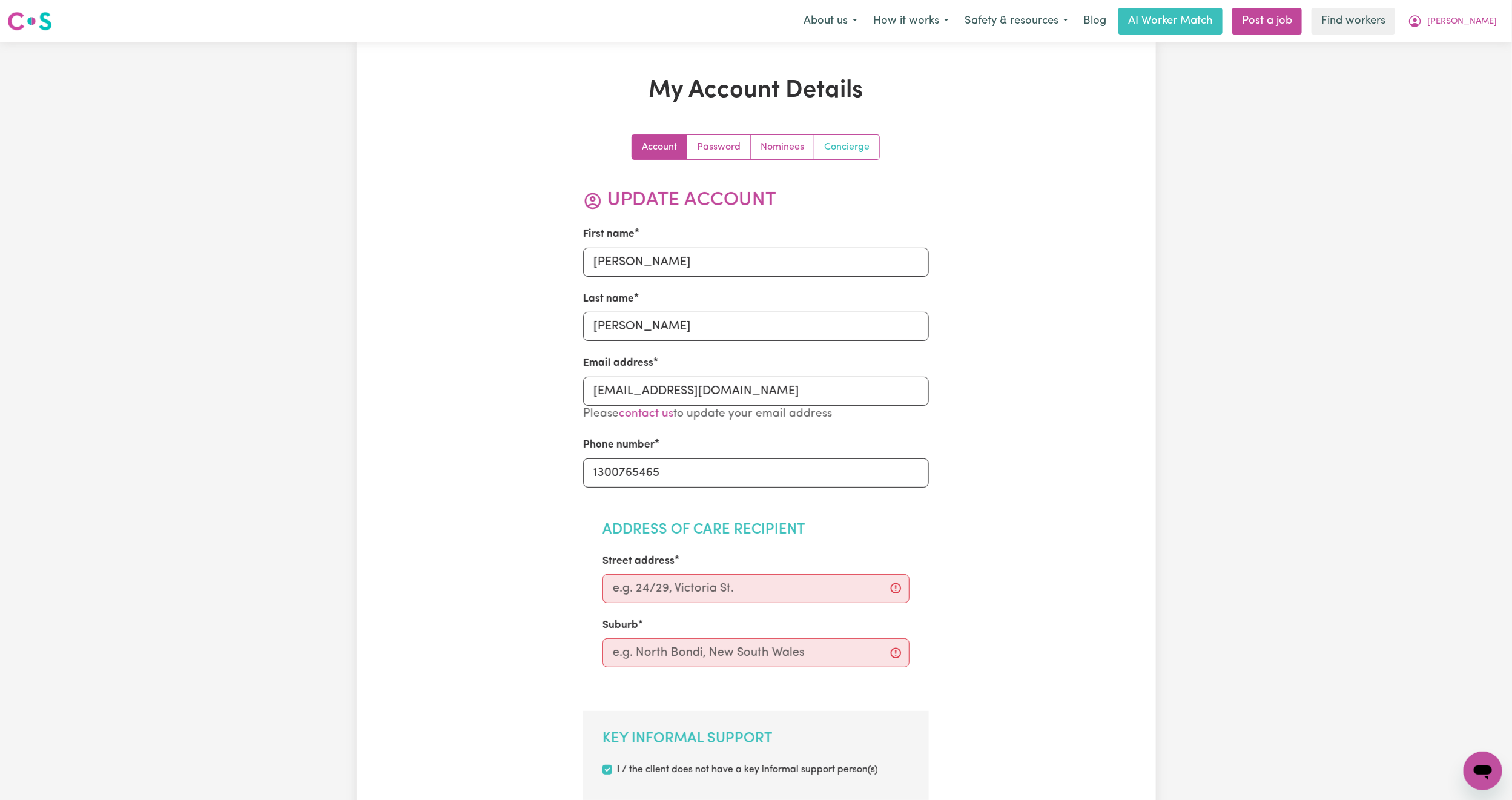
click at [836, 149] on link "Concierge" at bounding box center [846, 147] width 65 height 24
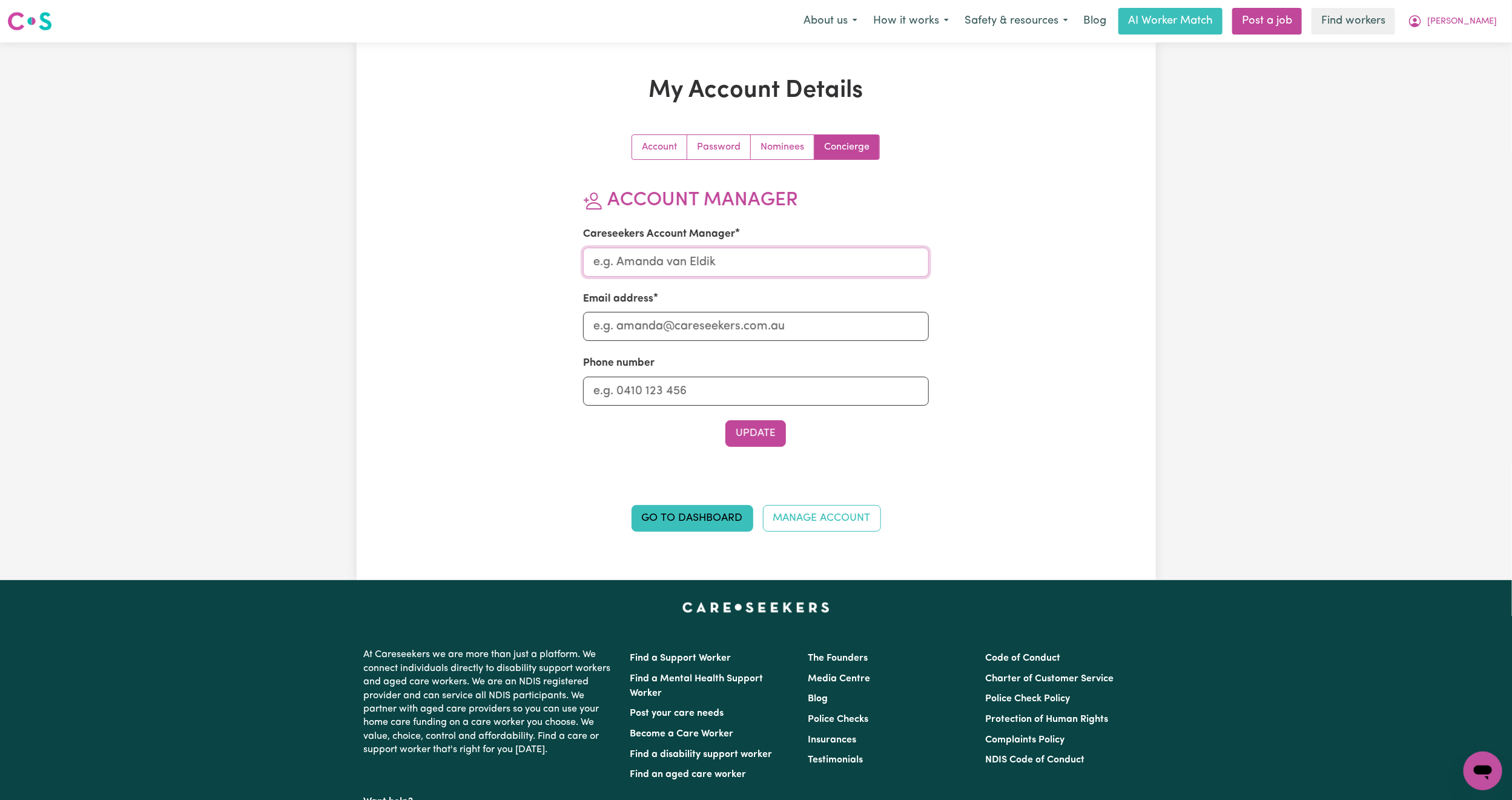
click at [723, 265] on input "Careseekers Account Manager" at bounding box center [756, 262] width 346 height 29
type input "[PERSON_NAME]"
click at [698, 323] on input "Email address" at bounding box center [756, 326] width 346 height 29
type input "[PERSON_NAME][EMAIL_ADDRESS][DOMAIN_NAME]"
click at [763, 450] on div "Account Password Nominees Concierge Account Manager Careseekers Account Manager…" at bounding box center [756, 301] width 346 height 332
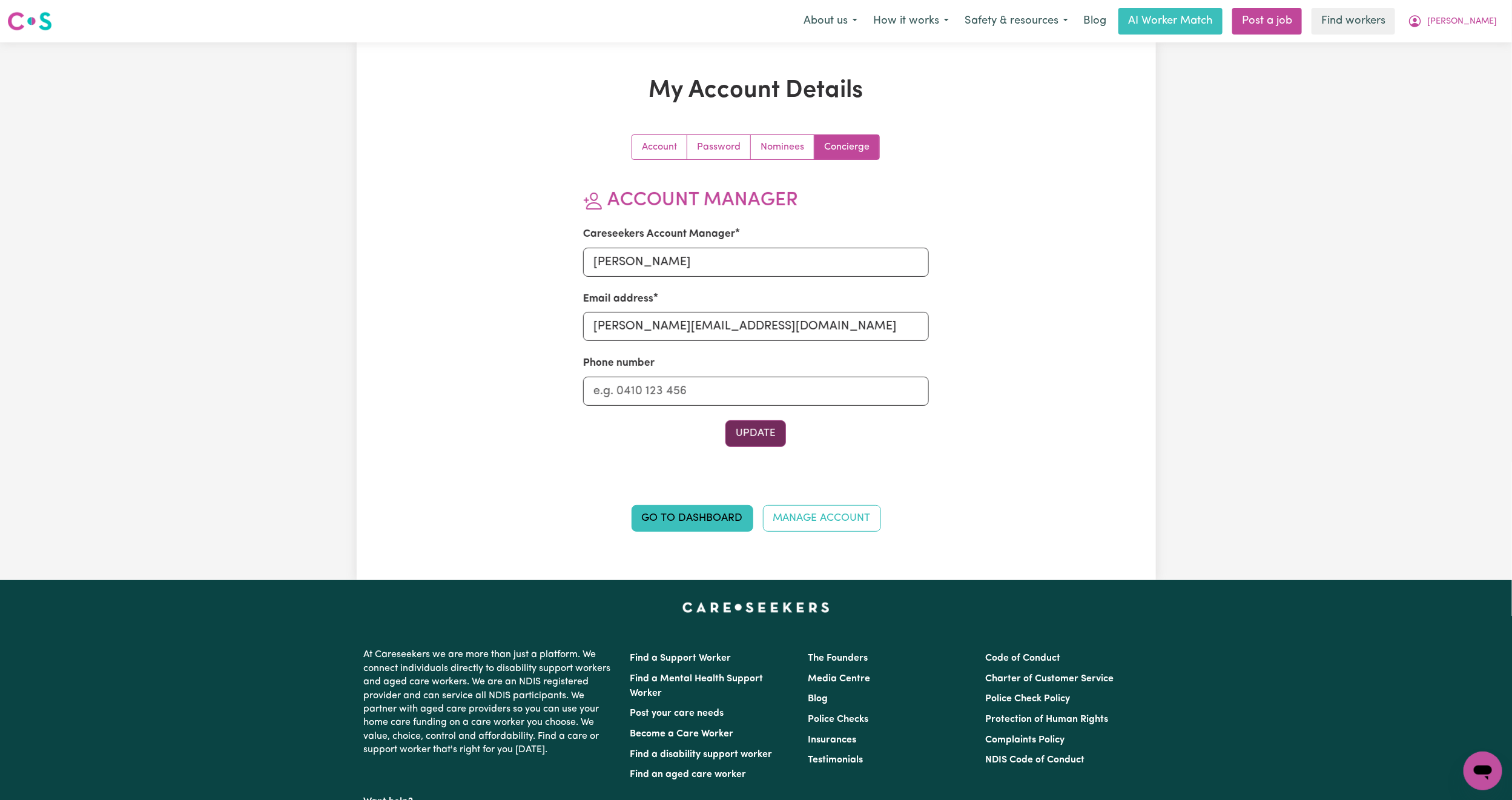
click at [758, 429] on button "Update" at bounding box center [755, 434] width 61 height 27
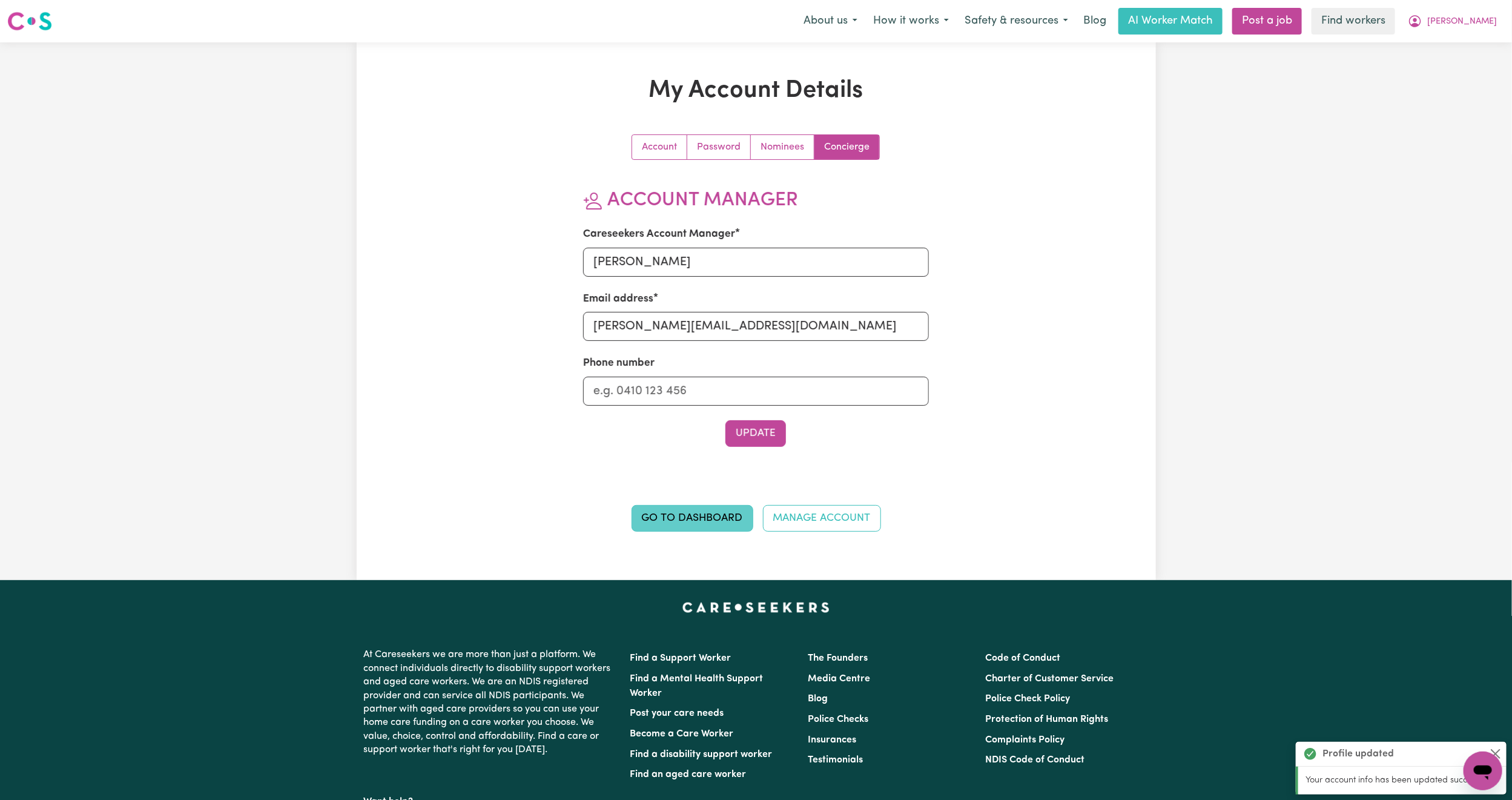
click at [664, 531] on link "Go to Dashboard" at bounding box center [692, 518] width 122 height 27
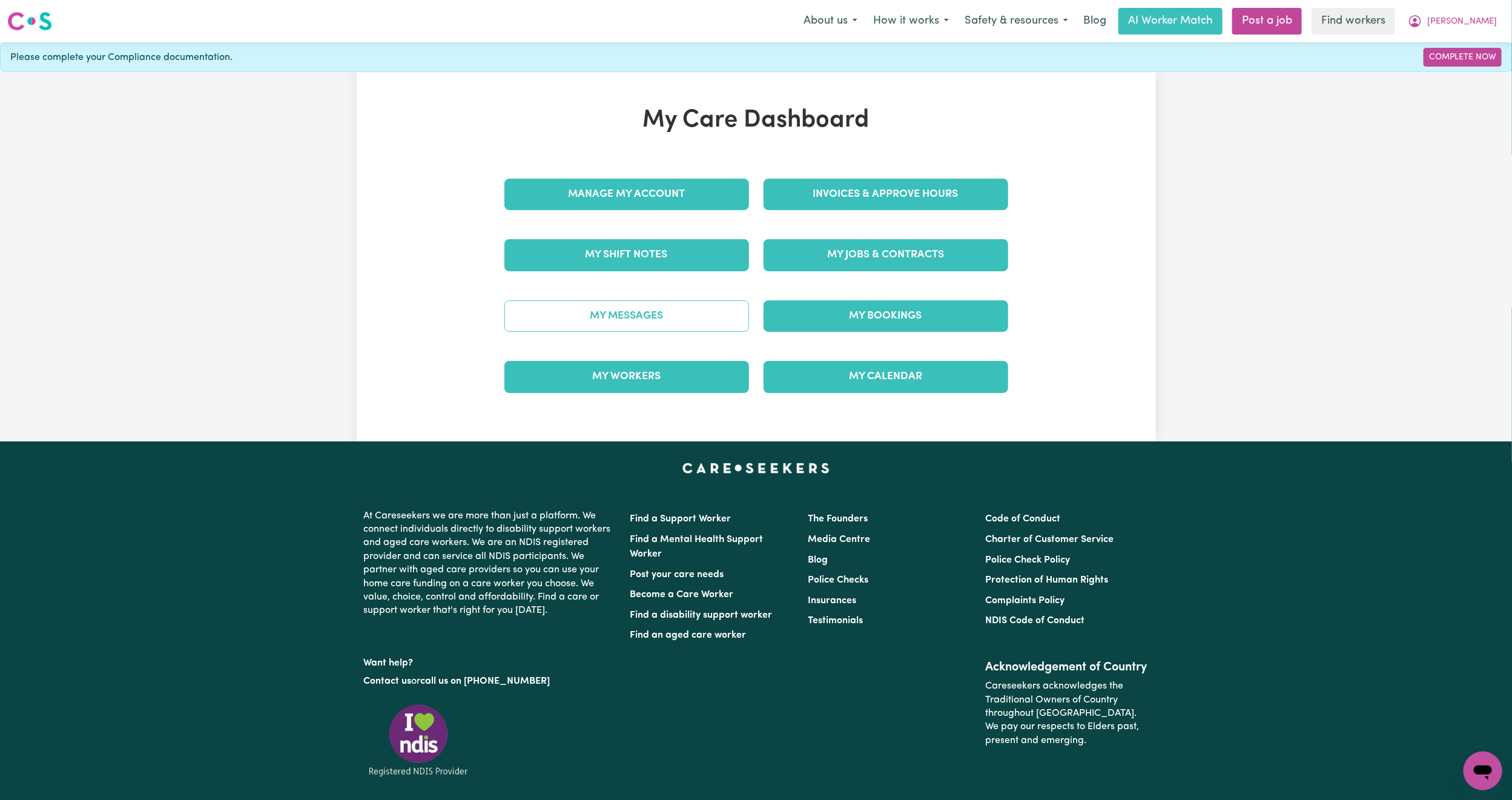
click at [621, 320] on link "My Messages" at bounding box center [626, 316] width 245 height 31
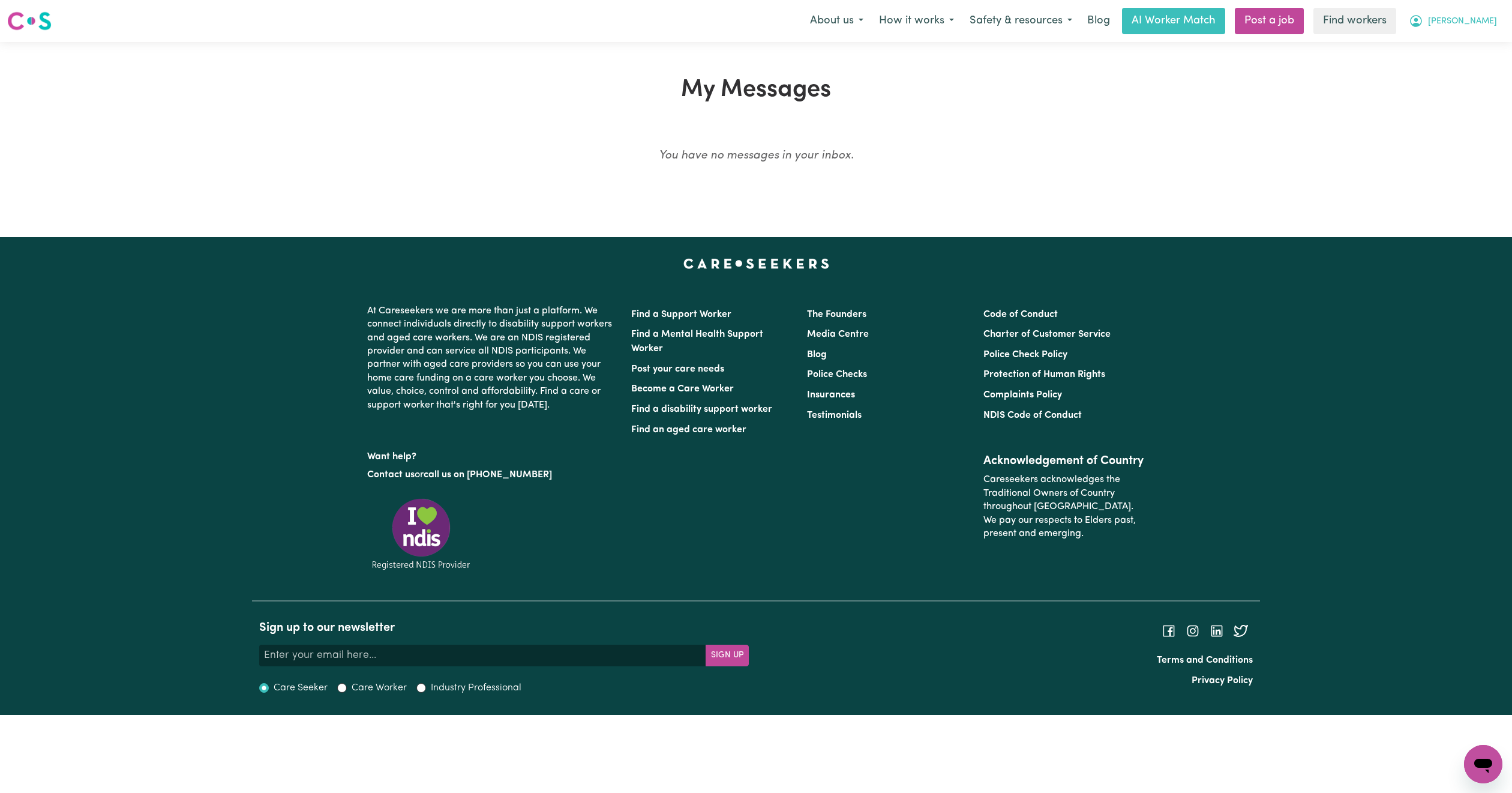
click at [1477, 30] on button "[PERSON_NAME]" at bounding box center [1453, 21] width 104 height 25
click at [1466, 66] on link "Logout" at bounding box center [1457, 69] width 95 height 23
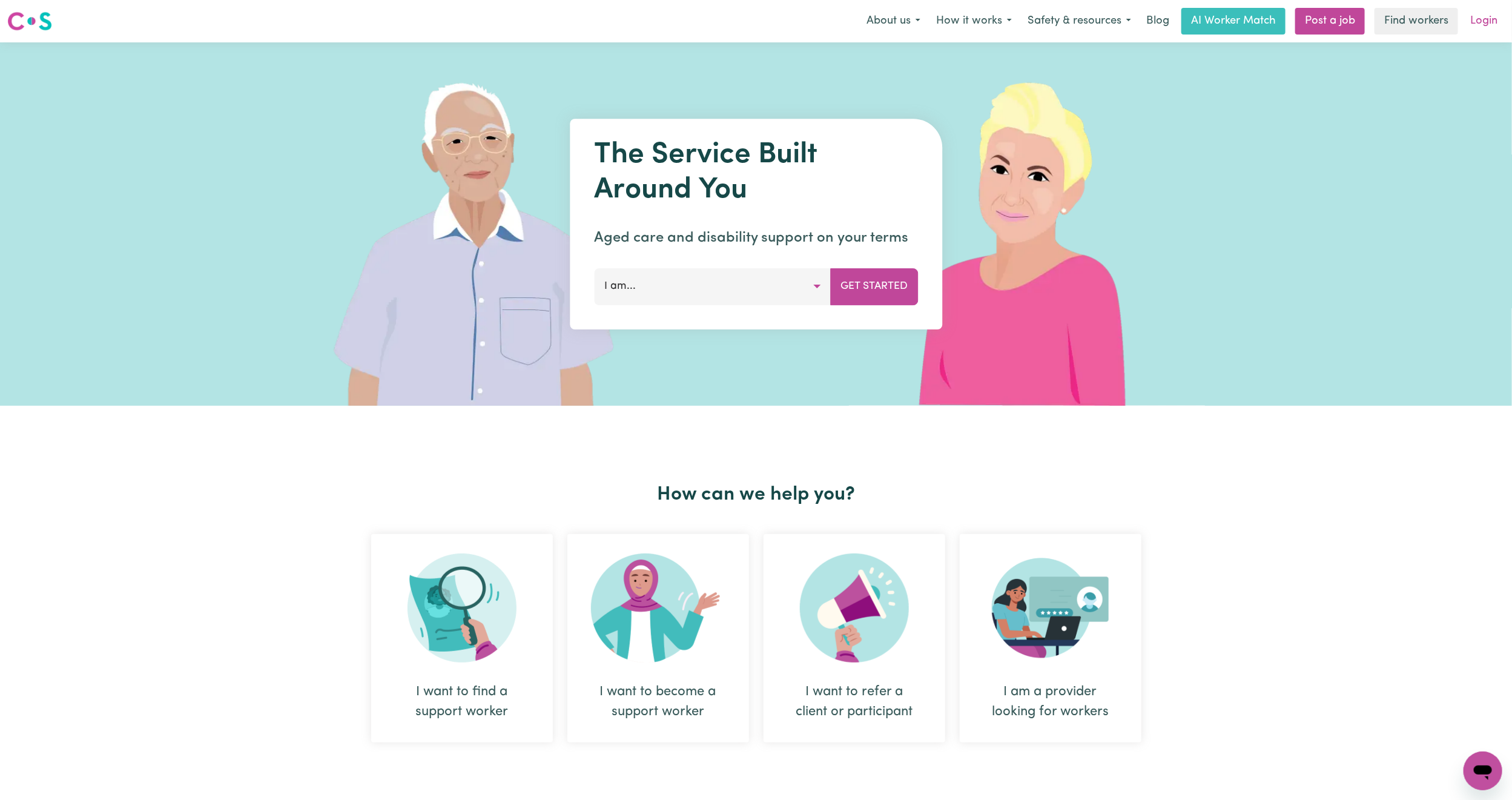
click at [1496, 26] on link "Login" at bounding box center [1484, 21] width 42 height 27
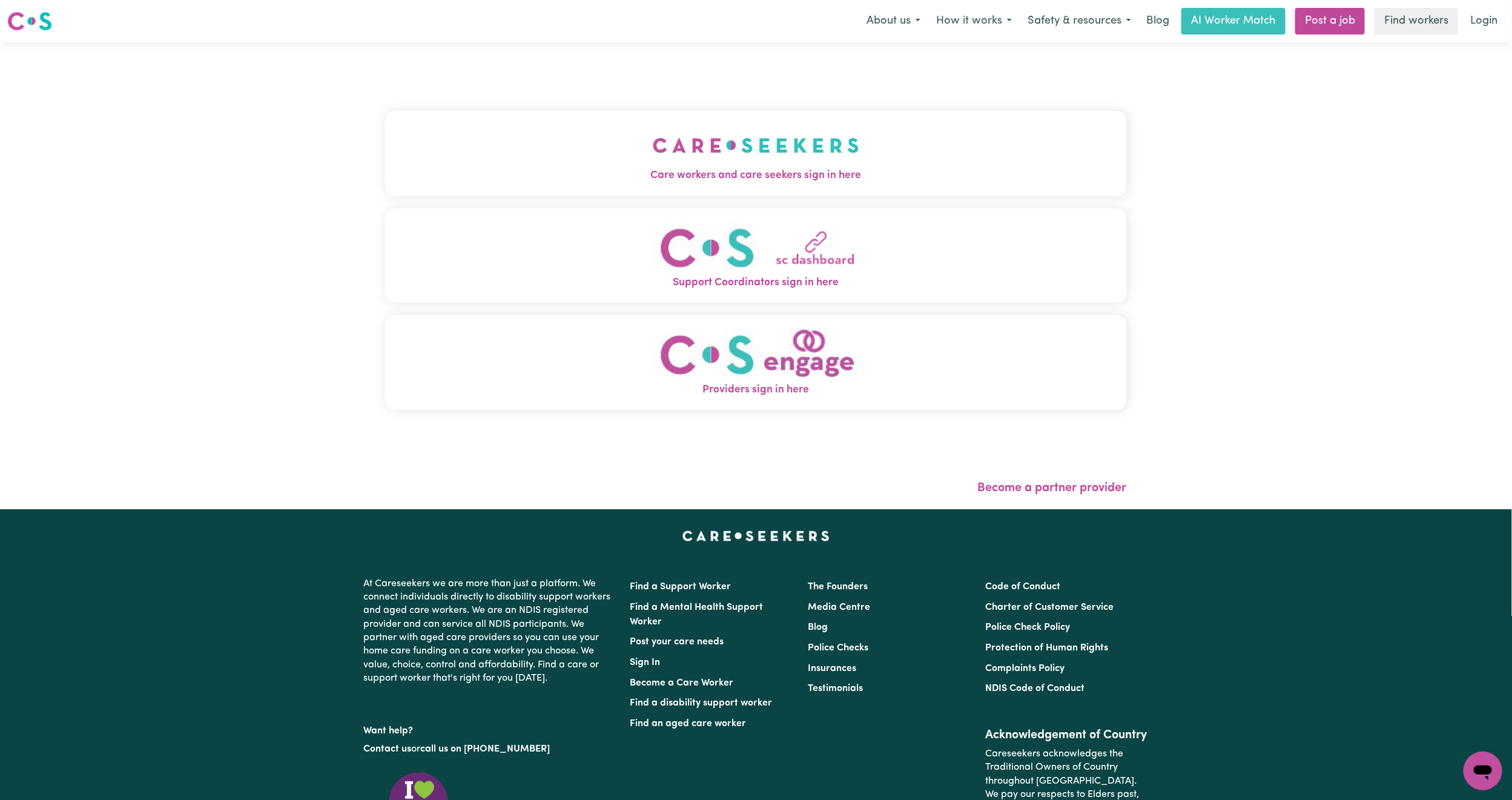
click at [653, 158] on img "Care workers and care seekers sign in here" at bounding box center [756, 145] width 207 height 45
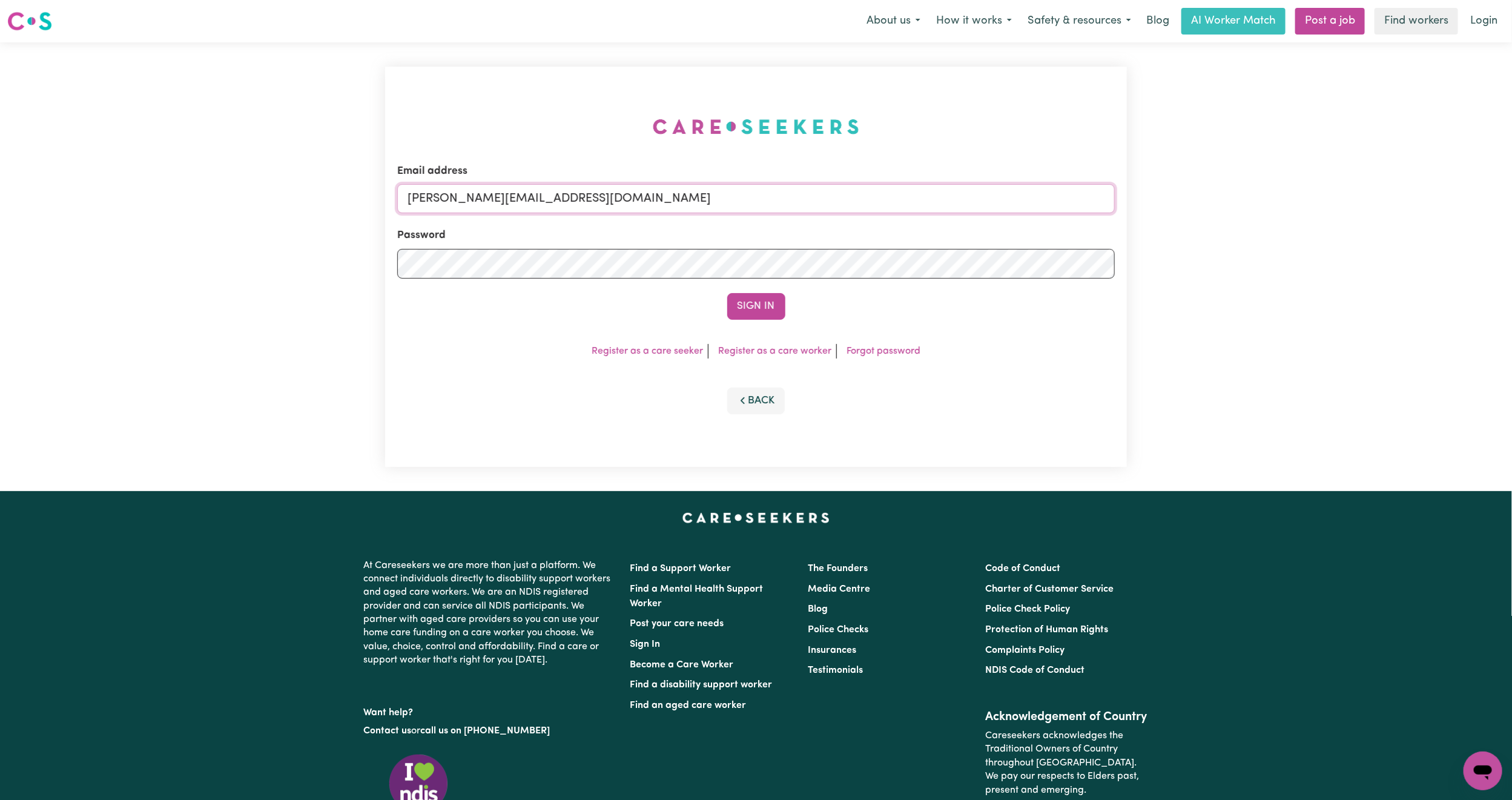
click at [507, 209] on input "[PERSON_NAME][EMAIL_ADDRESS][DOMAIN_NAME]" at bounding box center [756, 199] width 718 height 29
drag, startPoint x: 471, startPoint y: 196, endPoint x: 965, endPoint y: 229, distance: 495.1
click at [965, 229] on form "Email address [EMAIL_ADDRESS][PERSON_NAME][DOMAIN_NAME] Password Sign In" at bounding box center [756, 241] width 718 height 156
type input "superuser~[EMAIL_ADDRESS][DOMAIN_NAME]"
click at [764, 311] on button "Sign In" at bounding box center [756, 306] width 58 height 27
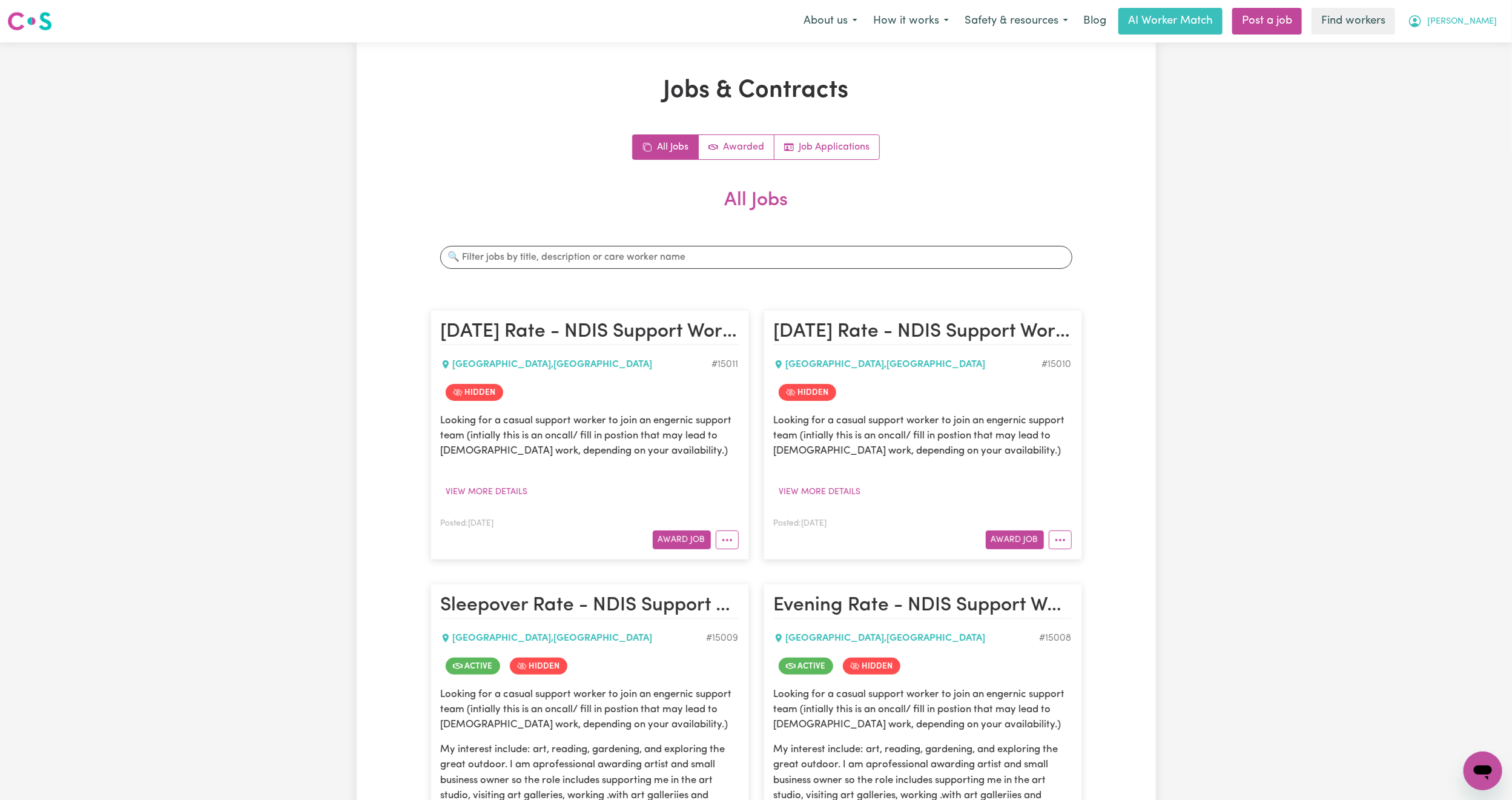
click at [1489, 24] on span "Debbie" at bounding box center [1462, 21] width 70 height 13
click at [1458, 63] on link "Logout" at bounding box center [1456, 70] width 96 height 23
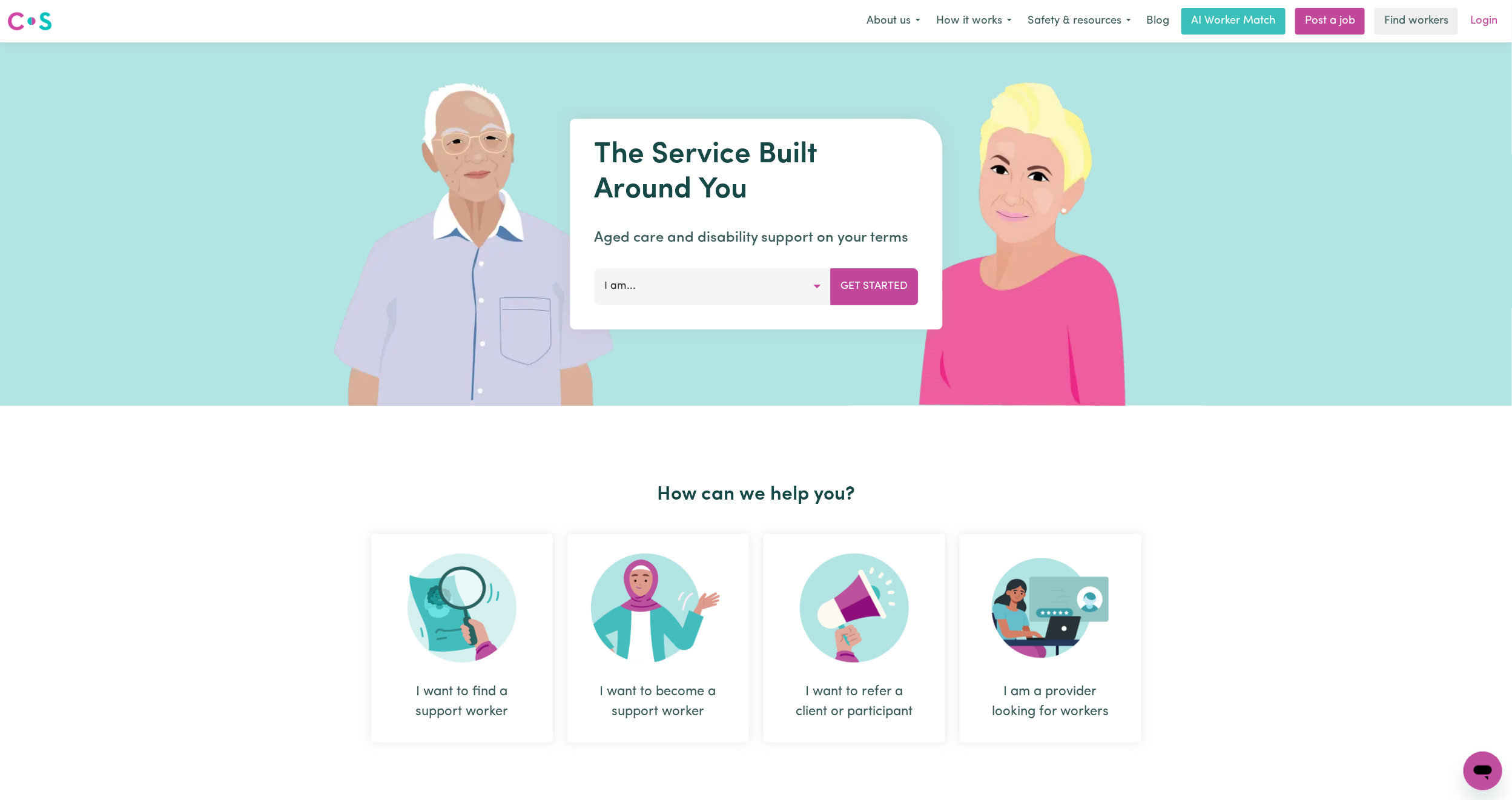
click at [1485, 16] on link "Login" at bounding box center [1484, 21] width 42 height 27
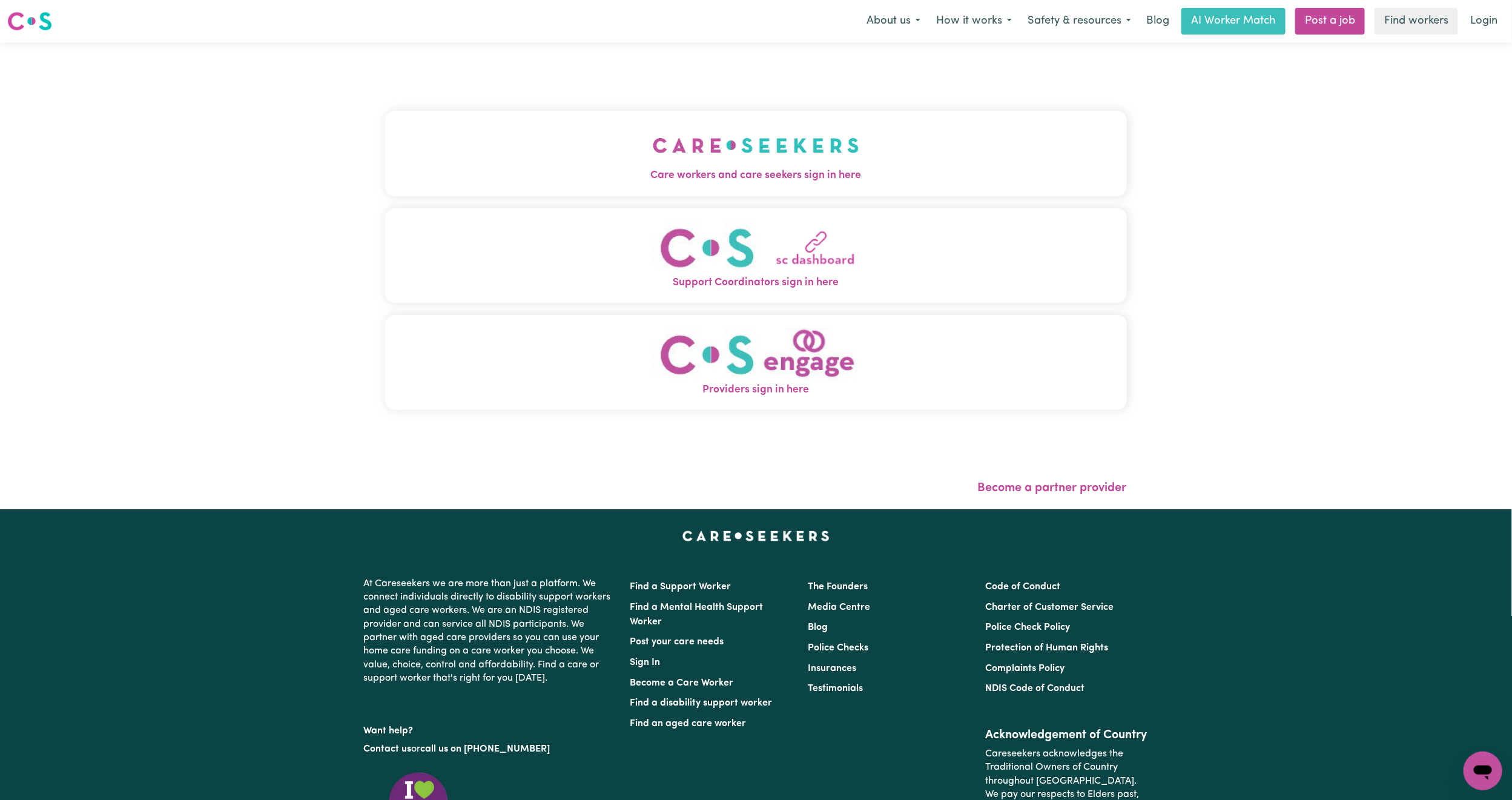
click at [578, 185] on button "Care workers and care seekers sign in here" at bounding box center [756, 153] width 742 height 85
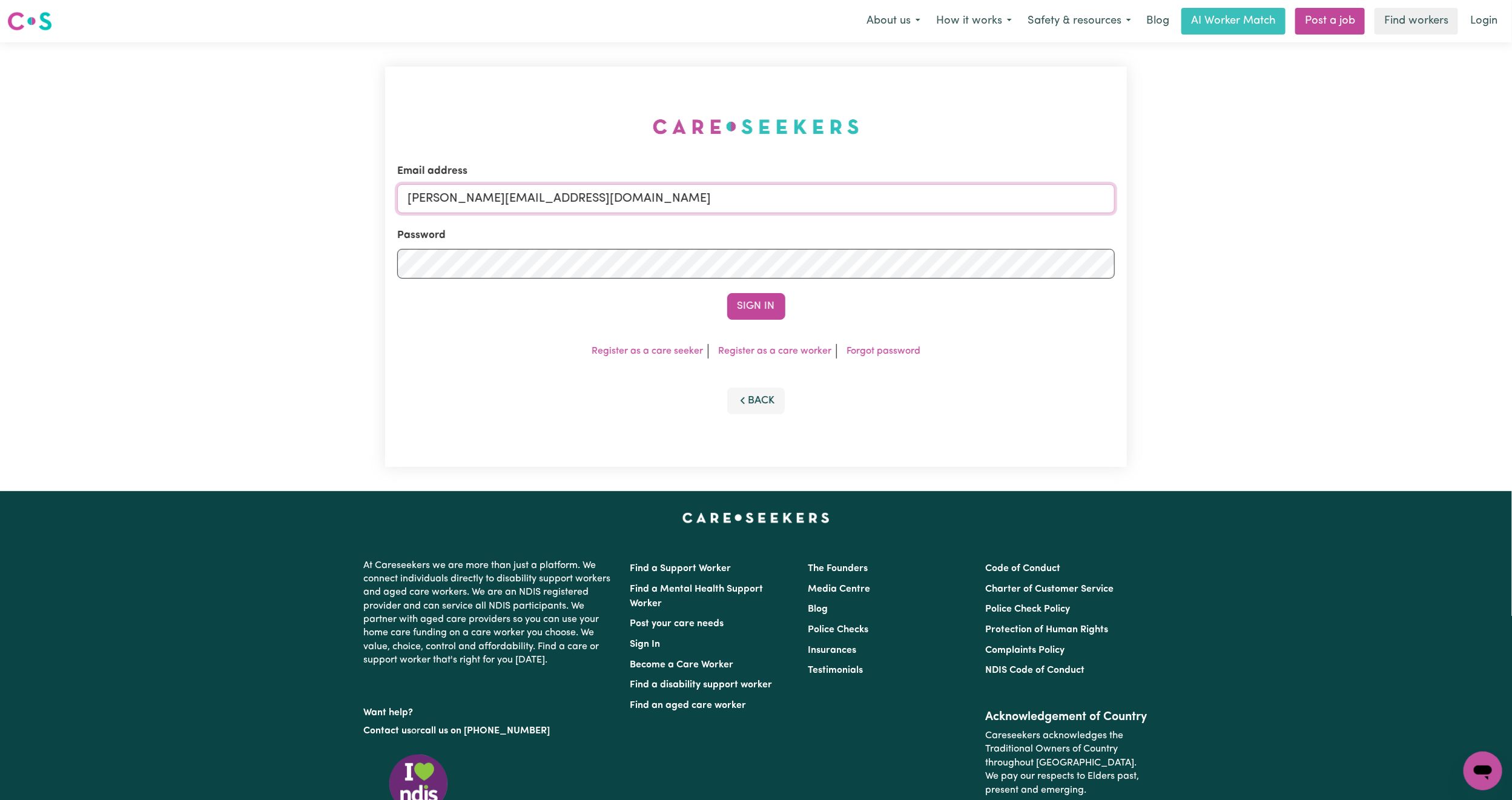
click at [513, 196] on input "[PERSON_NAME][EMAIL_ADDRESS][DOMAIN_NAME]" at bounding box center [756, 199] width 718 height 29
drag, startPoint x: 469, startPoint y: 202, endPoint x: 793, endPoint y: 167, distance: 325.9
click at [793, 167] on div "Email address superuser~mikayla@careseekers.com.au" at bounding box center [756, 188] width 718 height 49
type input "superuser~renee.m.mcguinness@gmail.com"
click at [727, 293] on button "Sign In" at bounding box center [756, 306] width 58 height 27
